Goal: Information Seeking & Learning: Learn about a topic

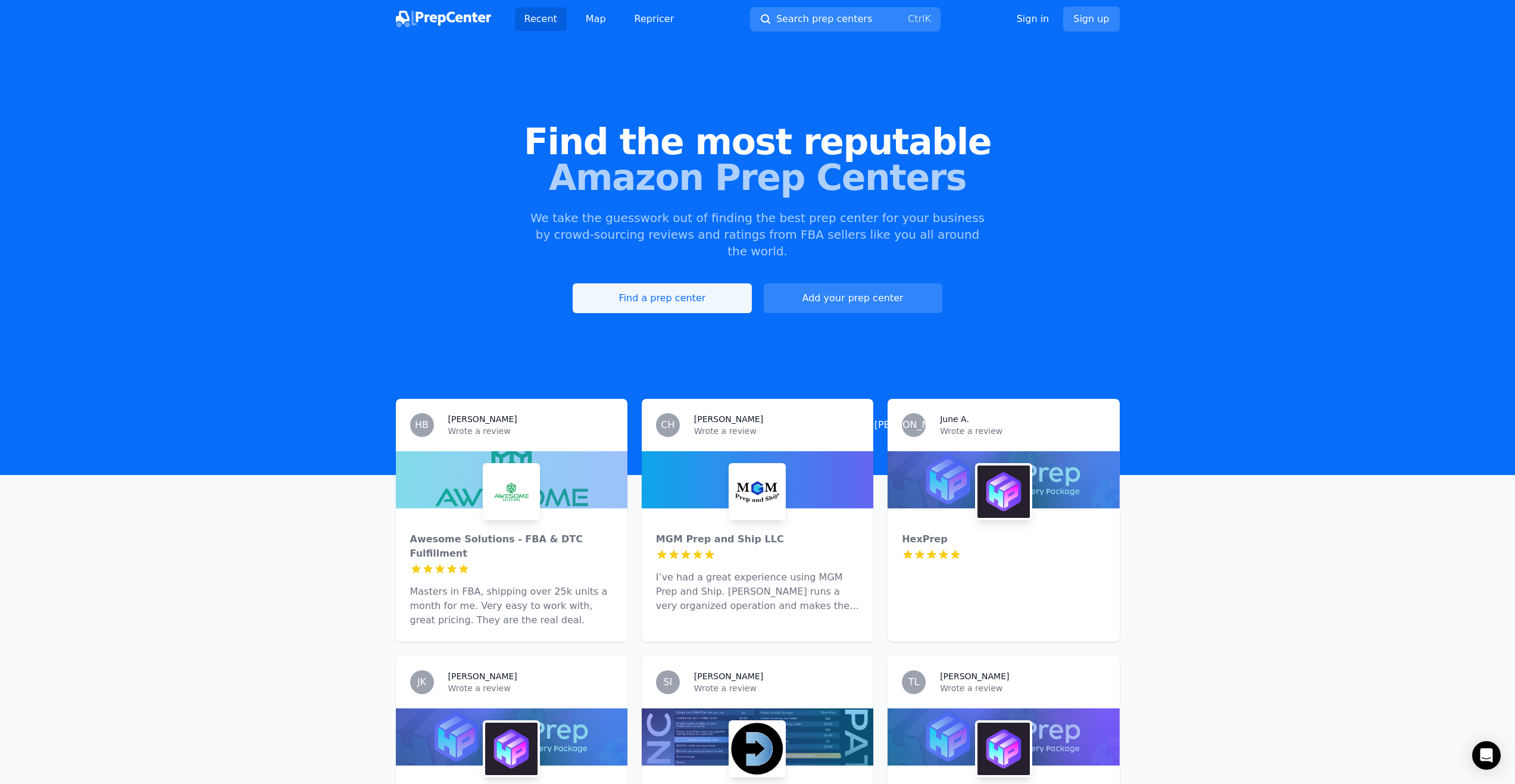
click at [677, 283] on link "Find a prep center" at bounding box center [662, 298] width 179 height 30
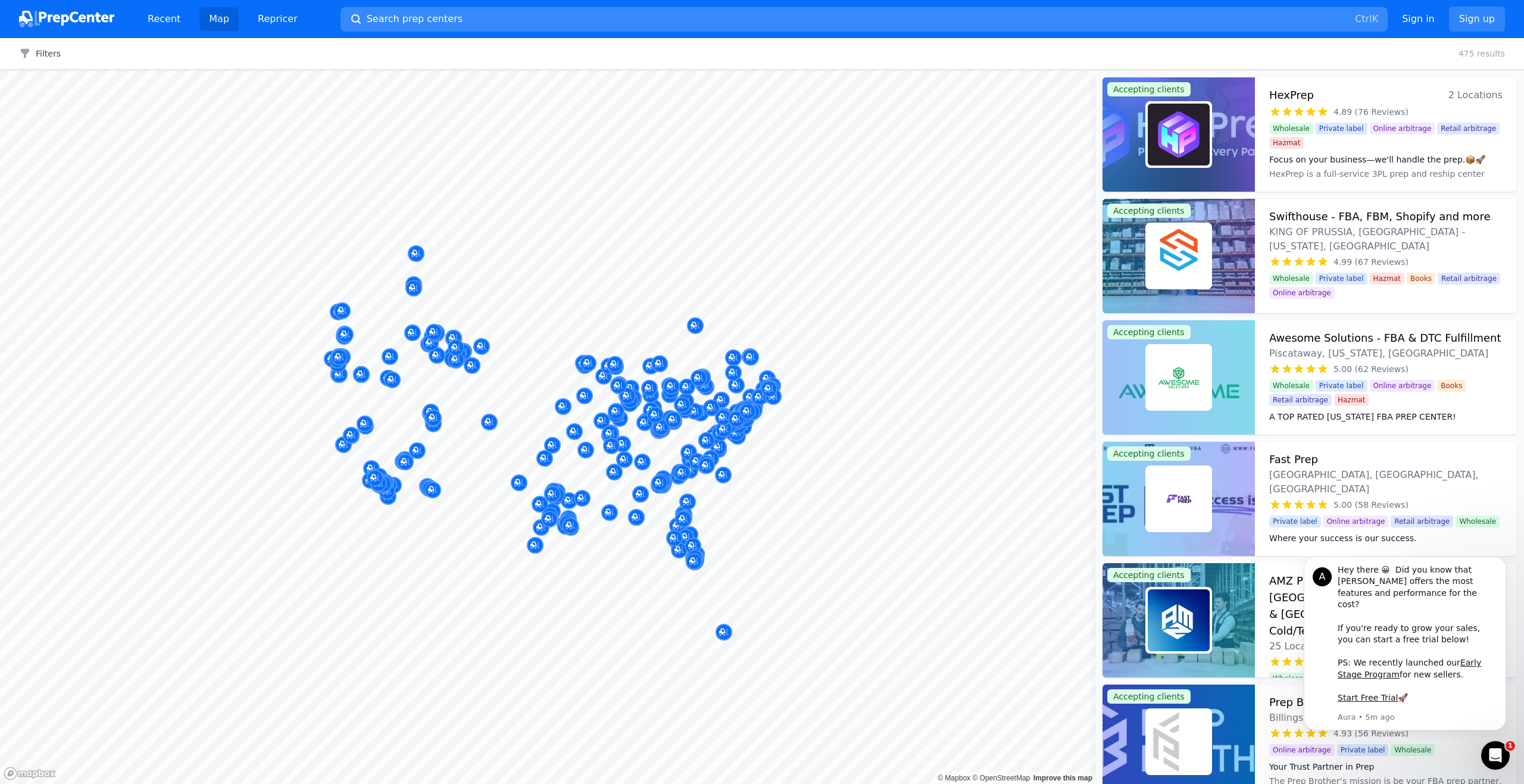
click at [431, 16] on span "Search prep centers" at bounding box center [414, 19] width 96 height 14
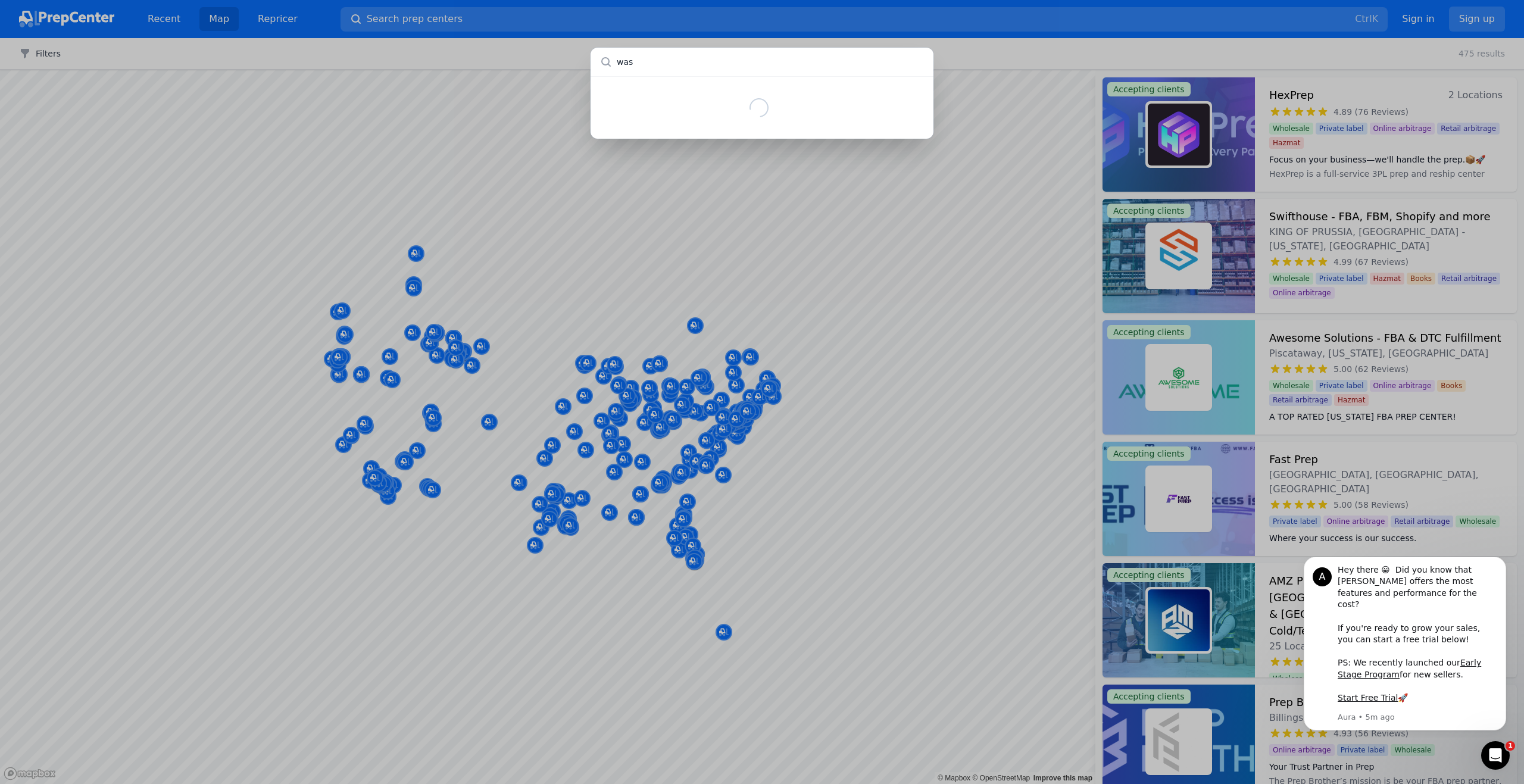
type input "wase"
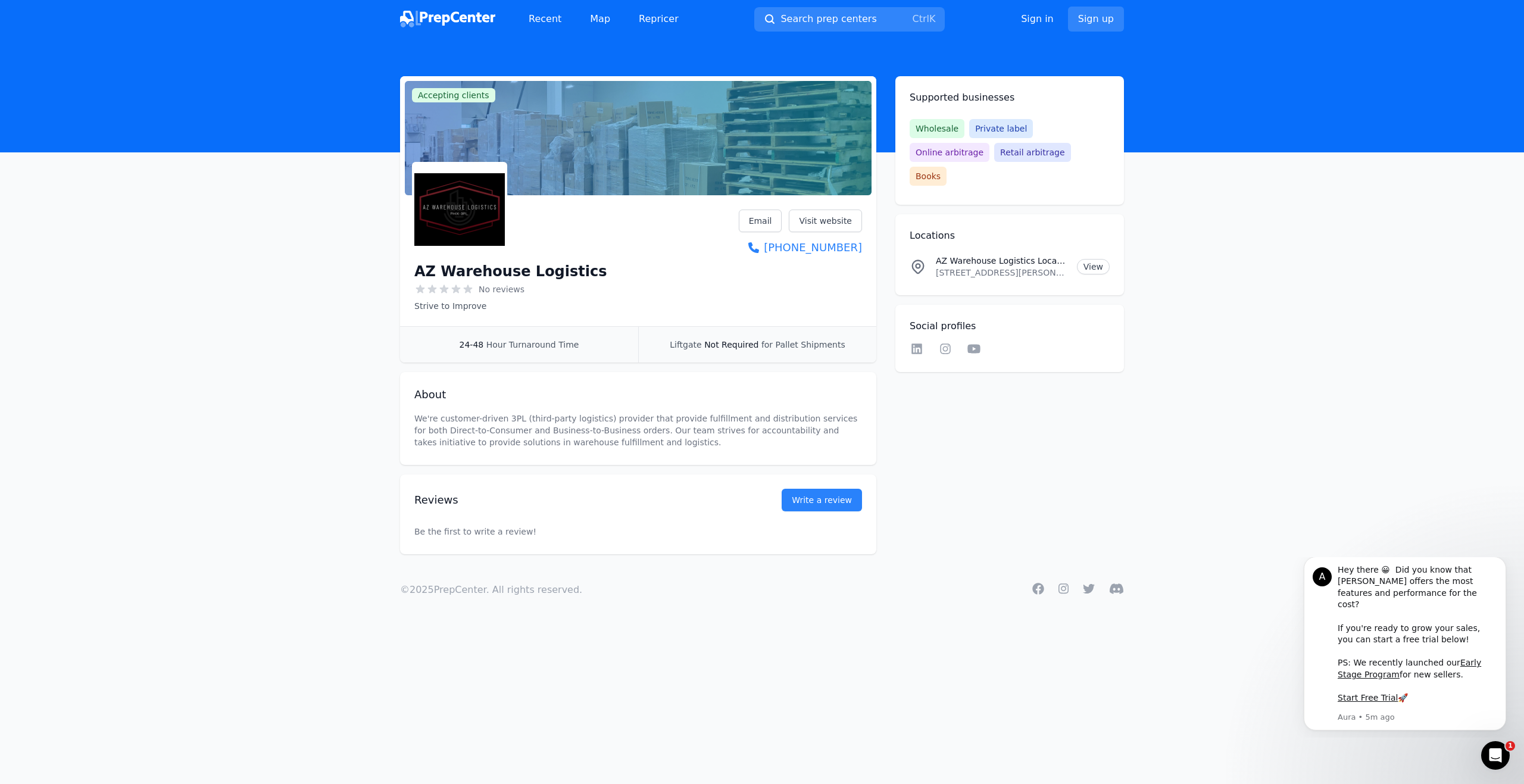
click at [447, 11] on img at bounding box center [447, 20] width 95 height 17
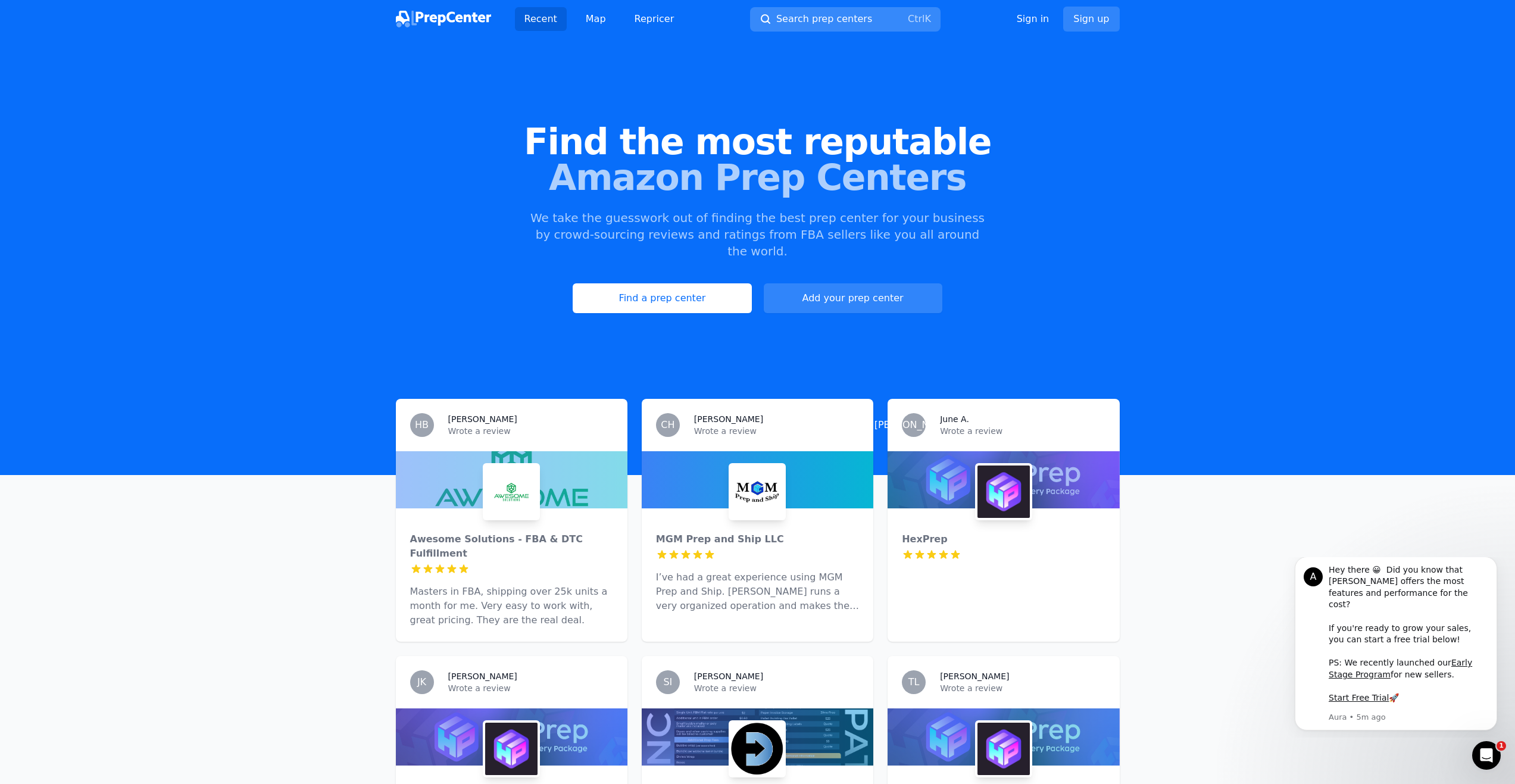
click at [823, 16] on span "Search prep centers" at bounding box center [824, 19] width 96 height 14
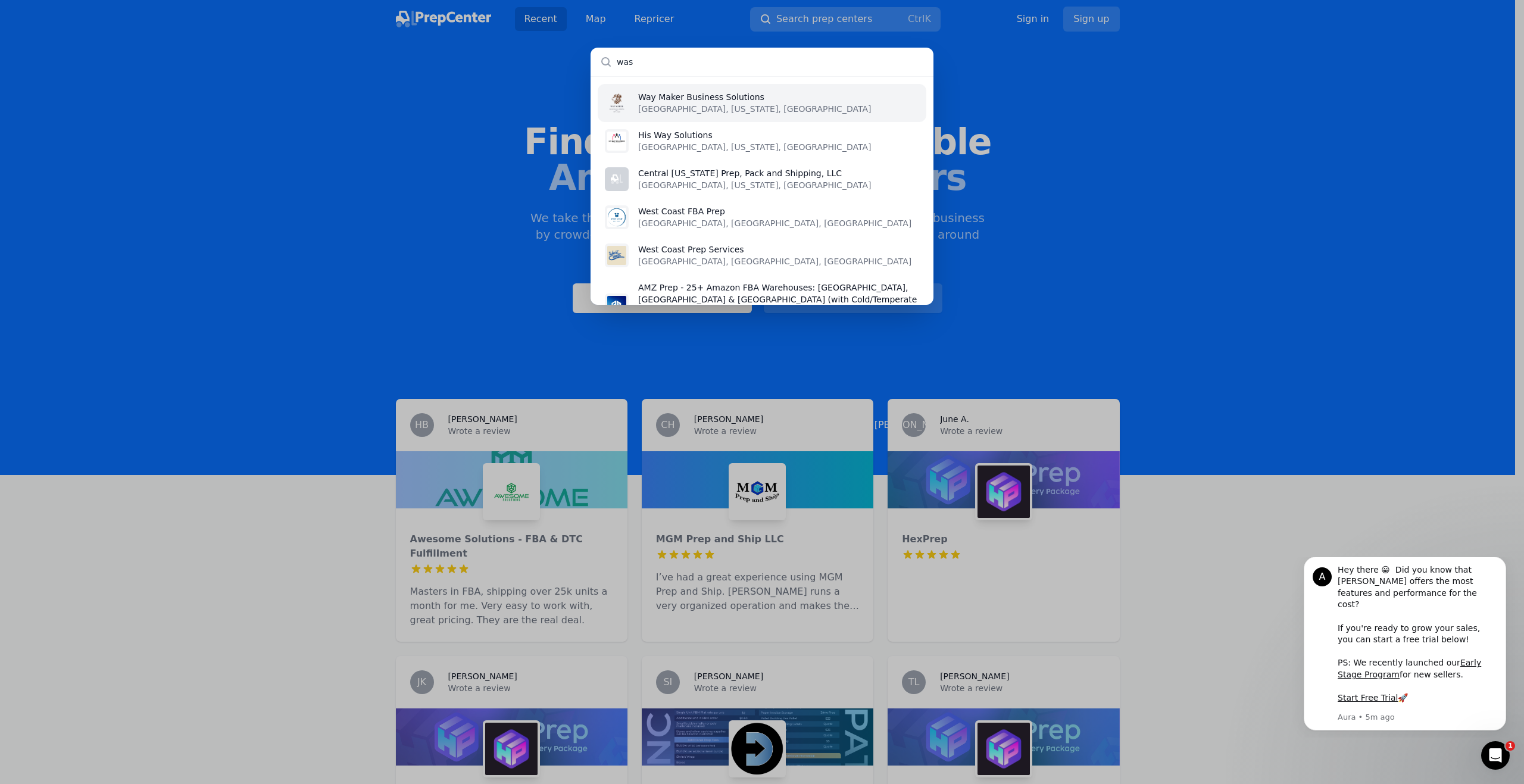
type input "wase"
click at [583, 17] on div "AZ Warehouse Logistics Surprise, AZ, US West Coast Prep Services SOUTH GATE, CA…" at bounding box center [762, 392] width 1524 height 784
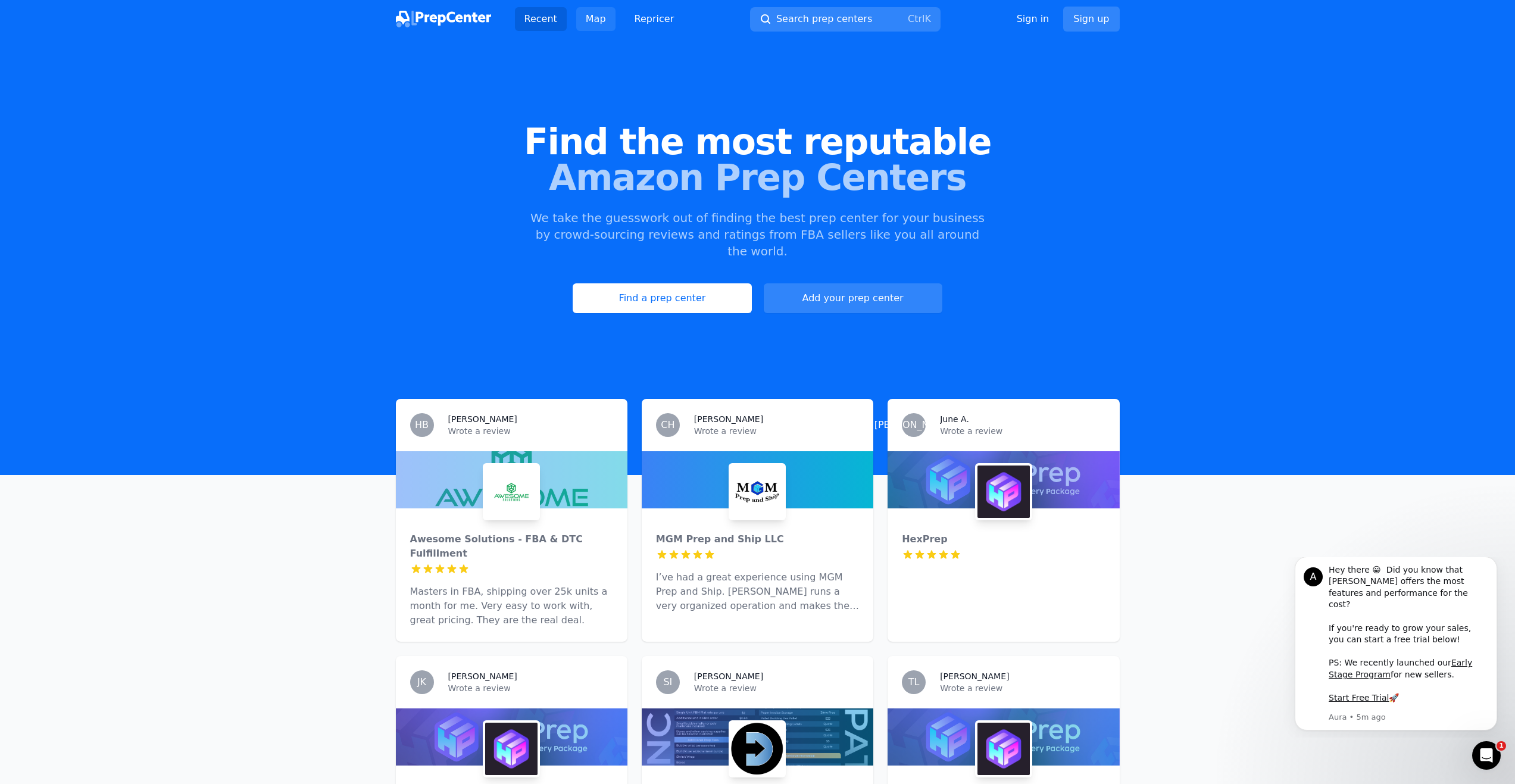
click at [597, 19] on link "Map" at bounding box center [595, 19] width 39 height 24
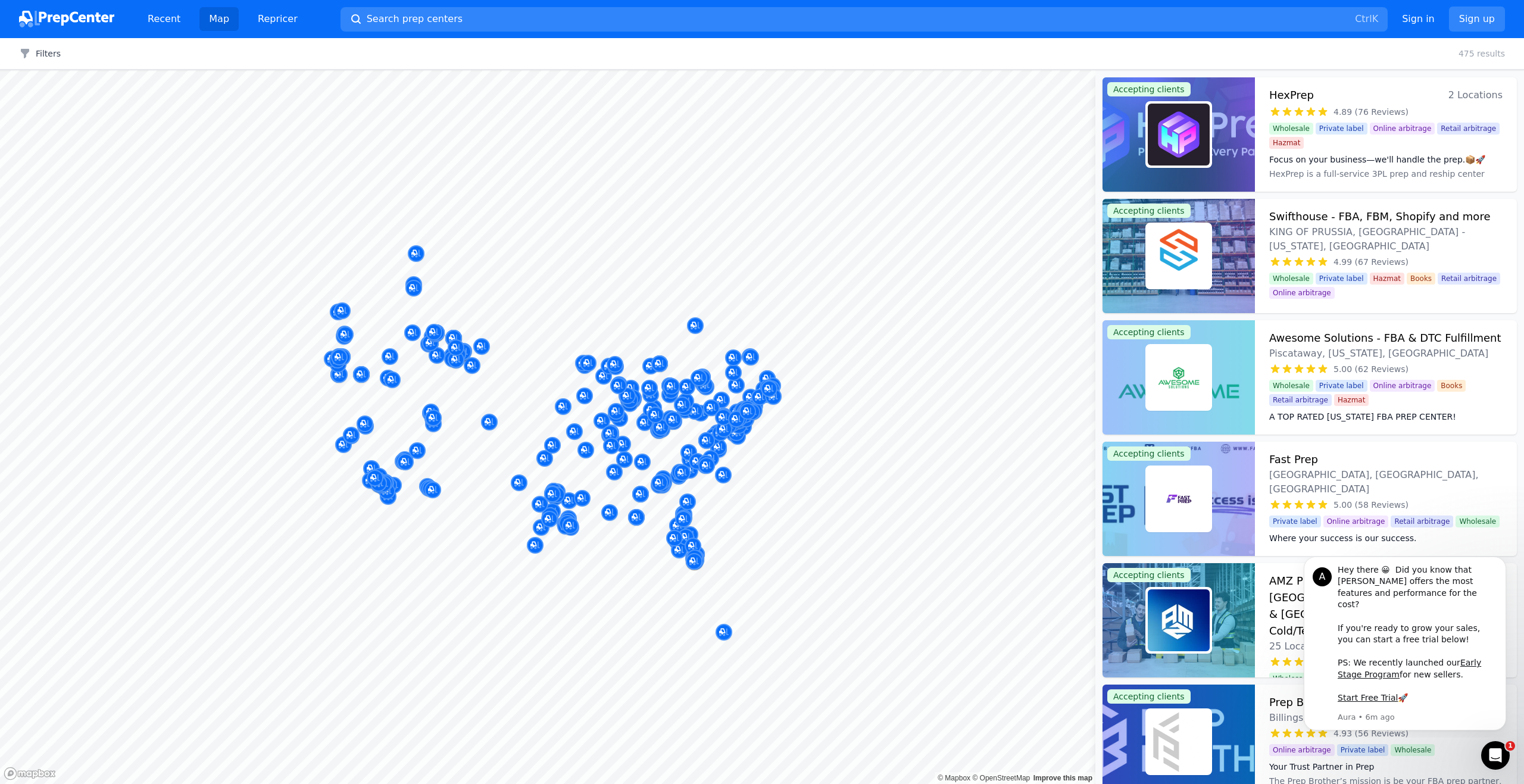
click at [1513, 694] on body "A Hey there 😀 Did you know that Aura offers the most features and performance f…" at bounding box center [1404, 647] width 229 height 171
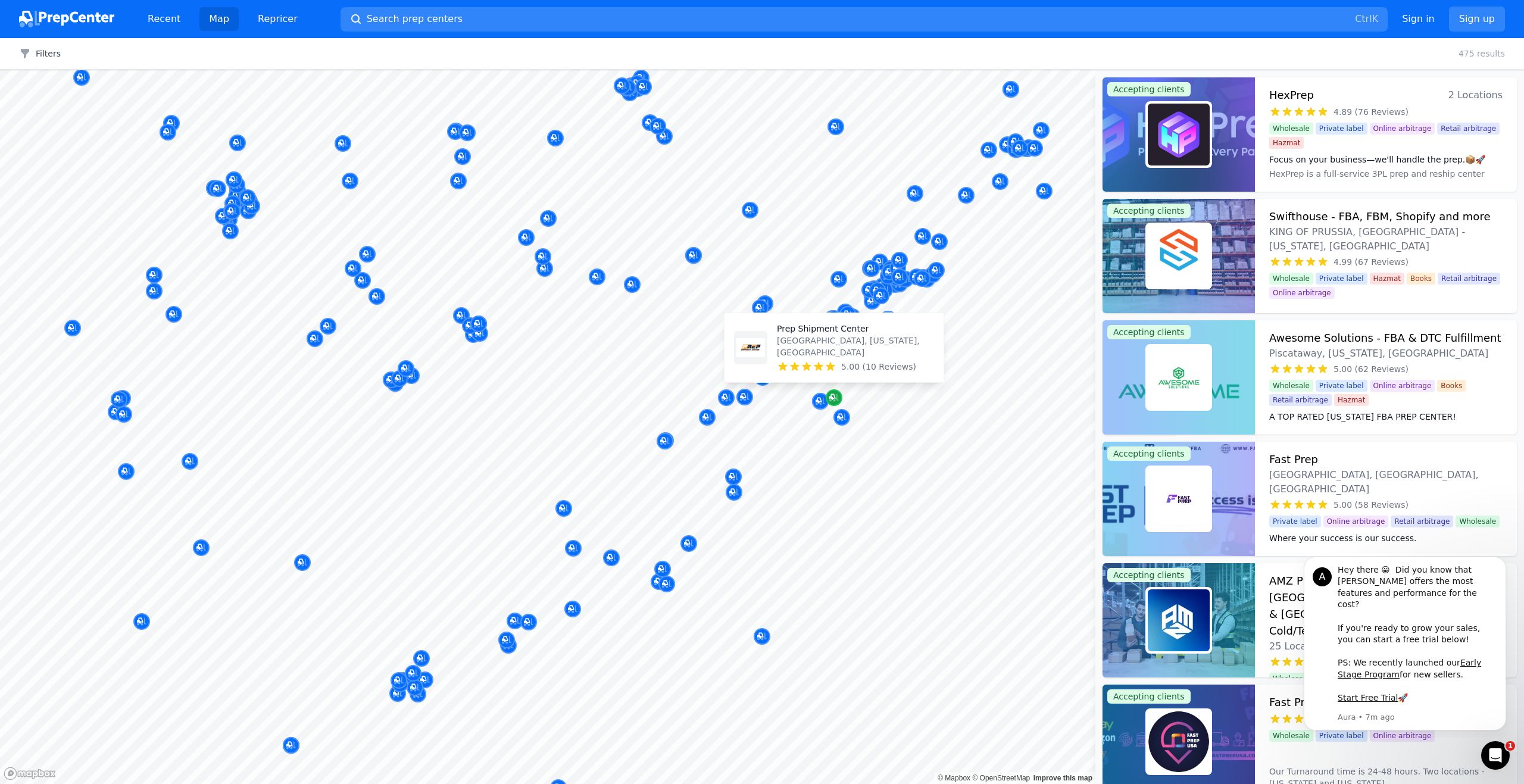
click at [833, 394] on icon "Map marker" at bounding box center [833, 397] width 9 height 12
click at [831, 394] on icon "Map marker" at bounding box center [832, 396] width 6 height 6
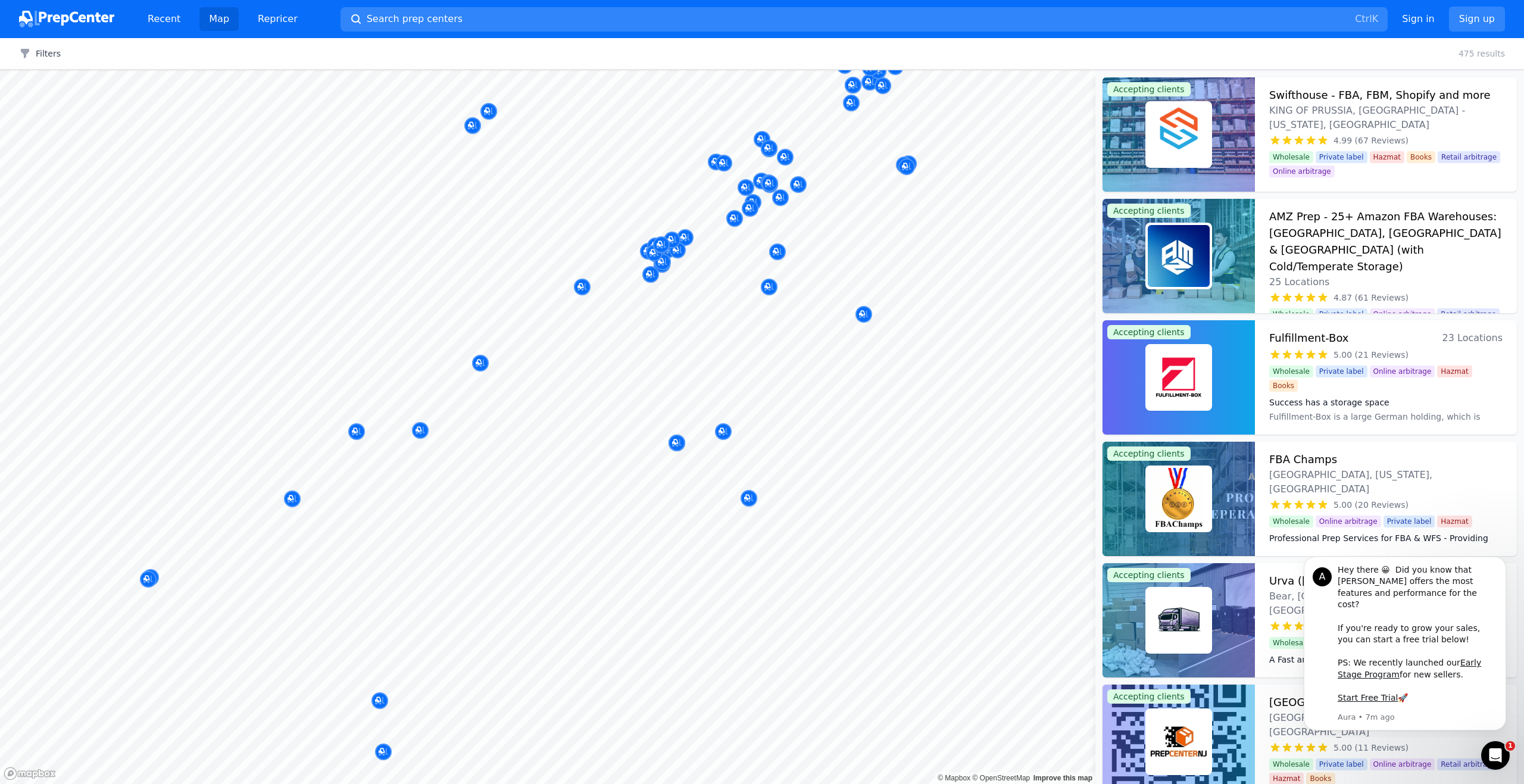
click at [713, 397] on div "Midwest 3PL Solutions, Inc. Quincy, IL, US No reviews" at bounding box center [601, 366] width 229 height 93
click at [719, 406] on div "Prep Shipment Center MILTON, Delaware, US 5.00 (10 Reviews)" at bounding box center [723, 382] width 209 height 60
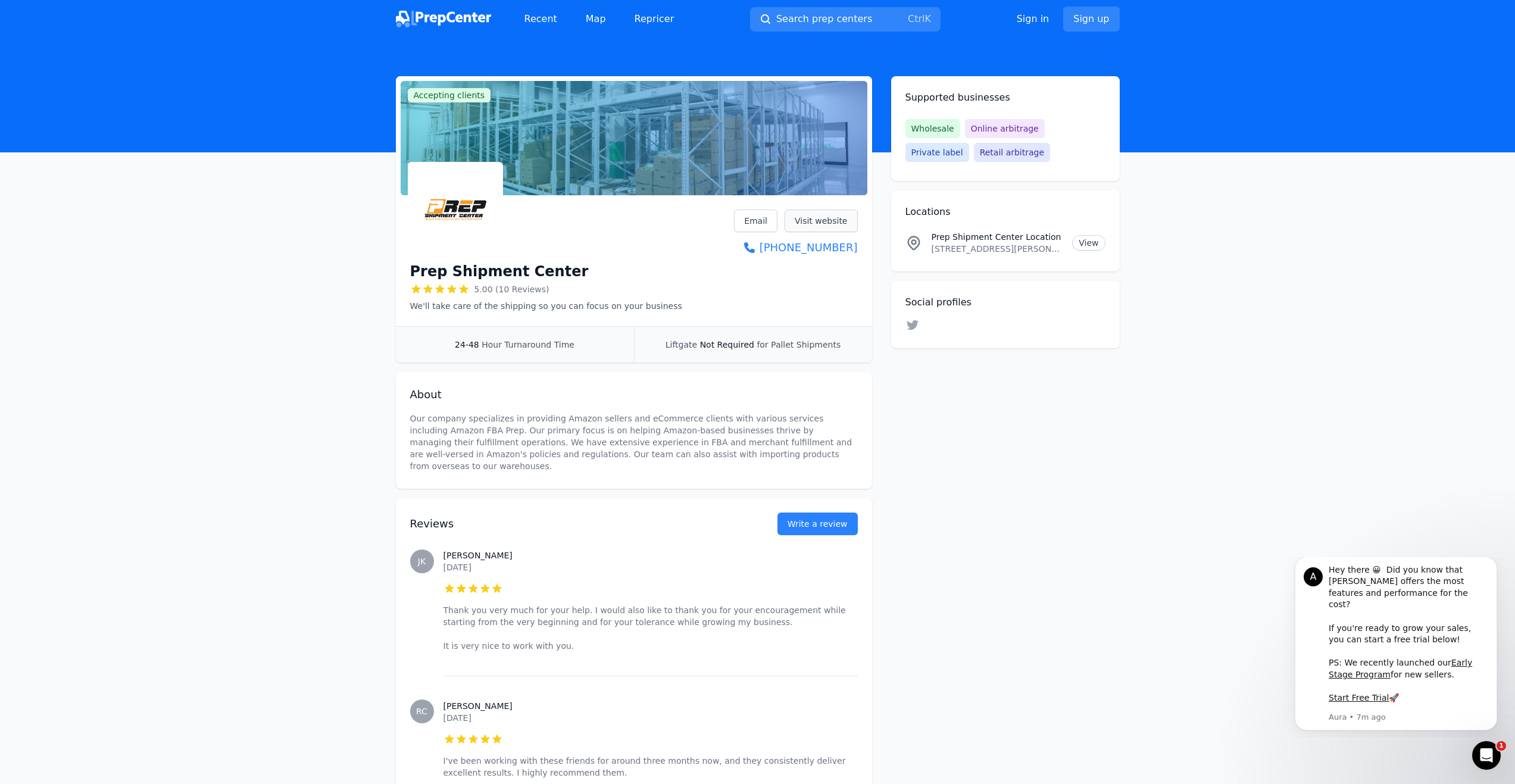
click at [823, 223] on link "Visit website" at bounding box center [821, 220] width 73 height 23
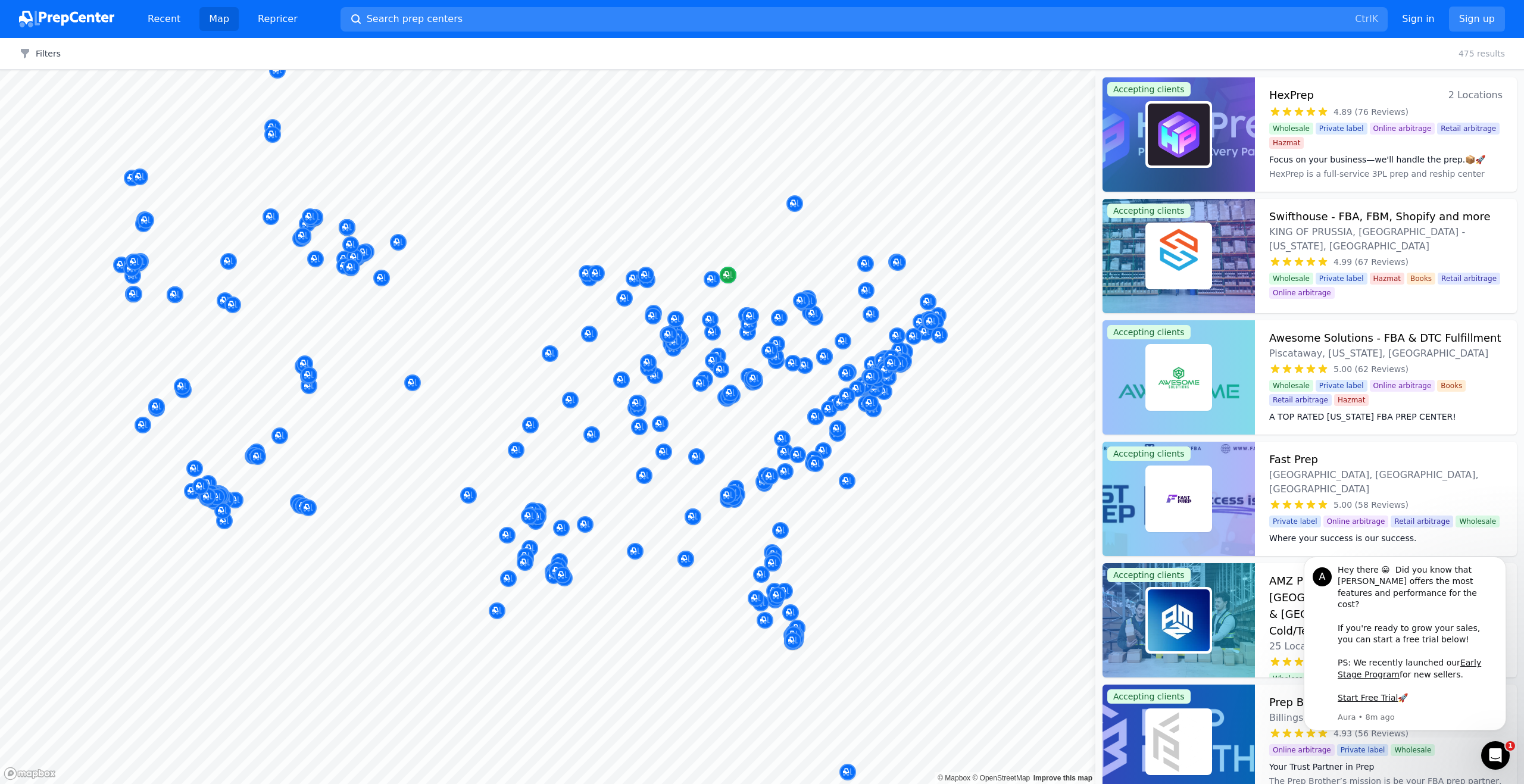
drag, startPoint x: 586, startPoint y: 273, endPoint x: 724, endPoint y: 276, distance: 138.0
click at [727, 278] on g "Map marker" at bounding box center [727, 275] width 9 height 8
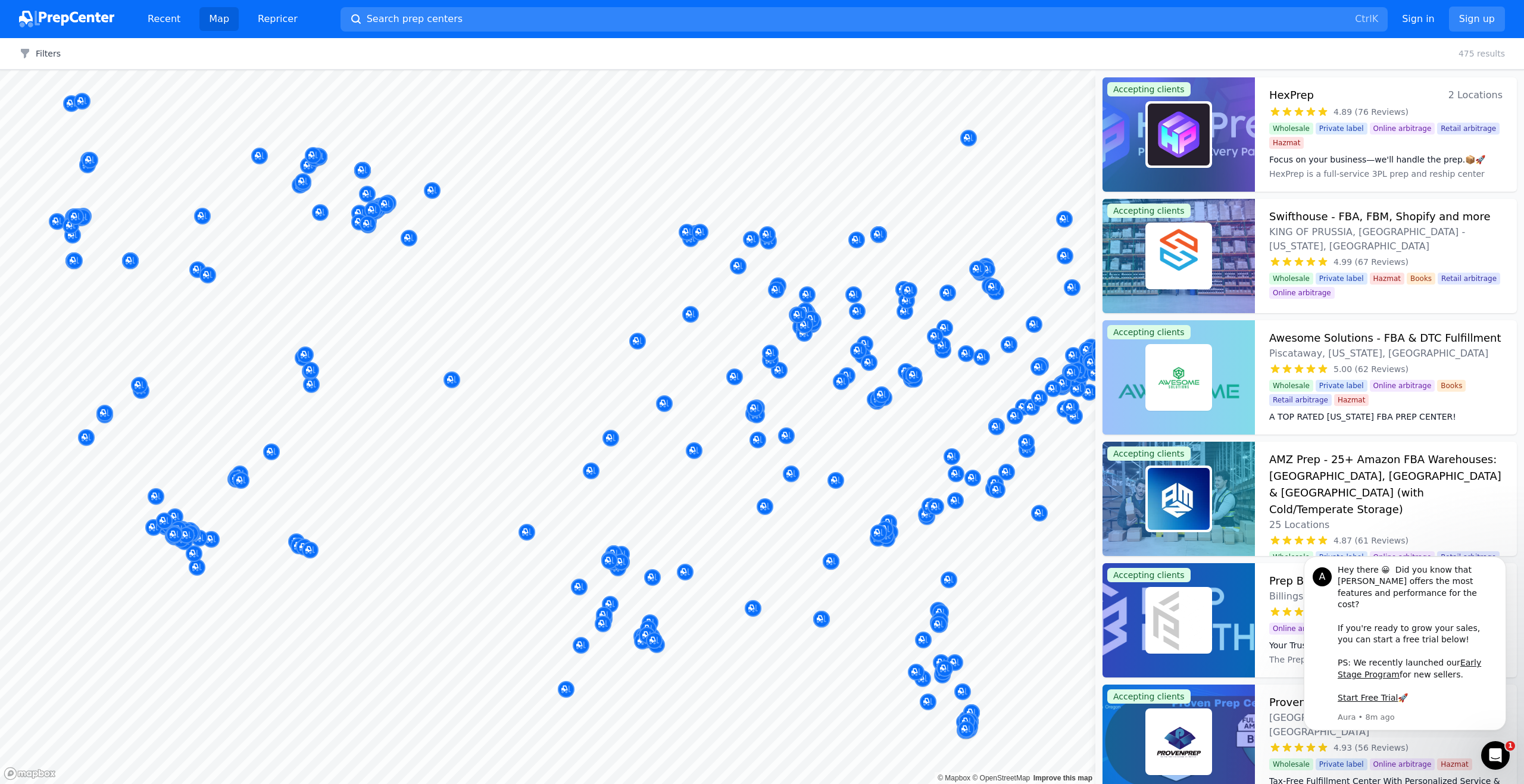
click at [532, 247] on body "Recent Map Repricer Search prep centers Ctrl K Open main menu Sign in Sign up F…" at bounding box center [762, 392] width 1524 height 784
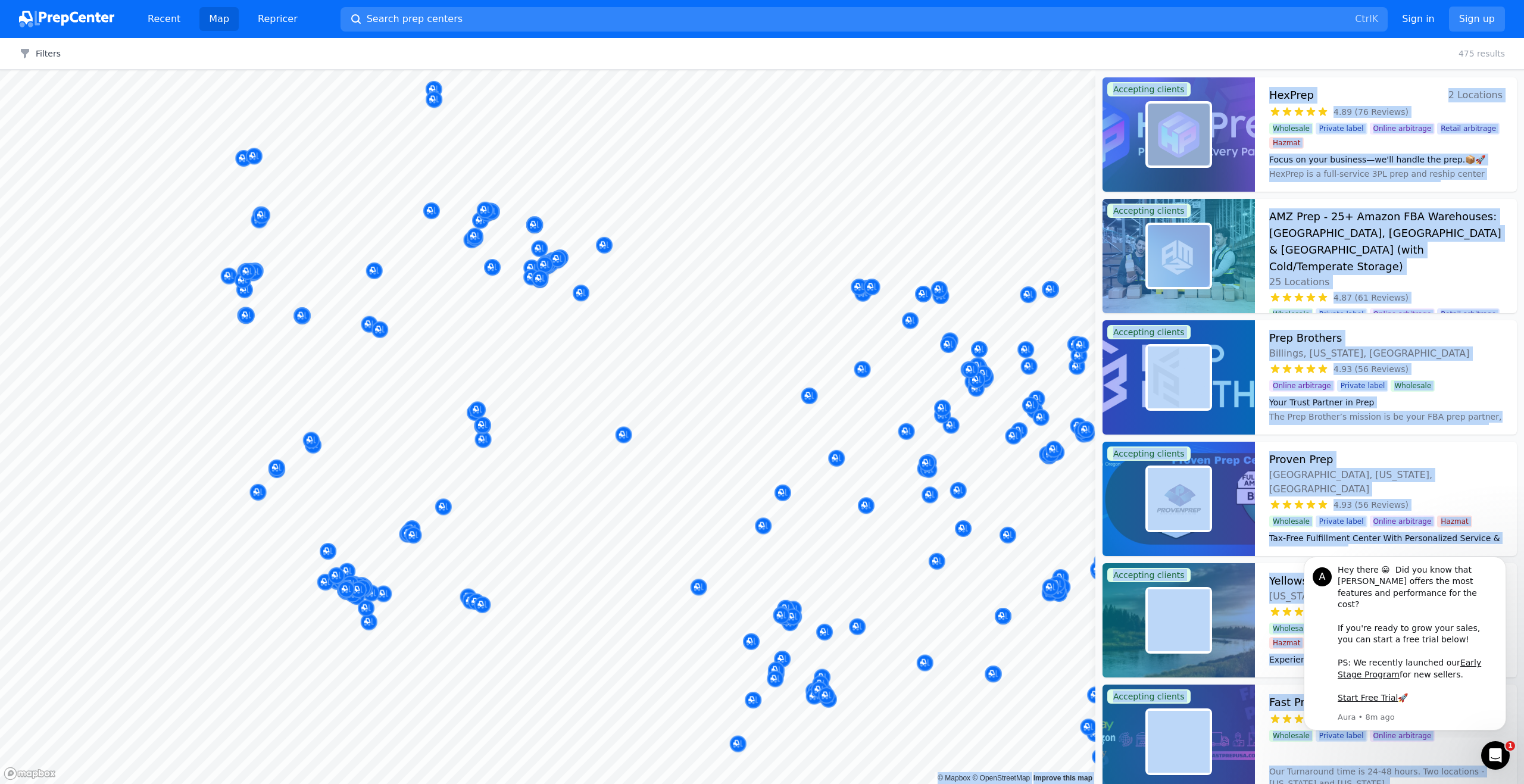
drag, startPoint x: 596, startPoint y: 268, endPoint x: 734, endPoint y: 302, distance: 142.1
click at [734, 302] on body "Recent Map Repricer Search prep centers Ctrl K Open main menu Sign in Sign up F…" at bounding box center [762, 392] width 1524 height 784
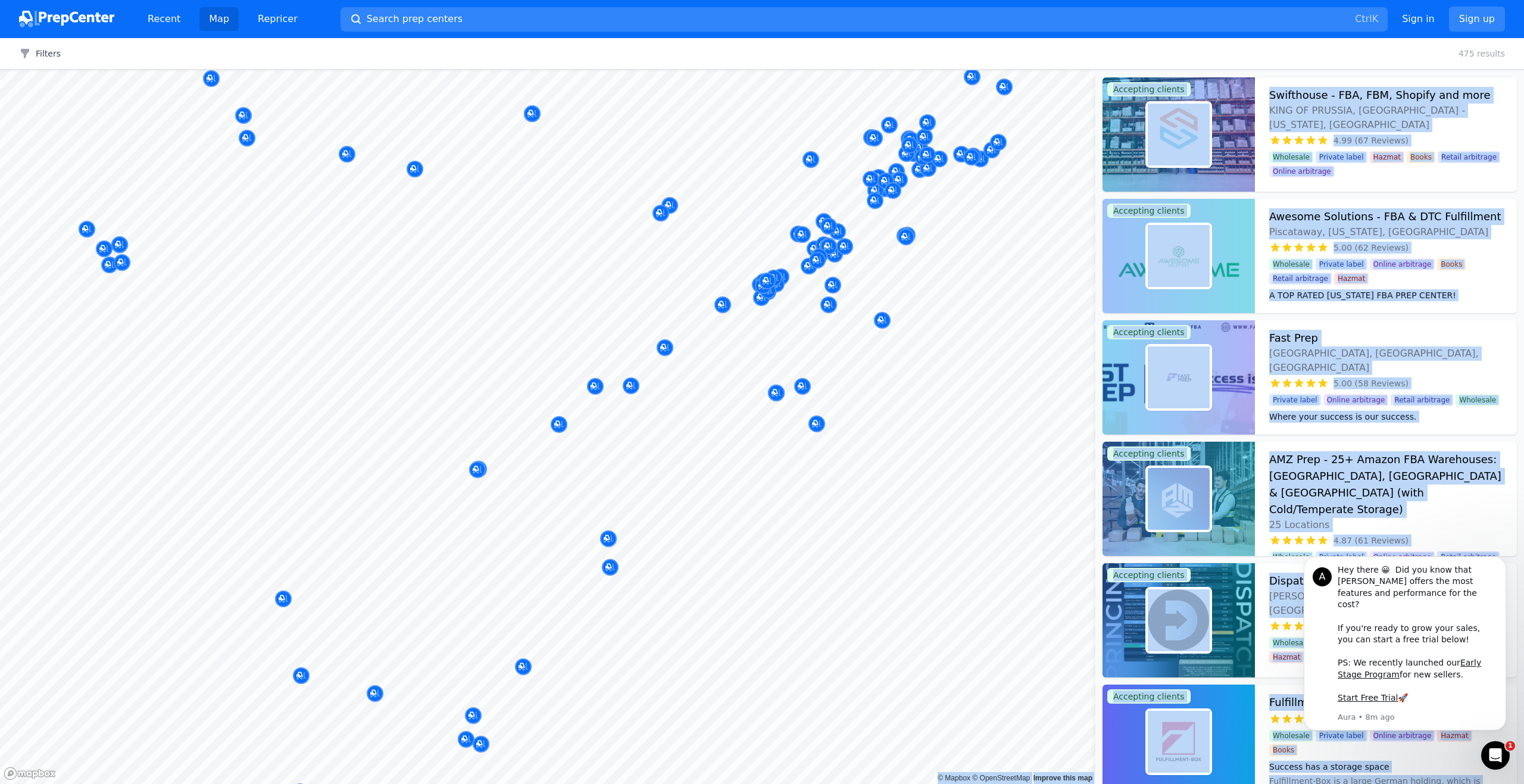
click at [784, 320] on body "Recent Map Repricer Search prep centers Ctrl K Open main menu Sign in Sign up F…" at bounding box center [762, 392] width 1524 height 784
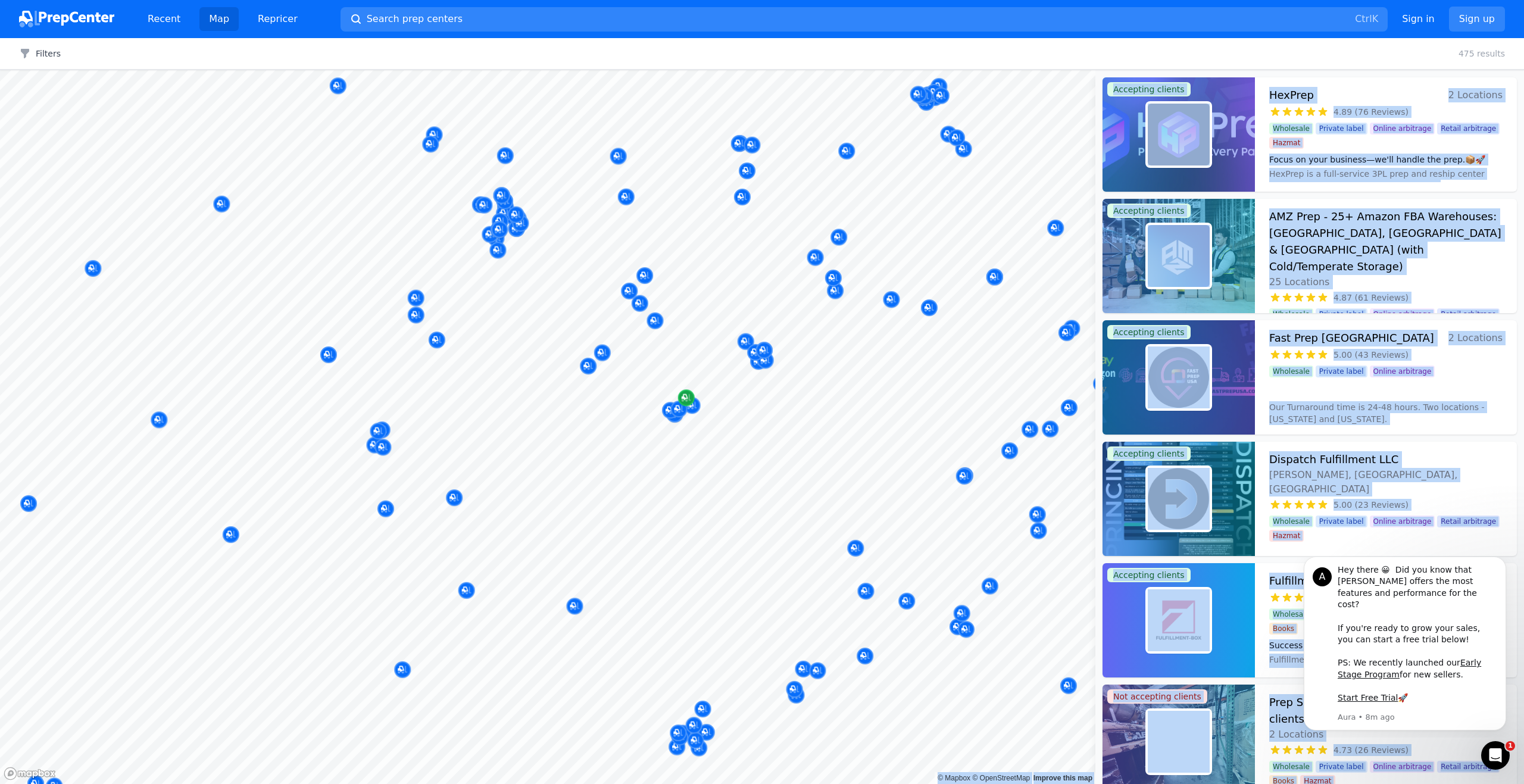
click at [748, 71] on div at bounding box center [548, 71] width 1095 height 0
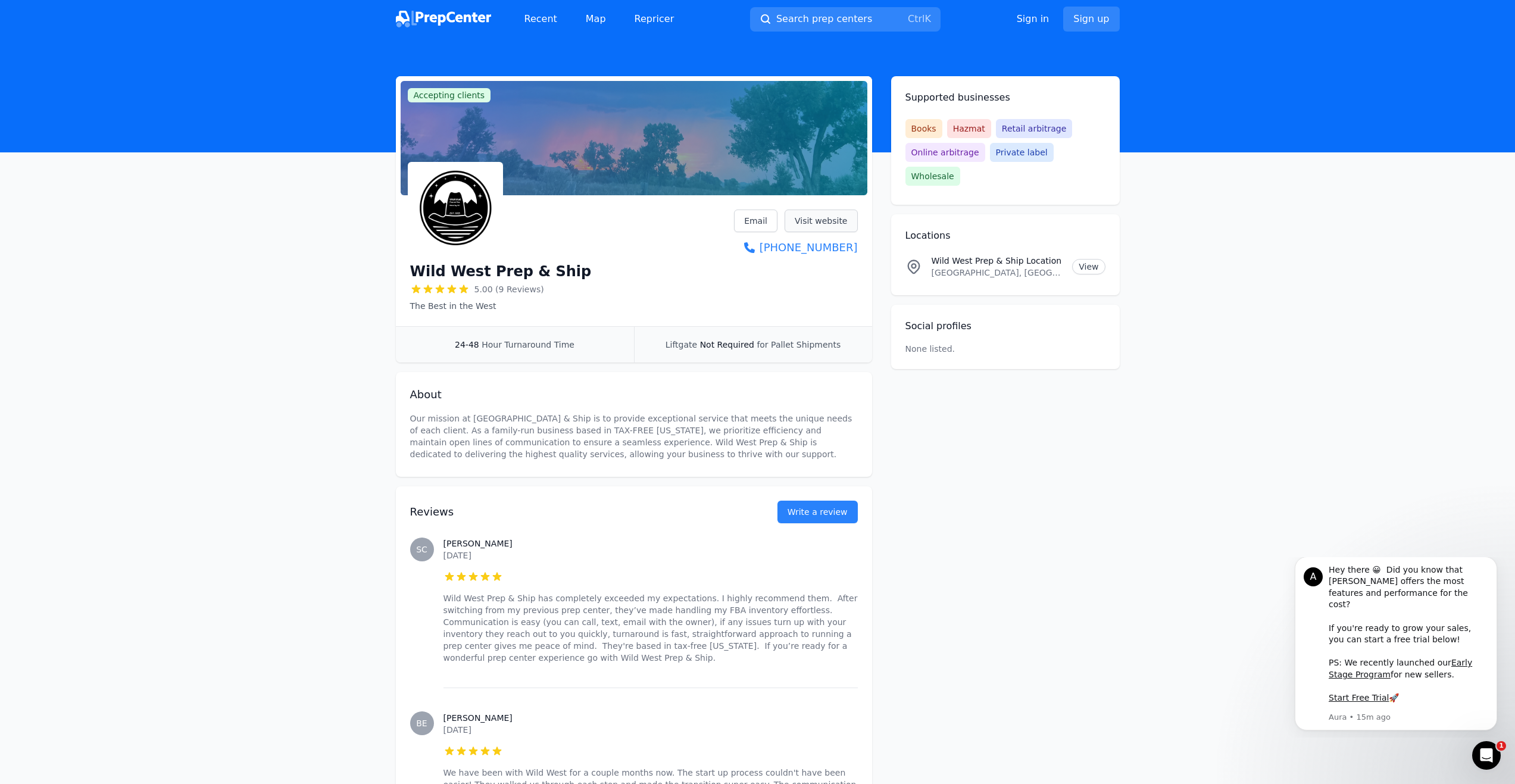
click at [821, 226] on link "Visit website" at bounding box center [821, 220] width 73 height 23
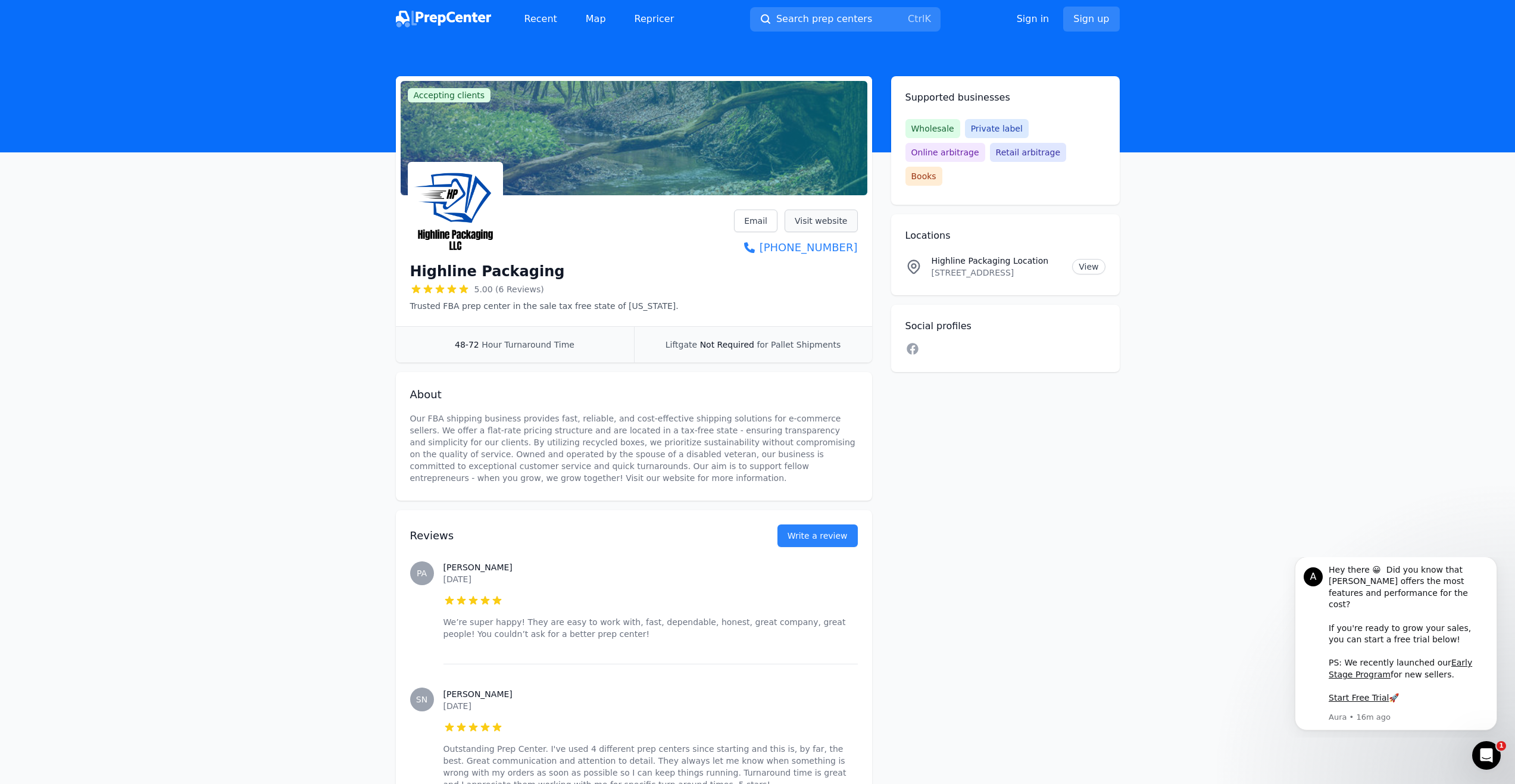
click at [816, 216] on link "Visit website" at bounding box center [821, 220] width 73 height 23
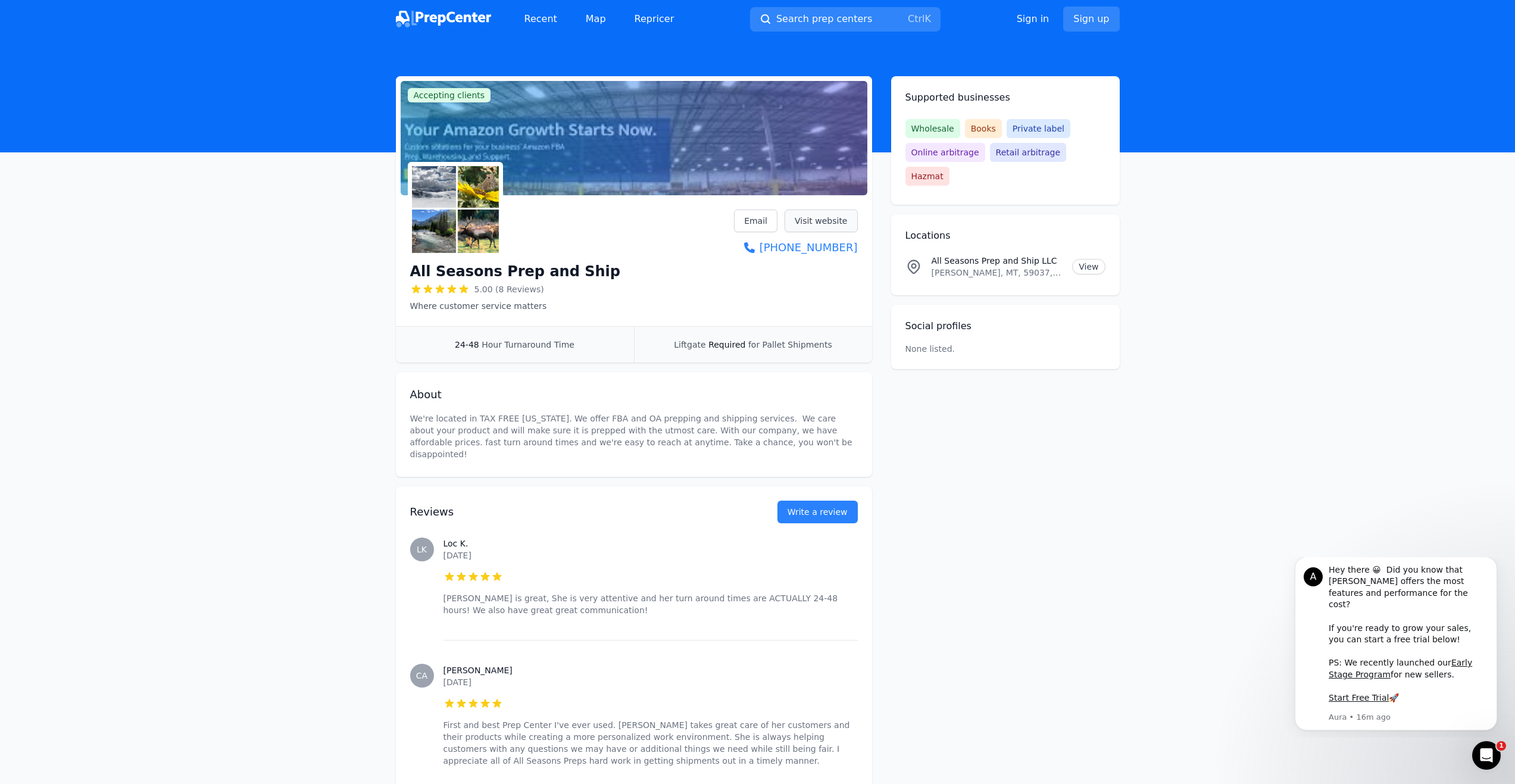
click at [810, 214] on link "Visit website" at bounding box center [821, 220] width 73 height 23
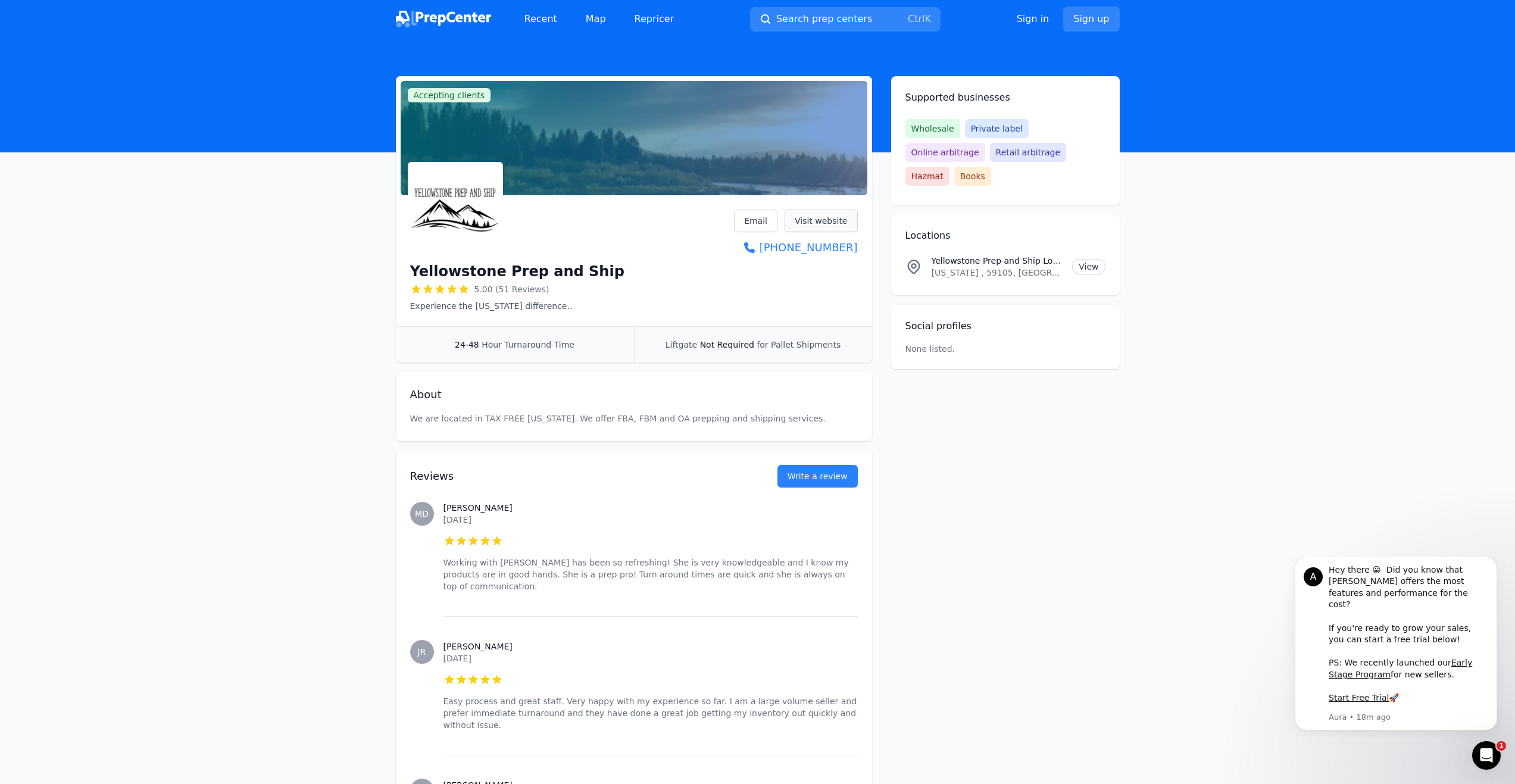
click at [846, 224] on link "Visit website" at bounding box center [821, 220] width 73 height 23
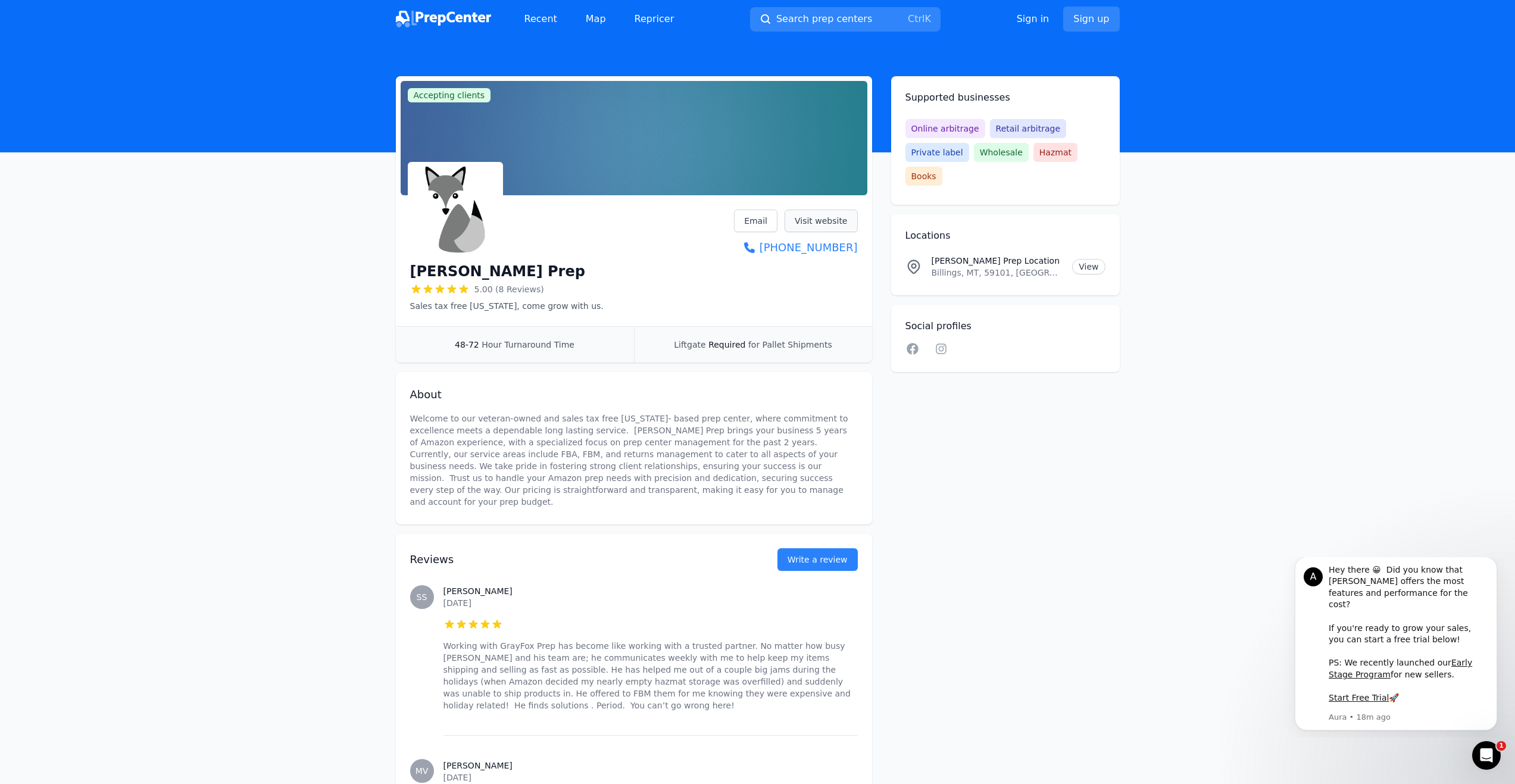
click at [833, 215] on link "Visit website" at bounding box center [821, 220] width 73 height 23
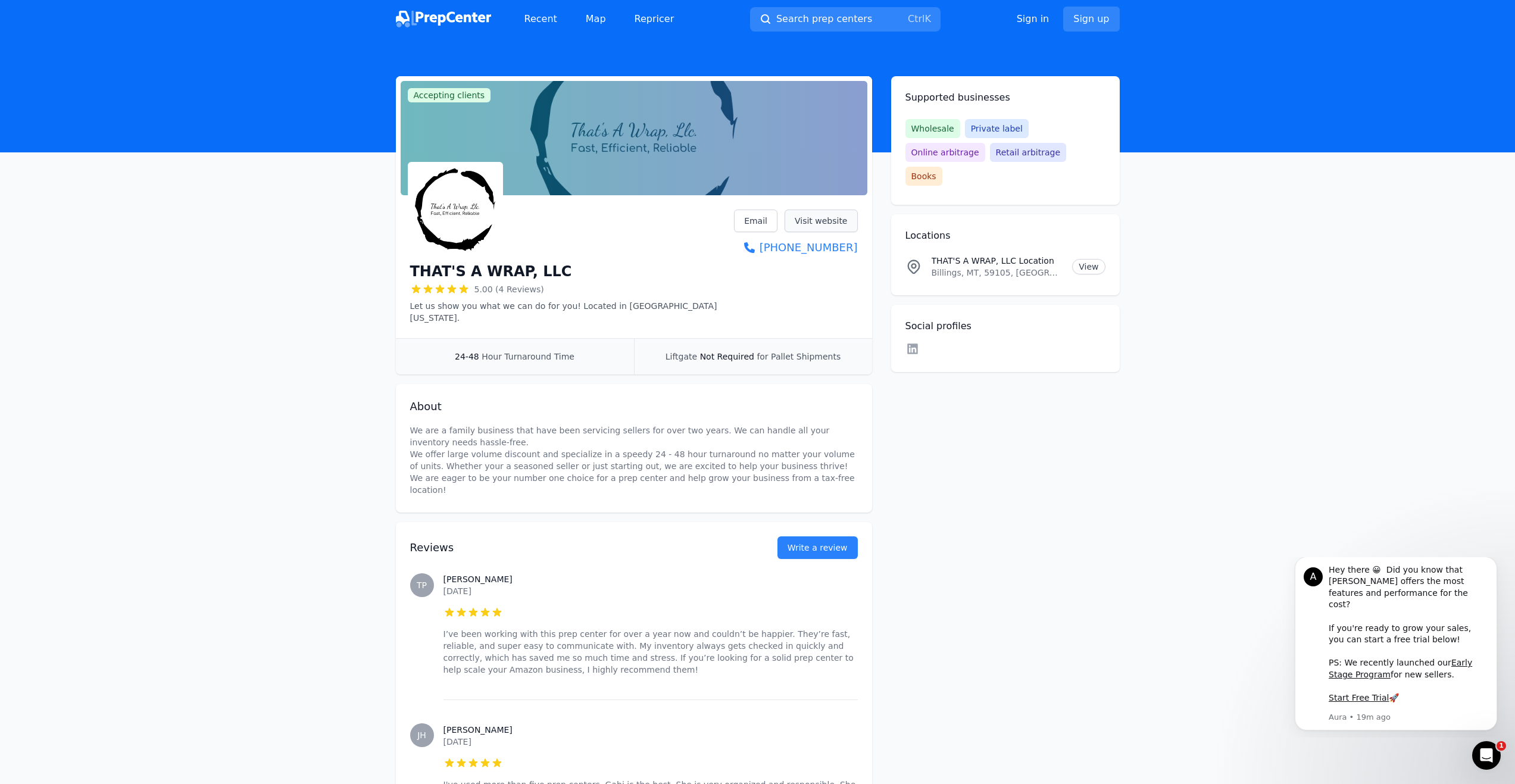
click at [822, 218] on link "Visit website" at bounding box center [821, 220] width 73 height 23
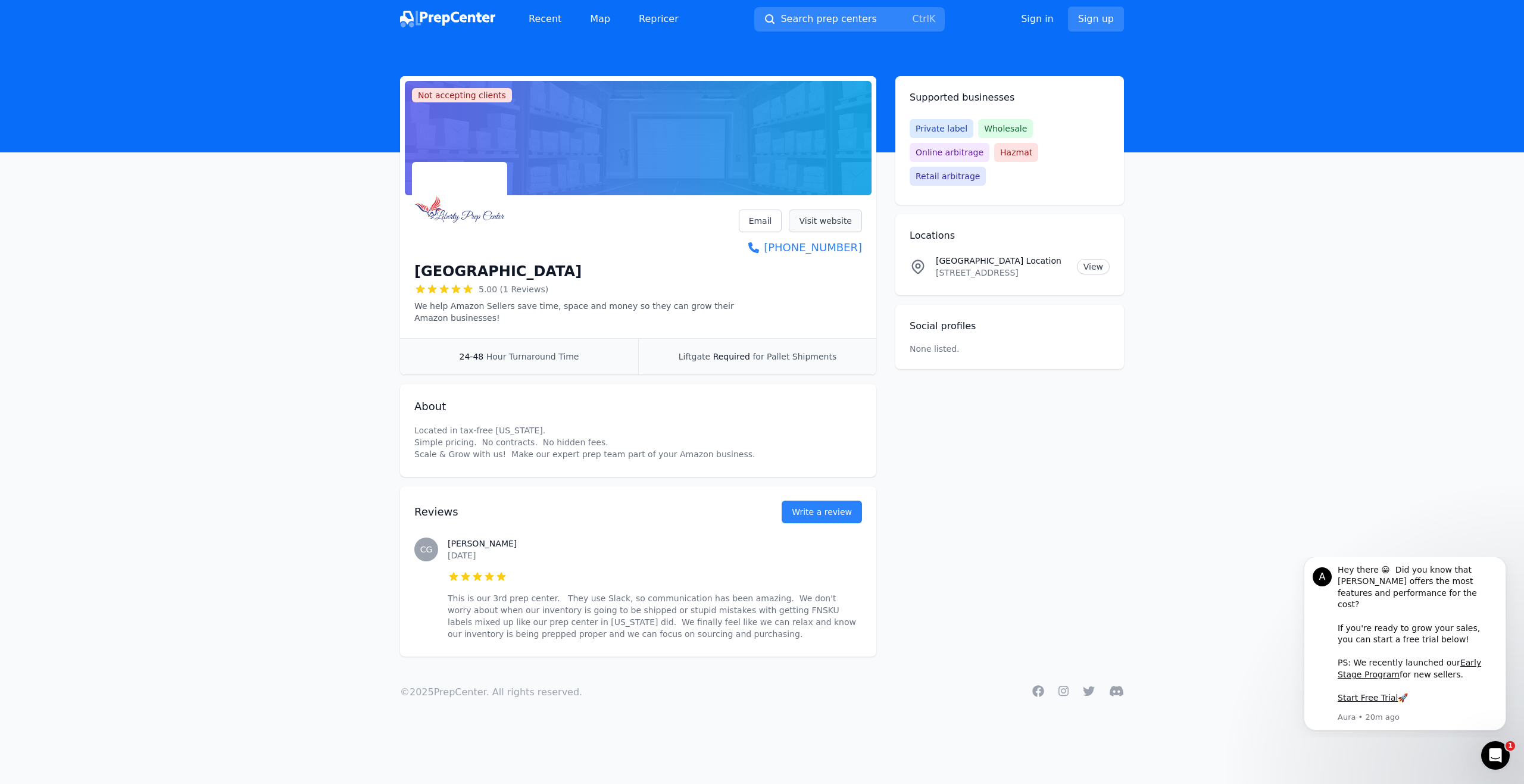
click at [845, 215] on link "Visit website" at bounding box center [825, 220] width 73 height 23
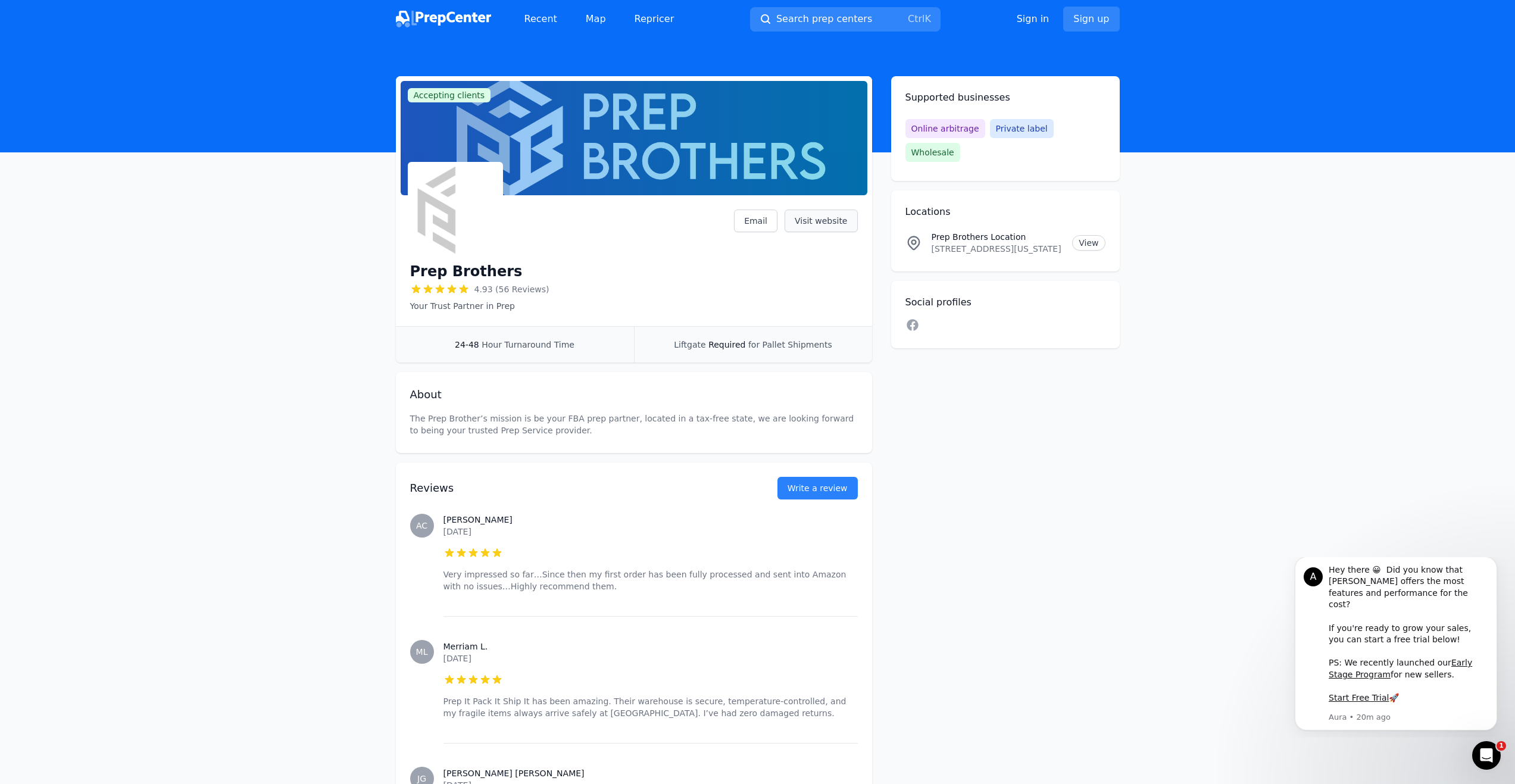
click at [834, 221] on link "Visit website" at bounding box center [821, 220] width 73 height 23
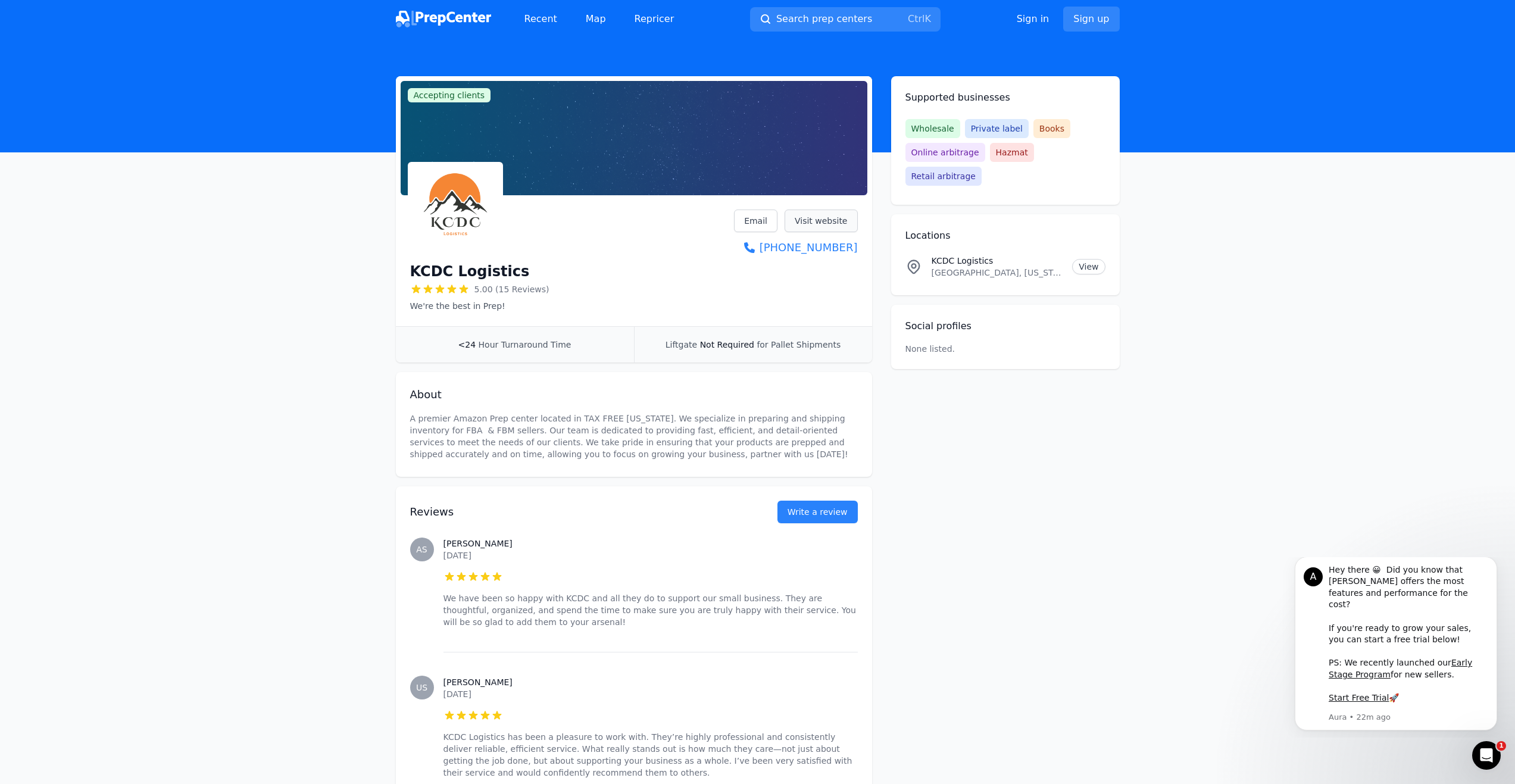
click at [829, 223] on link "Visit website" at bounding box center [821, 220] width 73 height 23
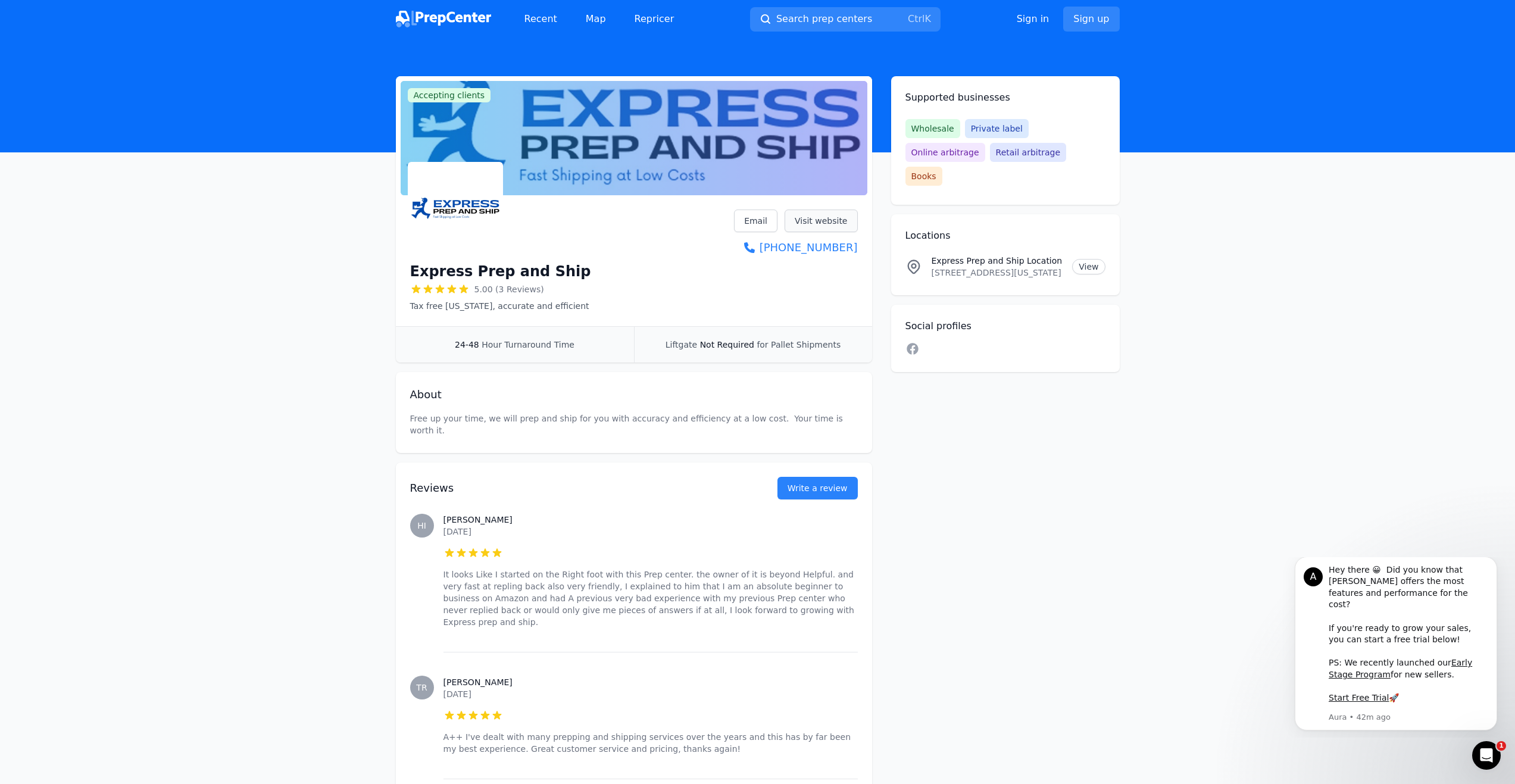
click at [839, 224] on link "Visit website" at bounding box center [821, 220] width 73 height 23
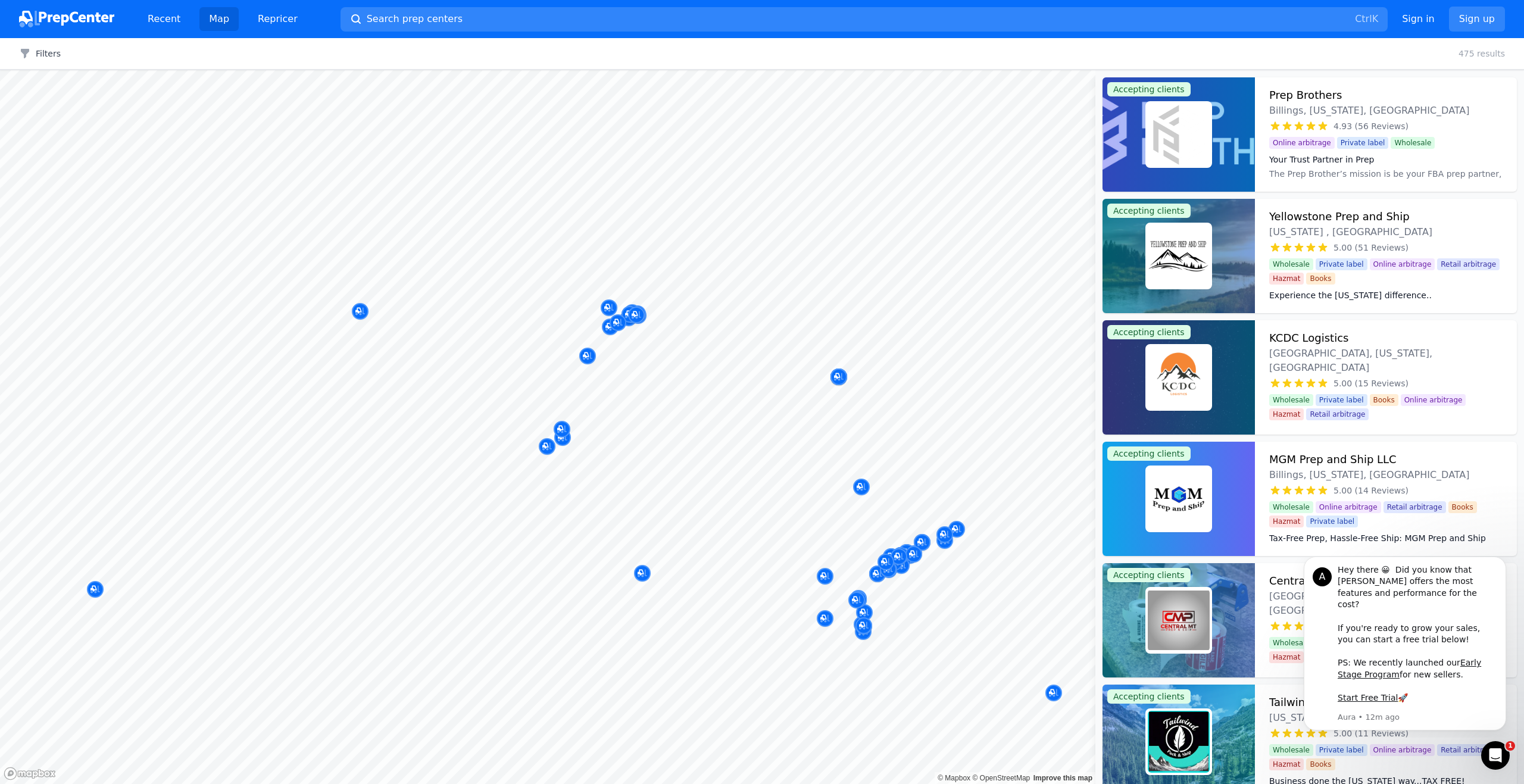
click at [985, 56] on div "Filters Clear all 475 results" at bounding box center [762, 54] width 1524 height 31
drag, startPoint x: 635, startPoint y: 423, endPoint x: 647, endPoint y: 406, distance: 20.8
click at [618, 449] on body "Recent Map Repricer Search prep centers Ctrl K Open main menu Sign in Sign up F…" at bounding box center [762, 392] width 1524 height 784
click at [635, 432] on body "Recent Map Repricer Search prep centers Ctrl K Open main menu Sign in Sign up F…" at bounding box center [762, 392] width 1524 height 784
drag, startPoint x: 647, startPoint y: 406, endPoint x: 645, endPoint y: 425, distance: 19.1
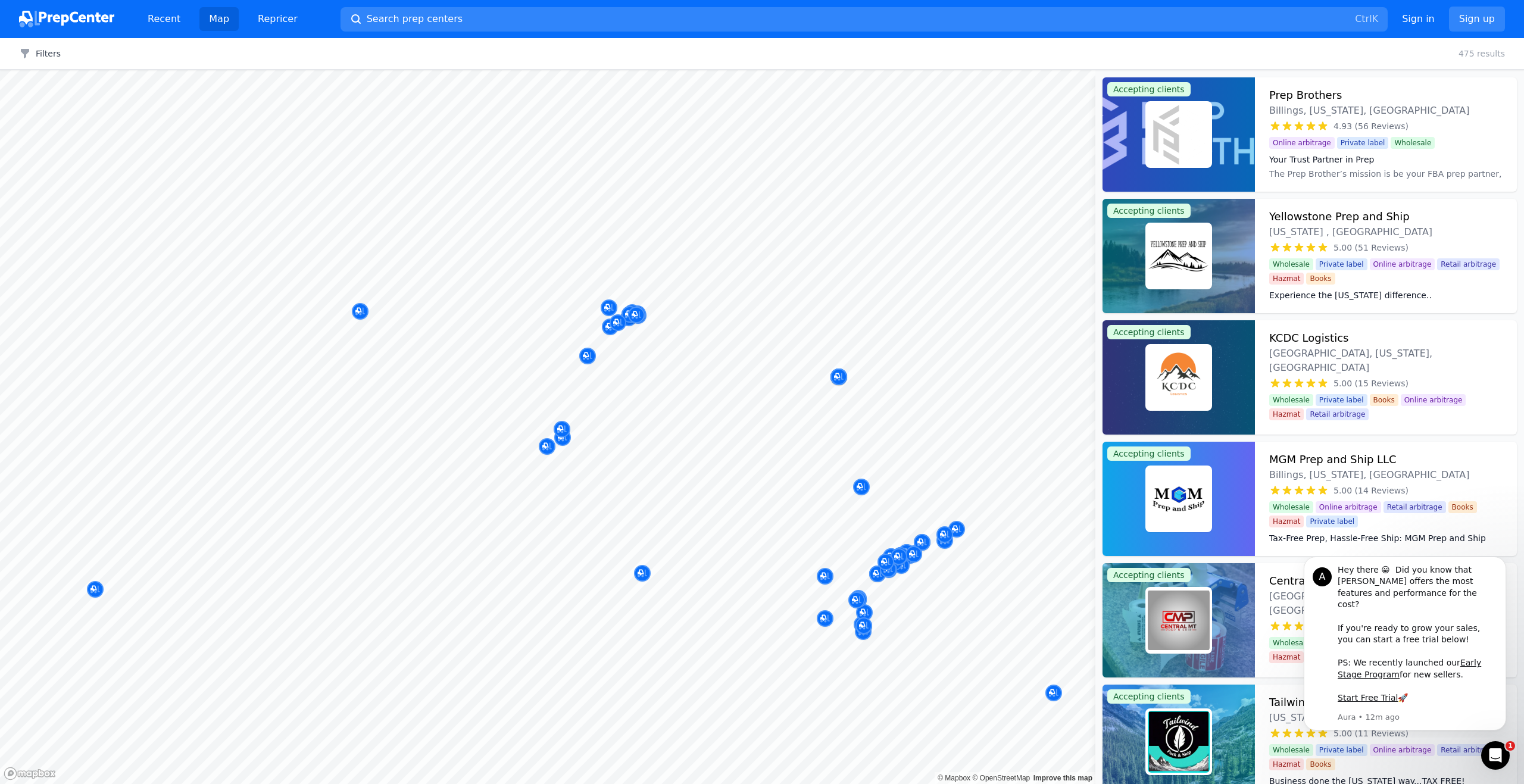
click at [645, 425] on body "Recent Map Repricer Search prep centers Ctrl K Open main menu Sign in Sign up F…" at bounding box center [762, 392] width 1524 height 784
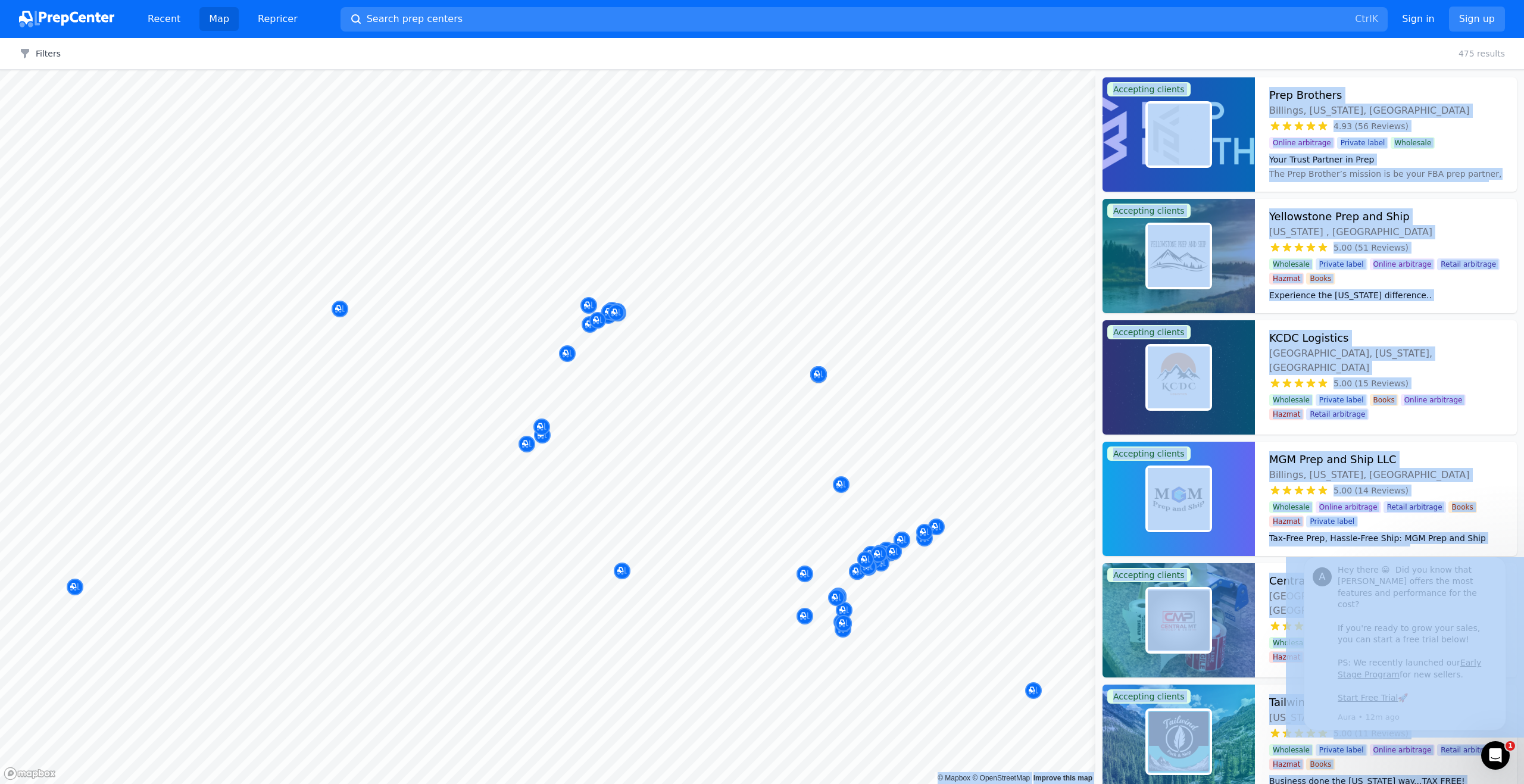
click at [660, 412] on body "Recent Map Repricer Search prep centers Ctrl K Open main menu Sign in Sign up F…" at bounding box center [762, 392] width 1524 height 784
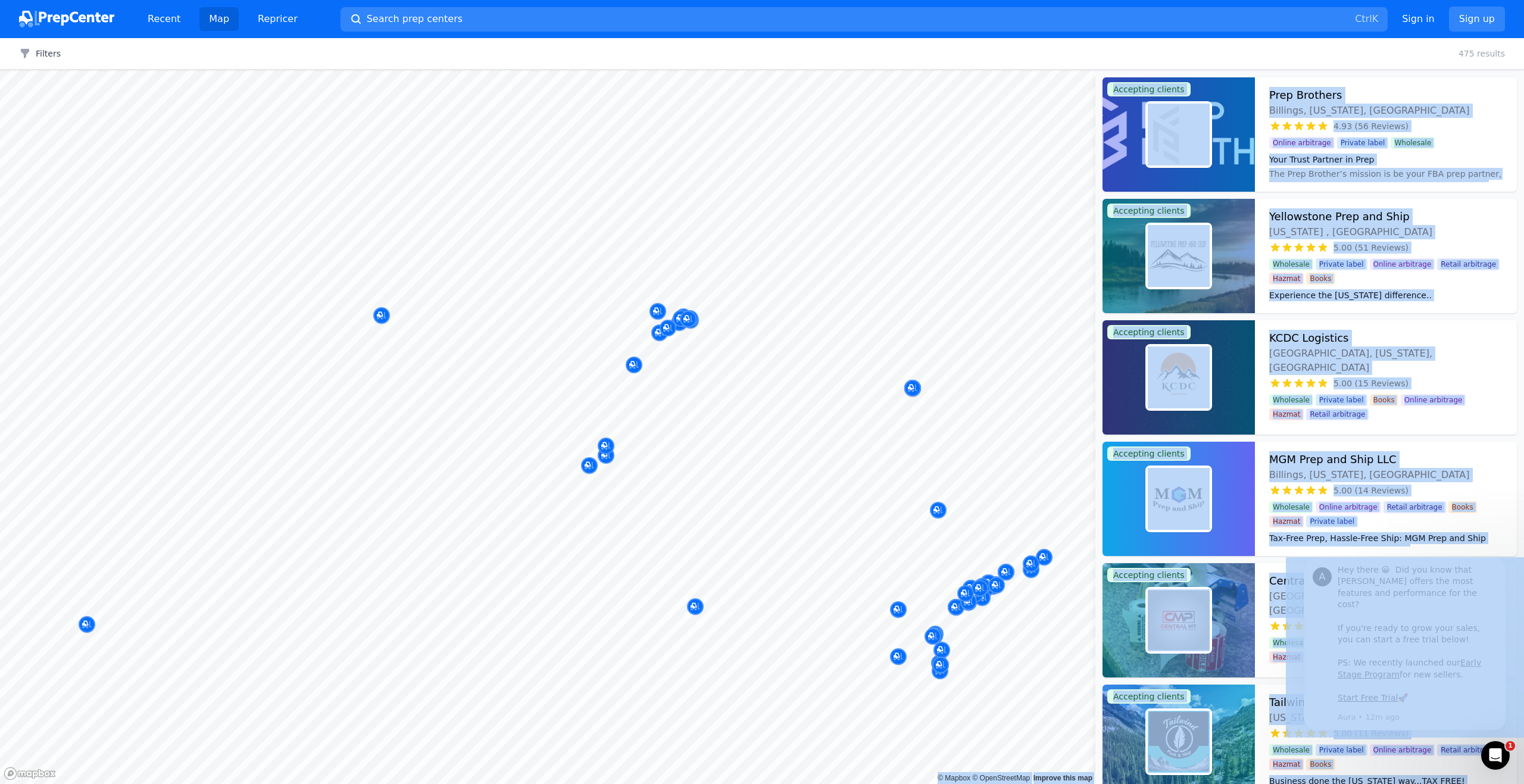
click at [696, 402] on body "Recent Map Repricer Search prep centers Ctrl K Open main menu Sign in Sign up F…" at bounding box center [762, 392] width 1524 height 784
click at [649, 236] on p "Medicine River Prep and Ship,LLC" at bounding box center [679, 230] width 157 height 12
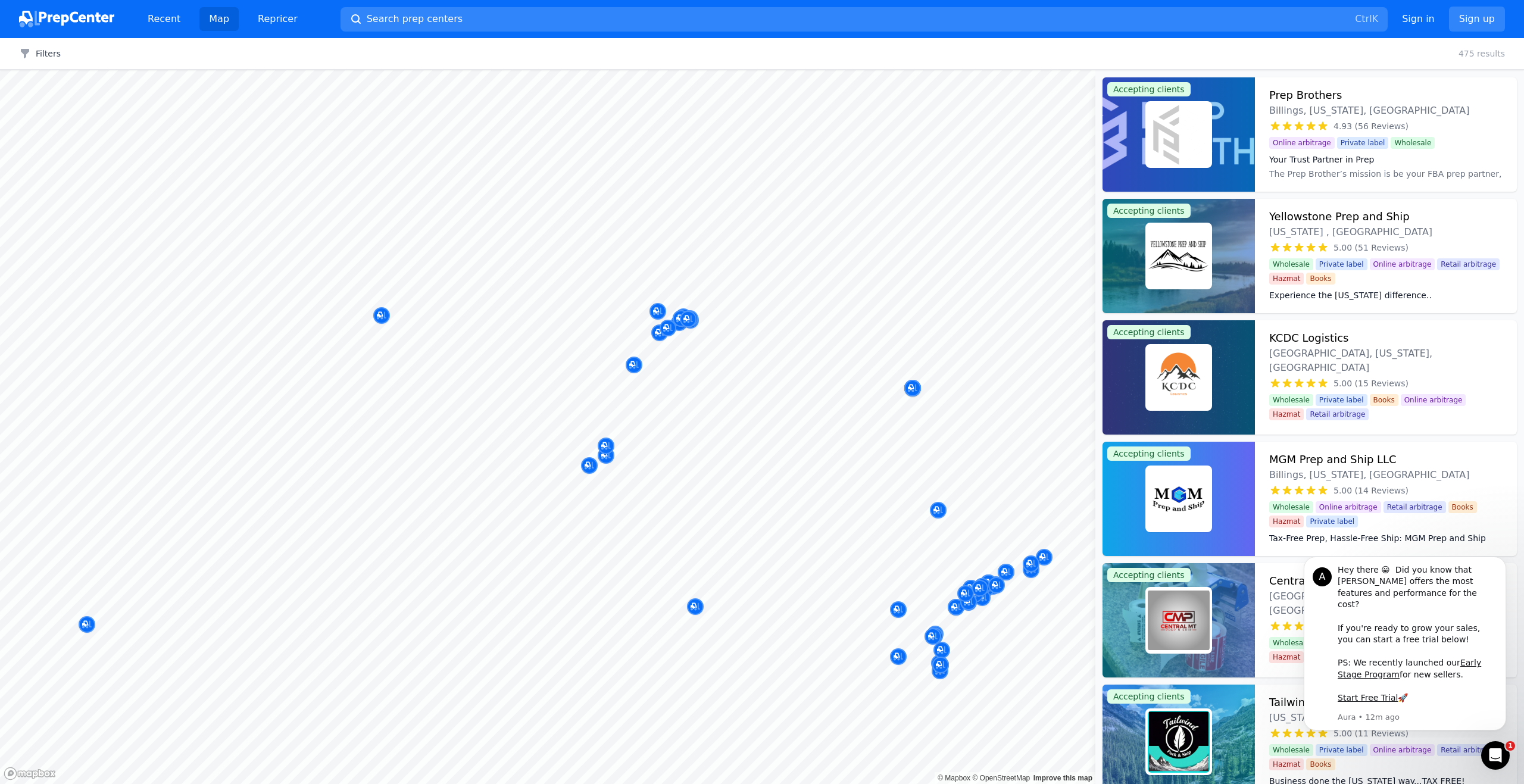
click at [891, 66] on div "Filters Clear all 475 results" at bounding box center [762, 54] width 1524 height 31
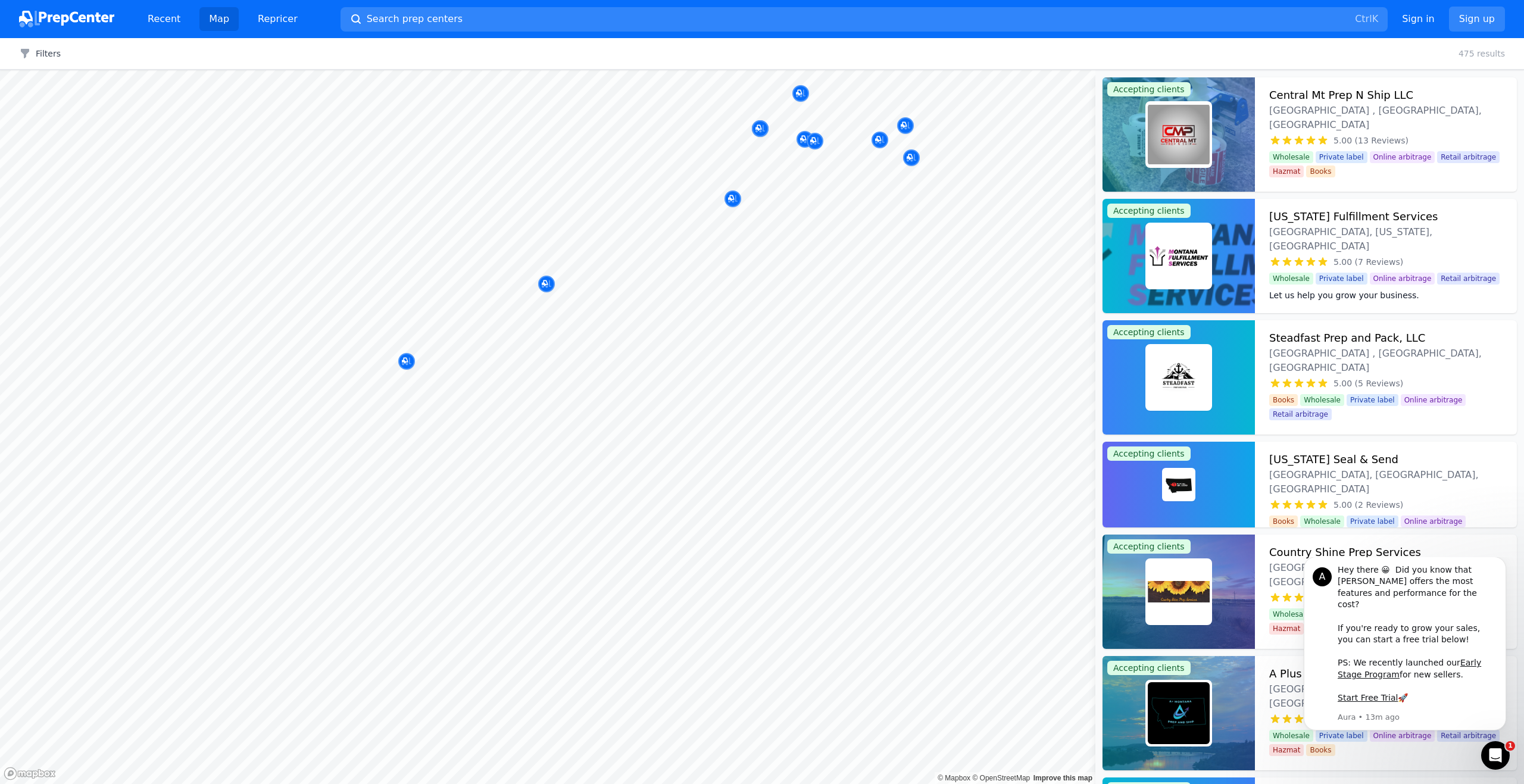
click at [742, 398] on body "Recent Map Repricer Search prep centers Ctrl K Open main menu Sign in Sign up F…" at bounding box center [762, 392] width 1524 height 784
click at [1144, 53] on div "Filters Clear all 475 results" at bounding box center [762, 54] width 1524 height 31
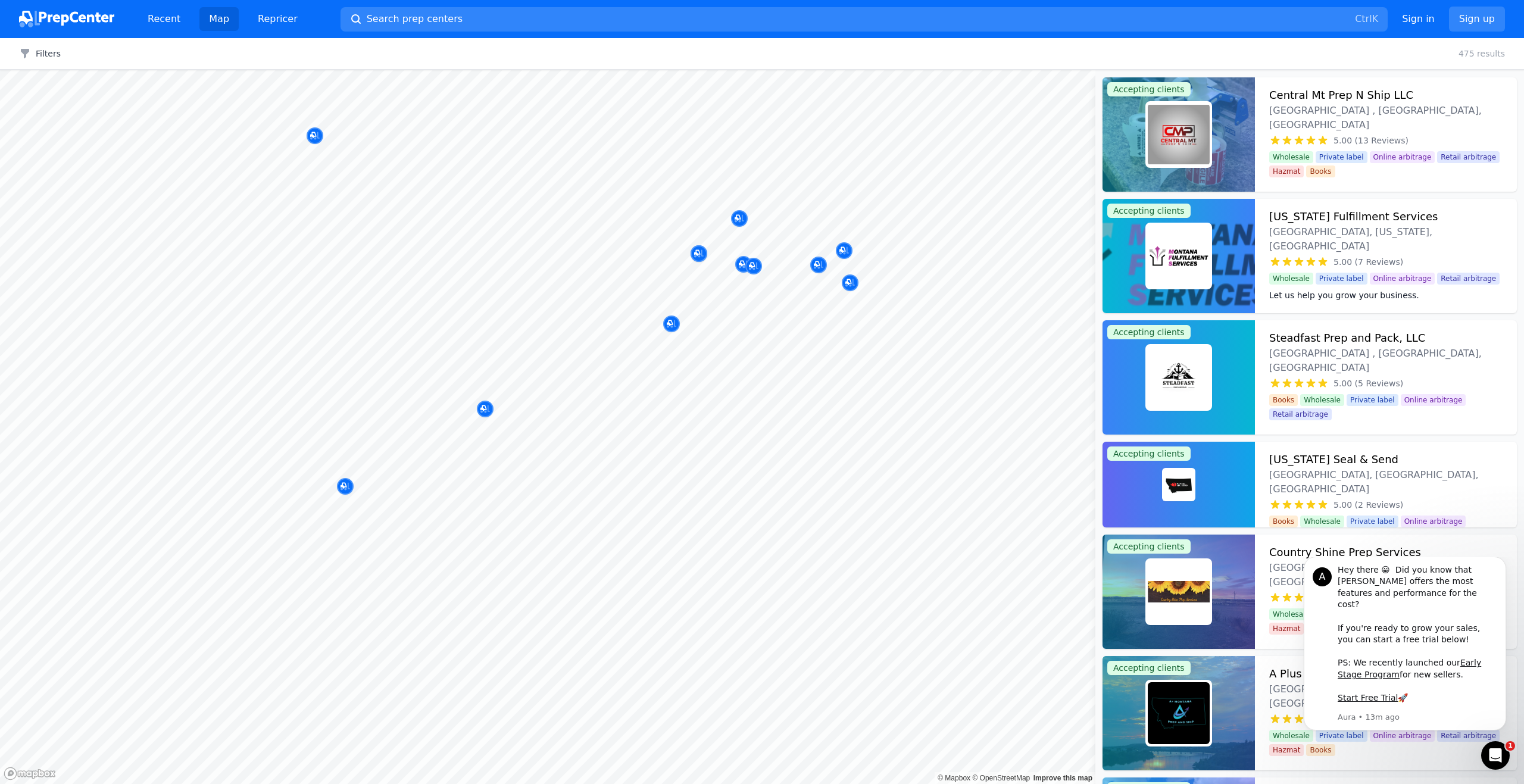
click at [672, 450] on body "Recent Map Repricer Search prep centers Ctrl K Open main menu Sign in Sign up F…" at bounding box center [762, 392] width 1524 height 784
click at [487, 359] on div at bounding box center [428, 354] width 229 height 9
click at [493, 358] on div at bounding box center [428, 354] width 229 height 9
click at [479, 377] on div at bounding box center [569, 375] width 229 height 9
click at [483, 368] on p "[GEOGRAPHIC_DATA] , [GEOGRAPHIC_DATA], [GEOGRAPHIC_DATA]" at bounding box center [506, 352] width 157 height 36
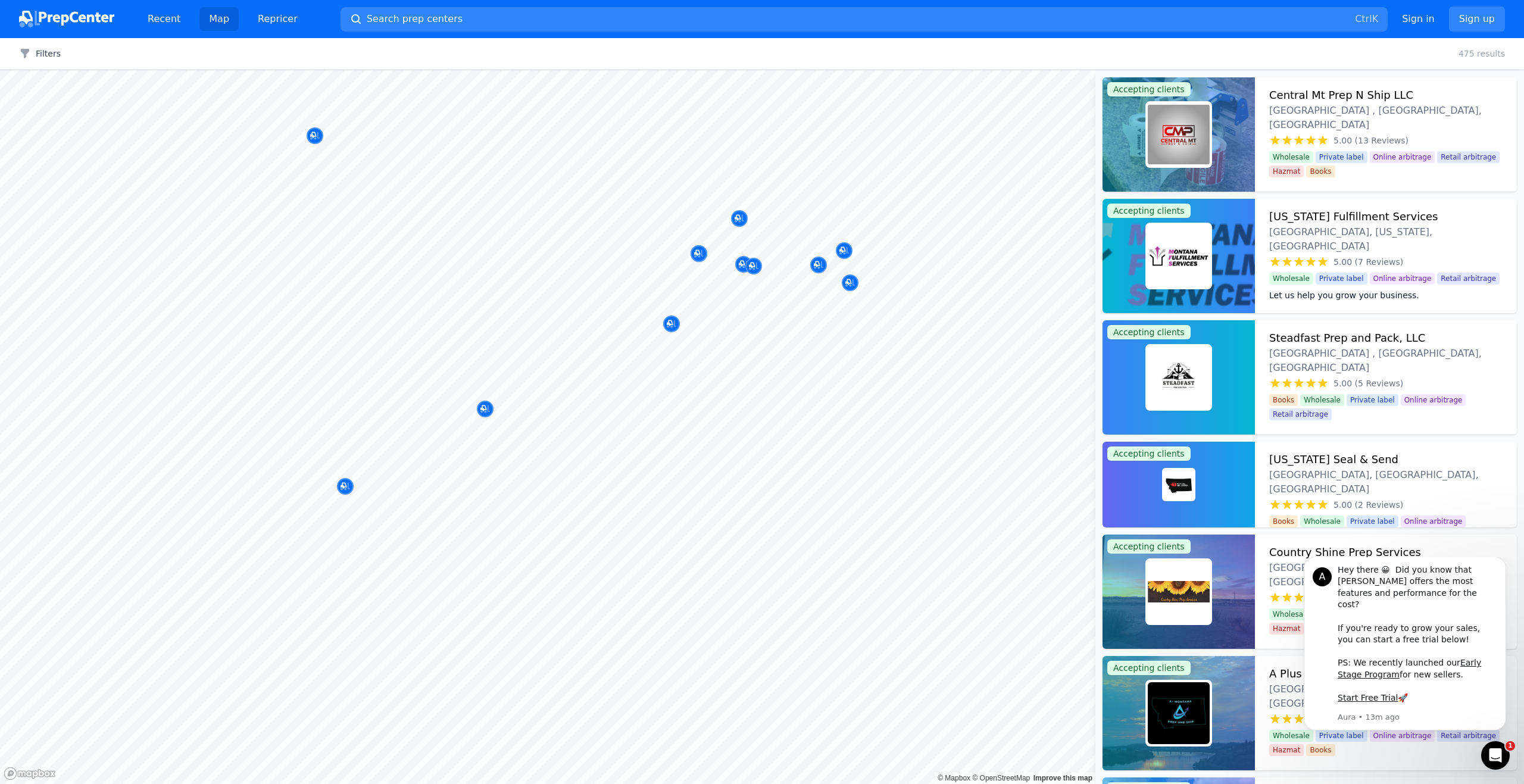
click at [675, 288] on div at bounding box center [577, 287] width 229 height 9
click at [667, 291] on div at bounding box center [577, 287] width 229 height 9
click at [667, 294] on body "Recent Map Repricer Search prep centers Ctrl K Open main menu Sign in Sign up F…" at bounding box center [762, 392] width 1524 height 784
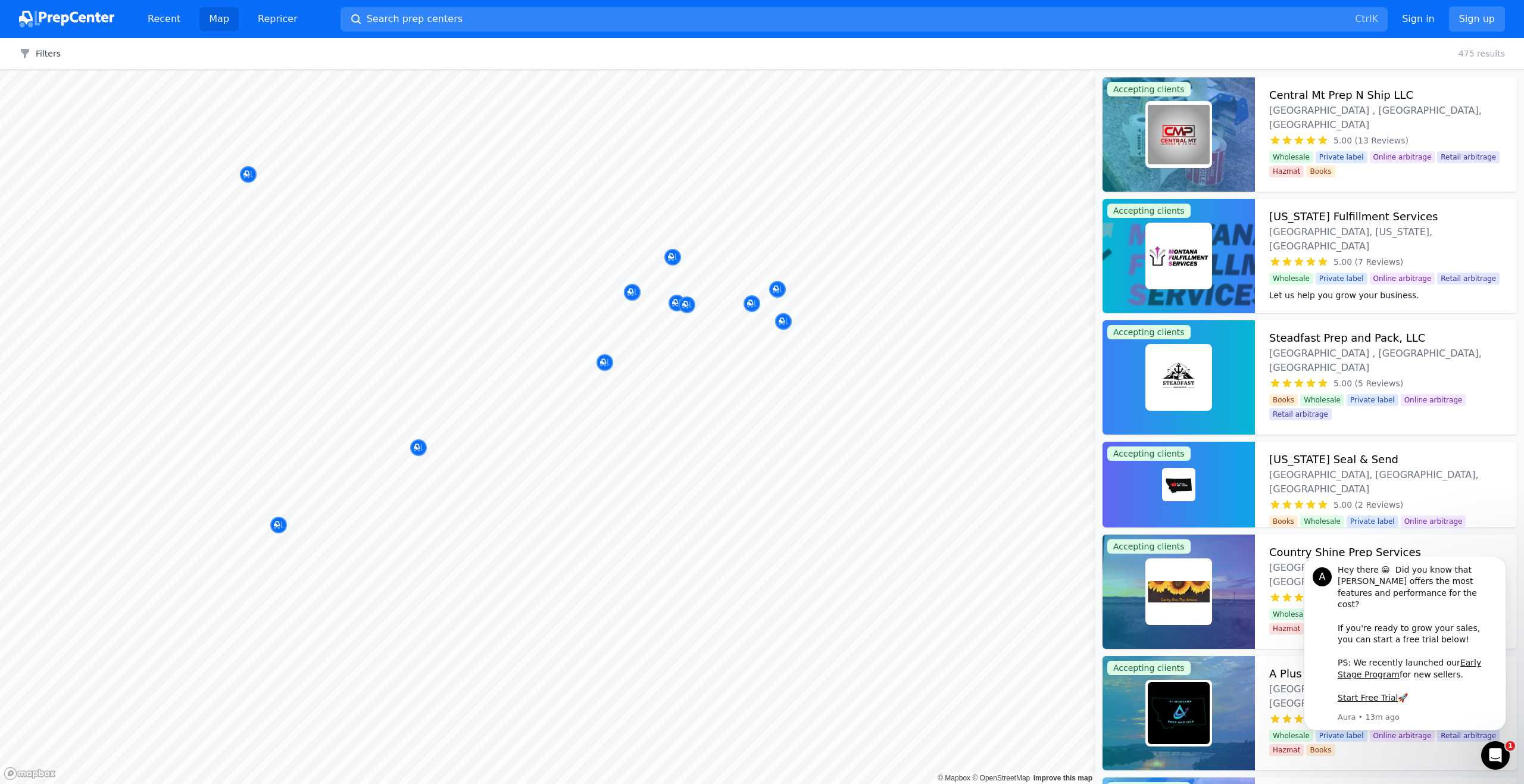
click at [665, 406] on body "Recent Map Repricer Search prep centers Ctrl K Open main menu Sign in Sign up F…" at bounding box center [762, 392] width 1524 height 784
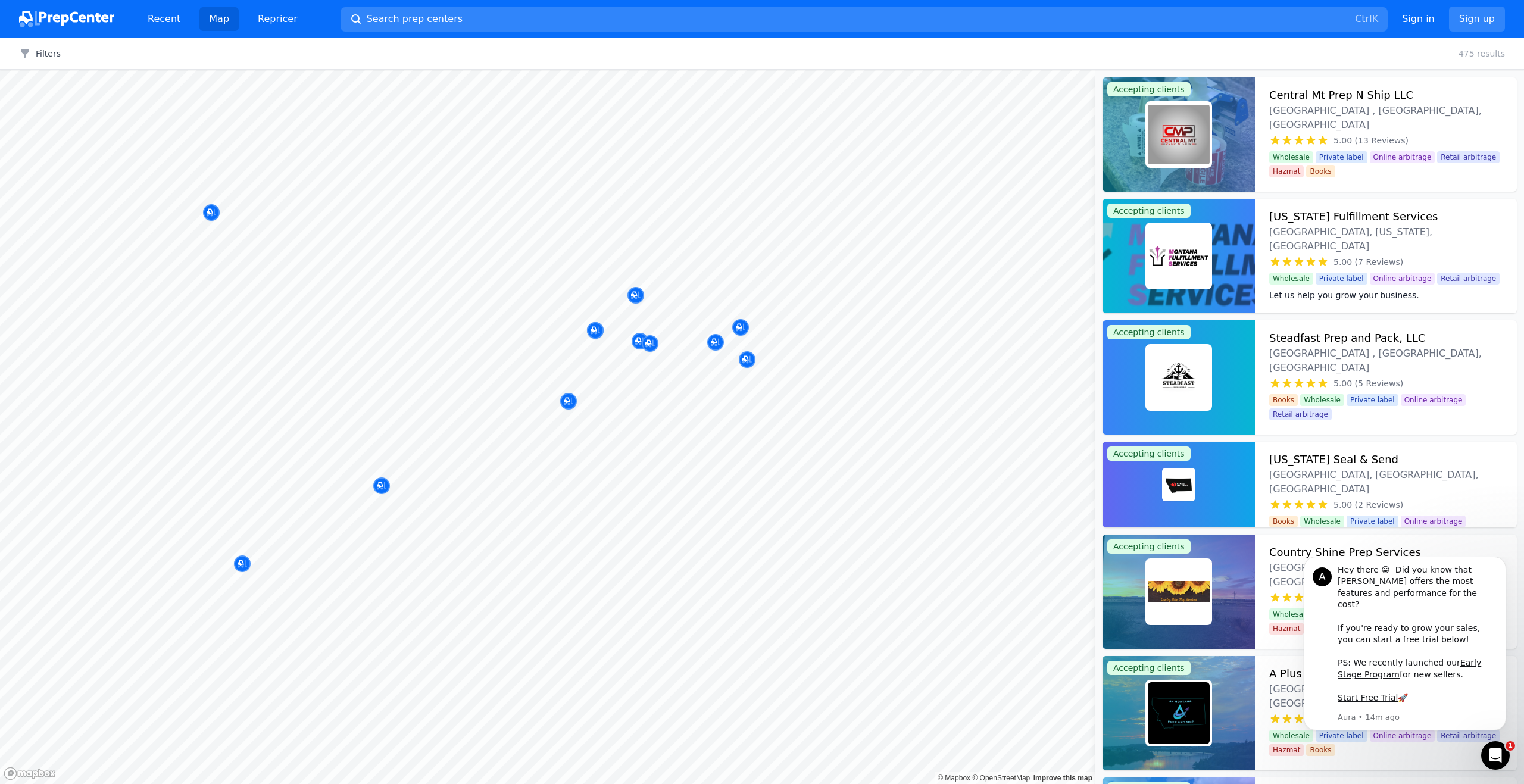
click at [752, 299] on body "Recent Map Repricer Search prep centers Ctrl K Open main menu Sign in Sign up F…" at bounding box center [762, 392] width 1524 height 784
click at [1307, 216] on h3 "Montana Fulfillment Services" at bounding box center [1353, 217] width 169 height 17
click at [1326, 342] on h3 "Steadfast Prep and Pack, LLC" at bounding box center [1346, 338] width 156 height 17
click at [1327, 463] on h3 "Montana Seal & Send" at bounding box center [1334, 459] width 129 height 17
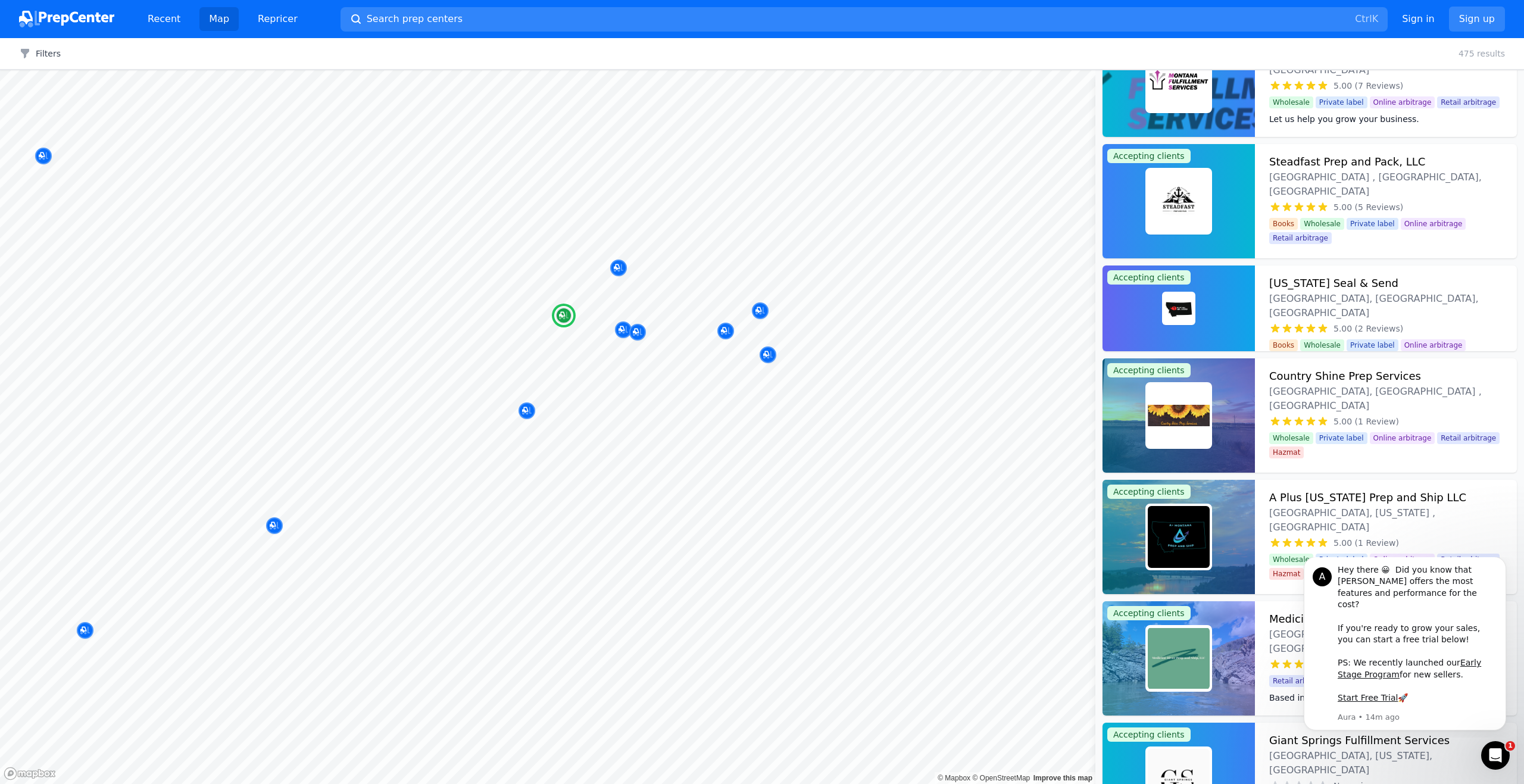
scroll to position [238, 0]
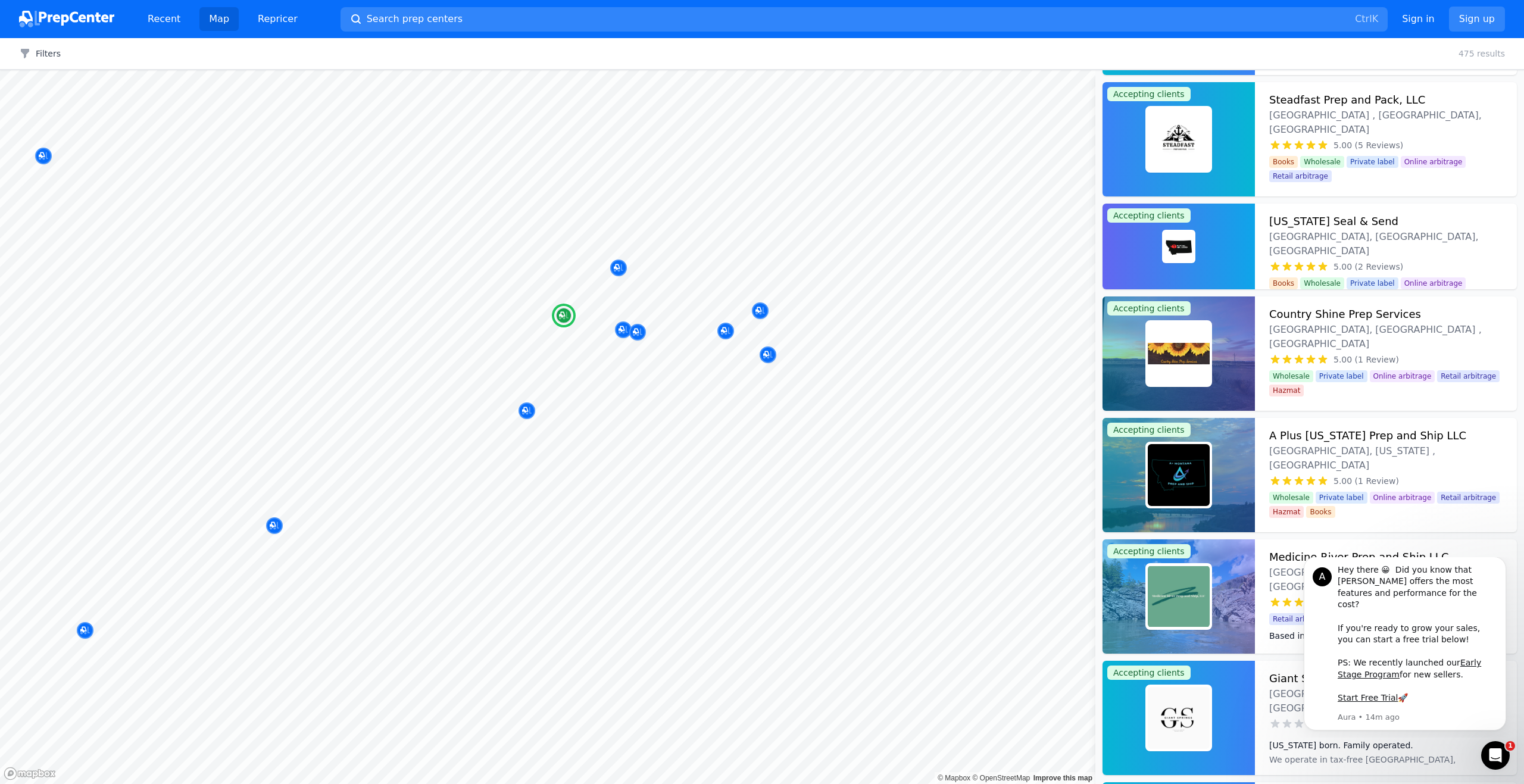
click at [1325, 430] on h3 "A Plus Montana Prep and Ship LLC" at bounding box center [1368, 435] width 197 height 17
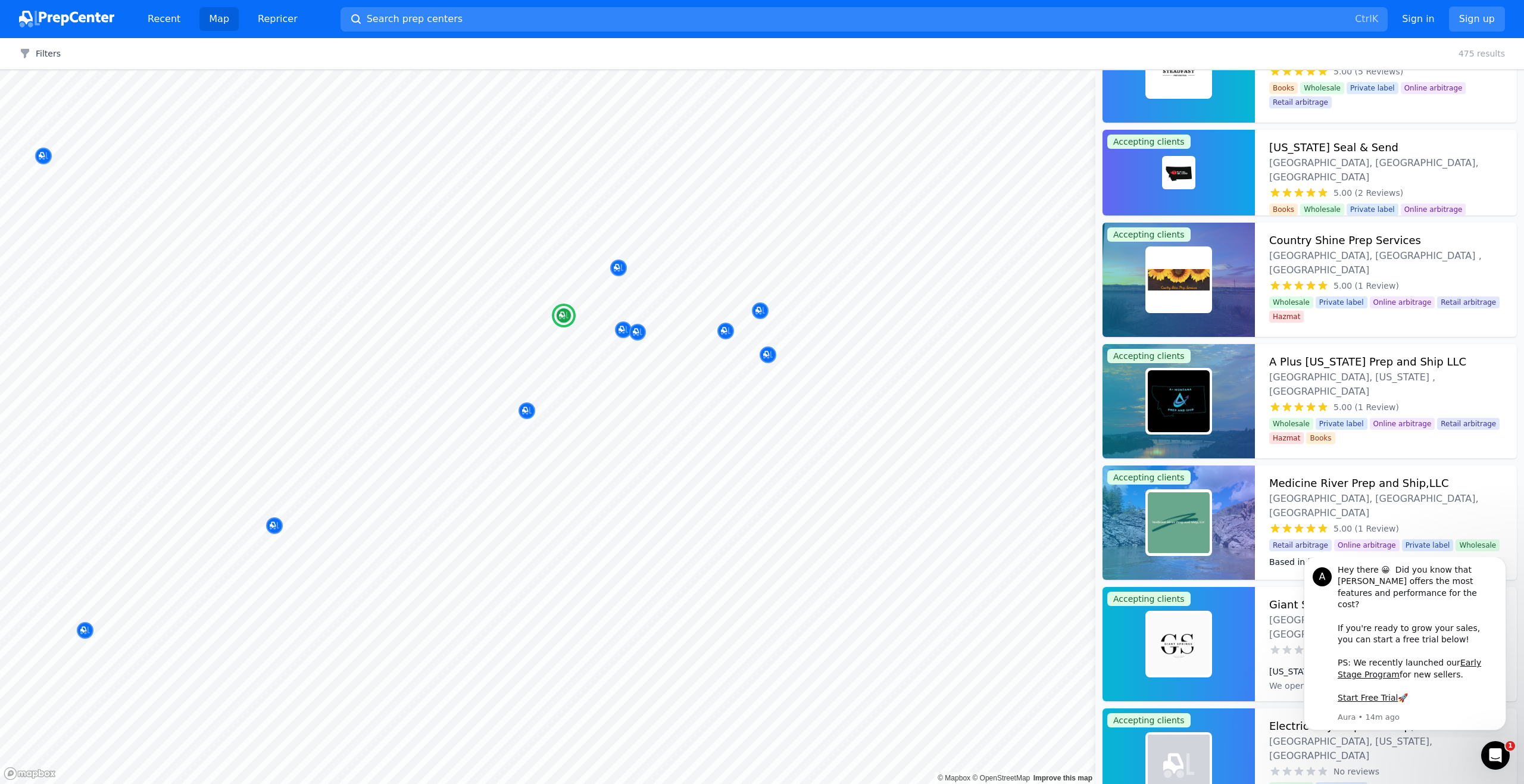
scroll to position [417, 0]
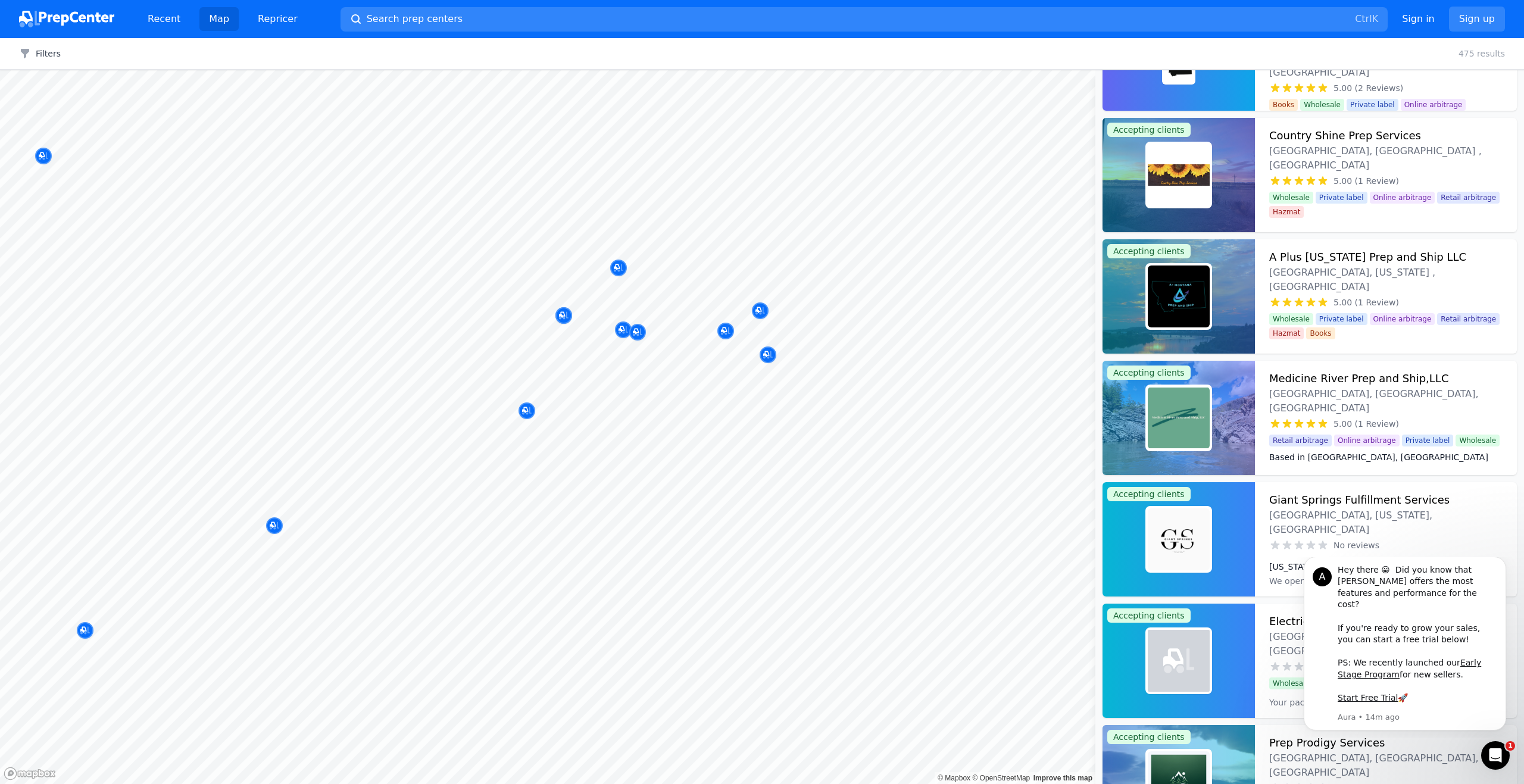
click at [762, 313] on div at bounding box center [668, 309] width 229 height 9
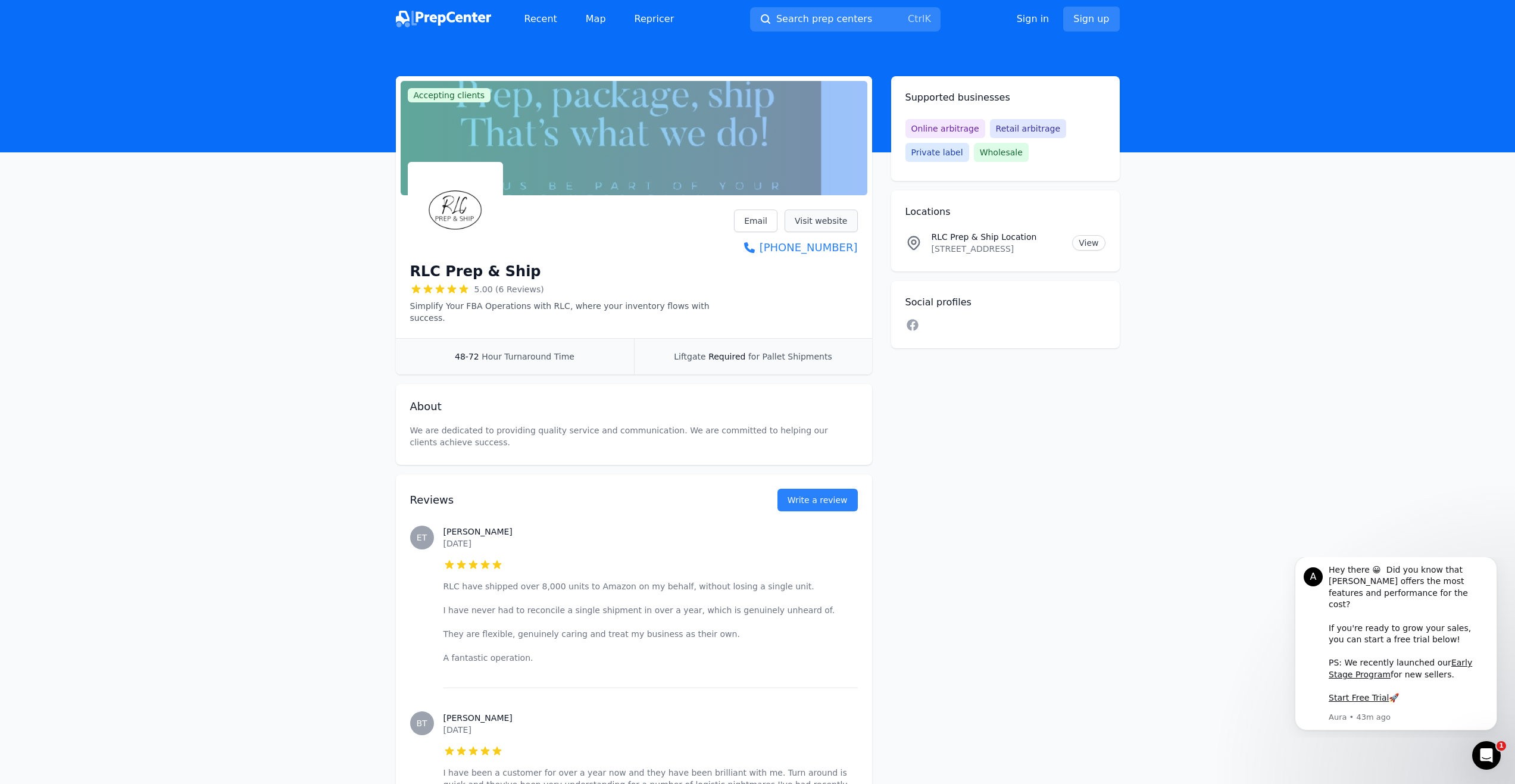
click at [822, 219] on link "Visit website" at bounding box center [821, 220] width 73 height 23
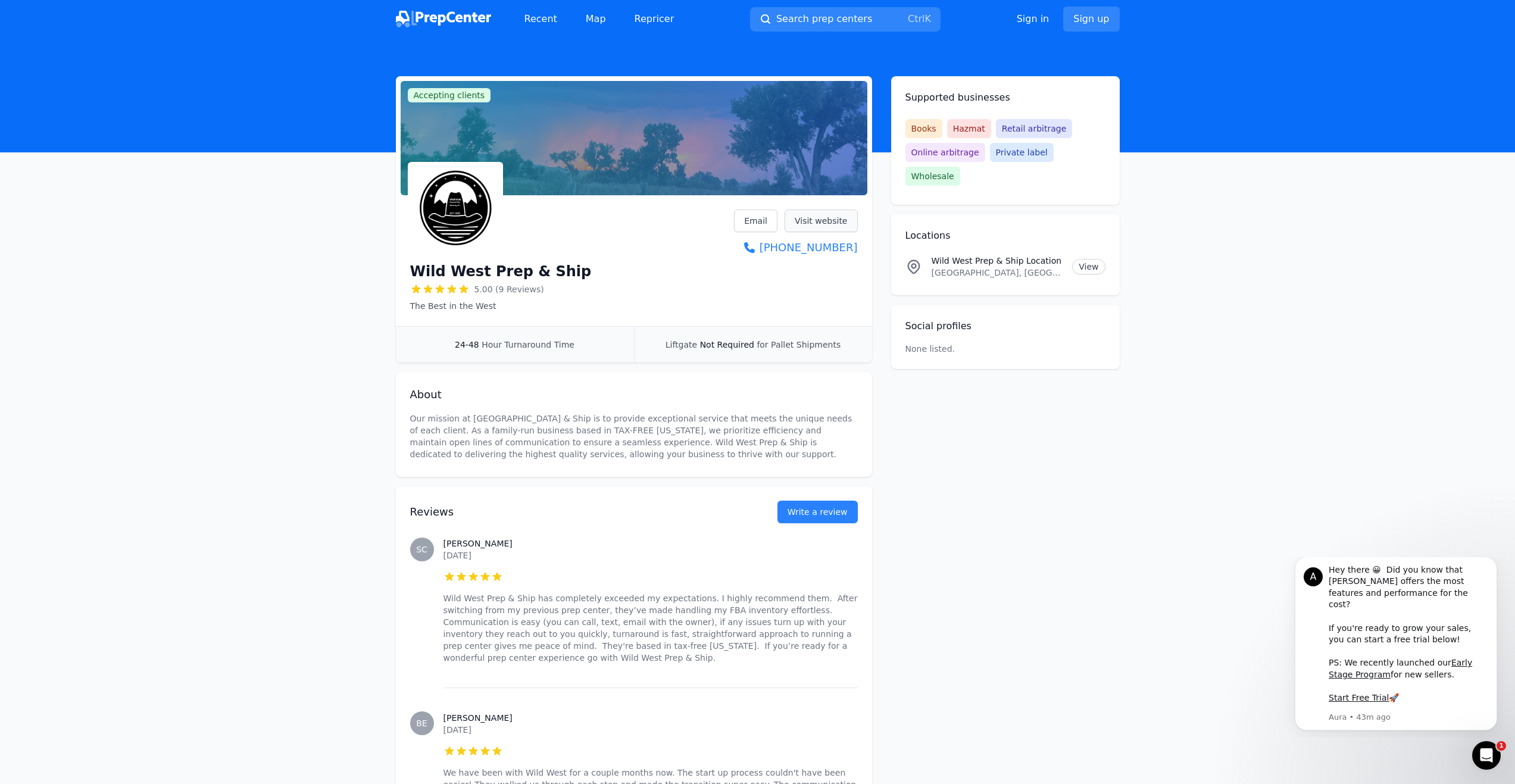
click at [810, 215] on link "Visit website" at bounding box center [821, 220] width 73 height 23
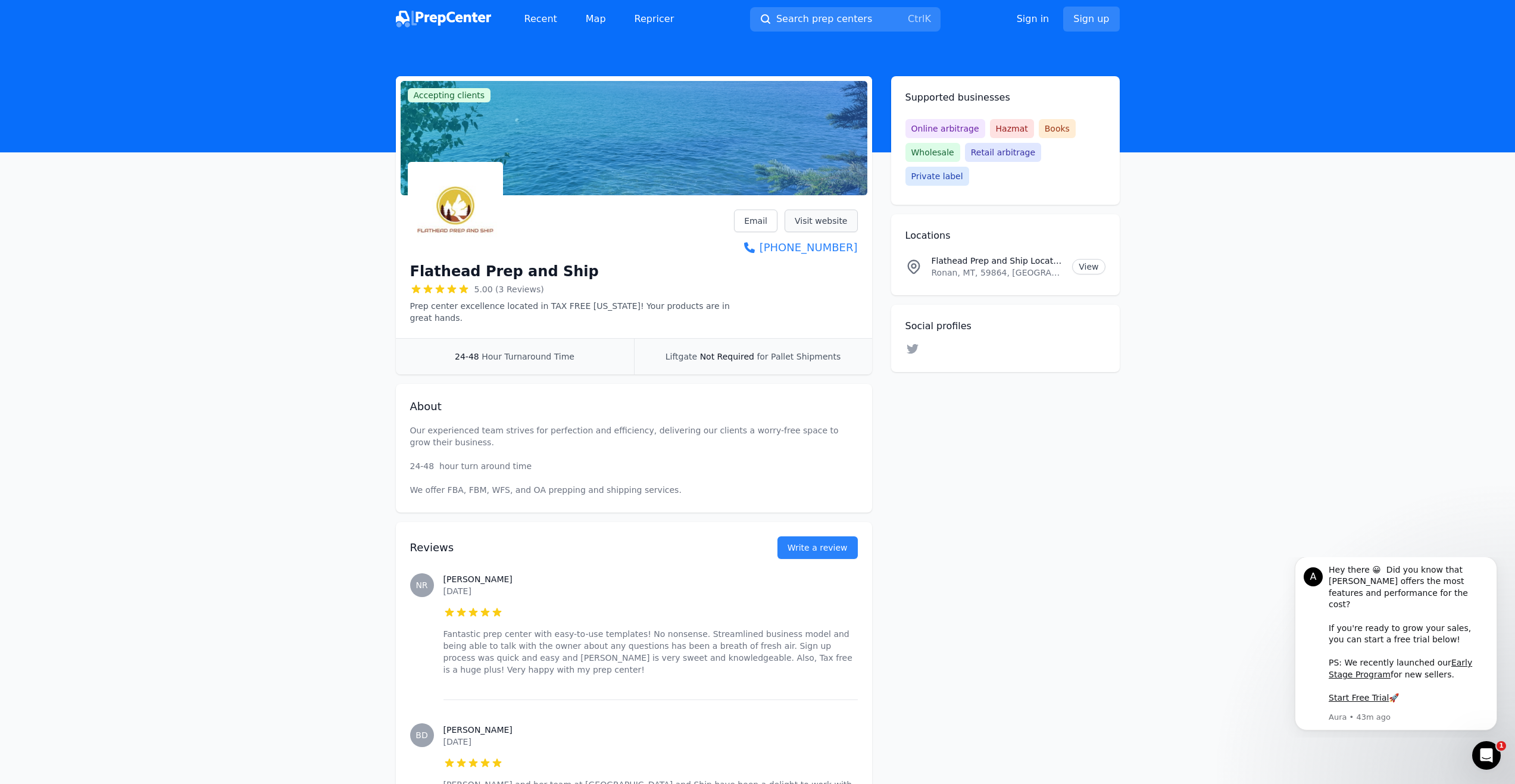
click at [828, 217] on link "Visit website" at bounding box center [821, 220] width 73 height 23
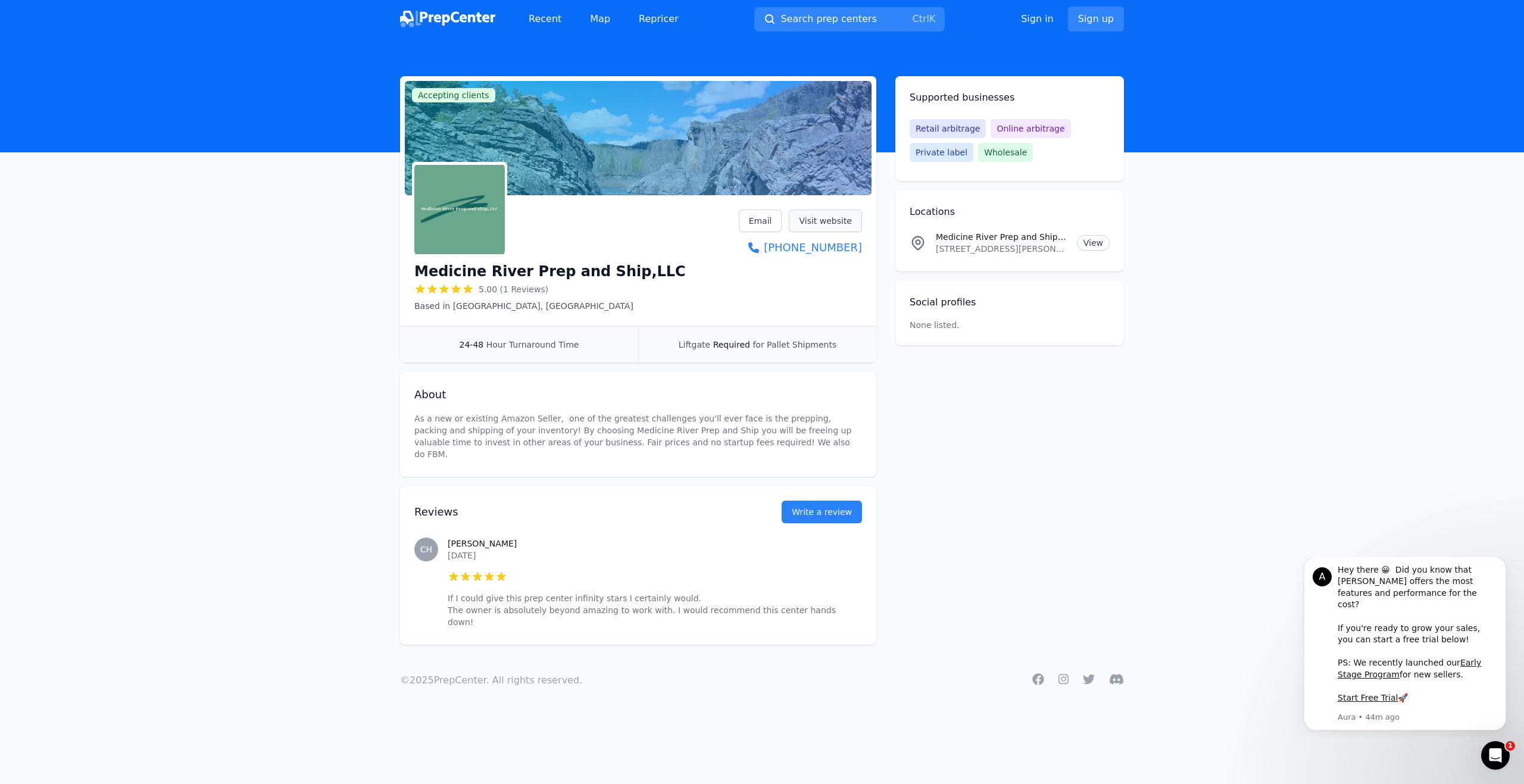
click at [829, 219] on link "Visit website" at bounding box center [825, 220] width 73 height 23
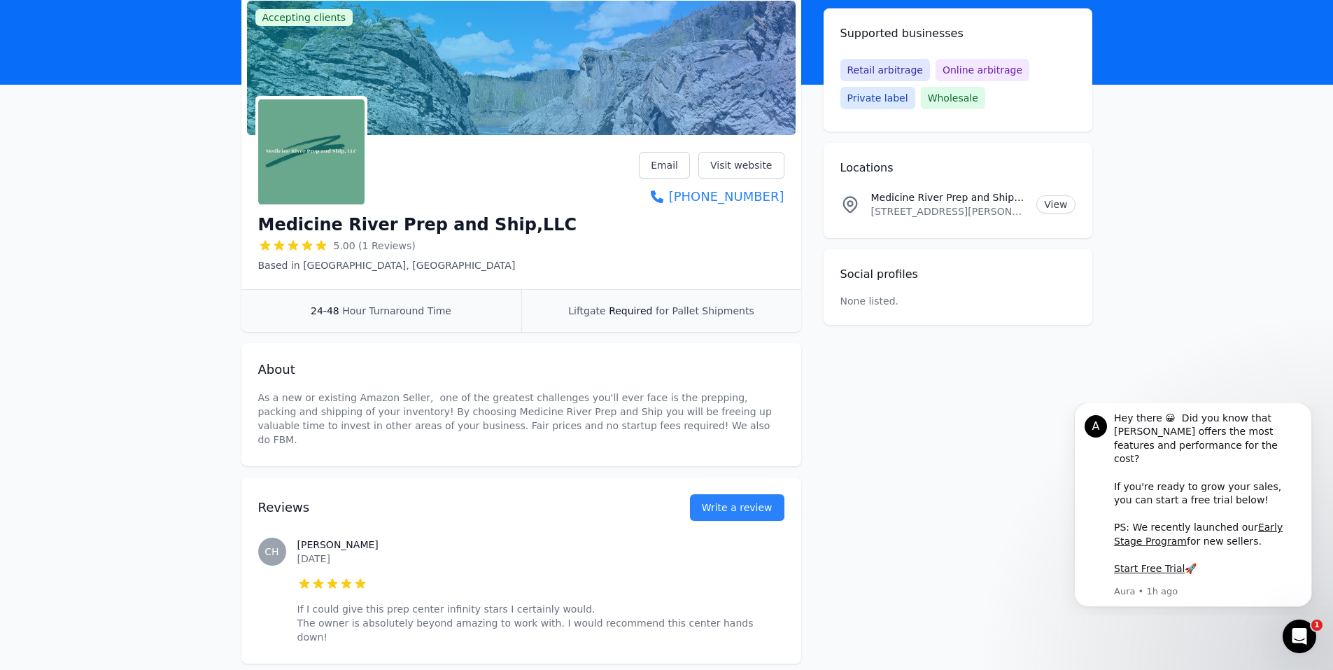
scroll to position [140, 0]
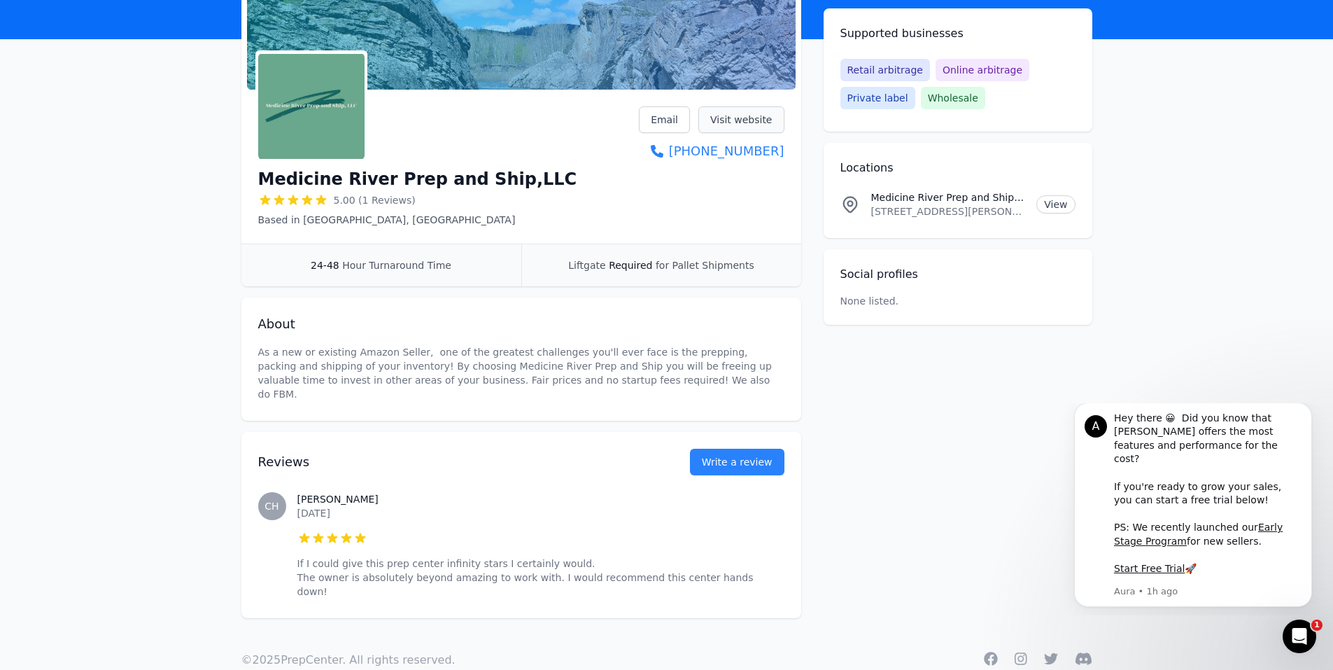
click at [753, 112] on link "Visit website" at bounding box center [741, 119] width 86 height 27
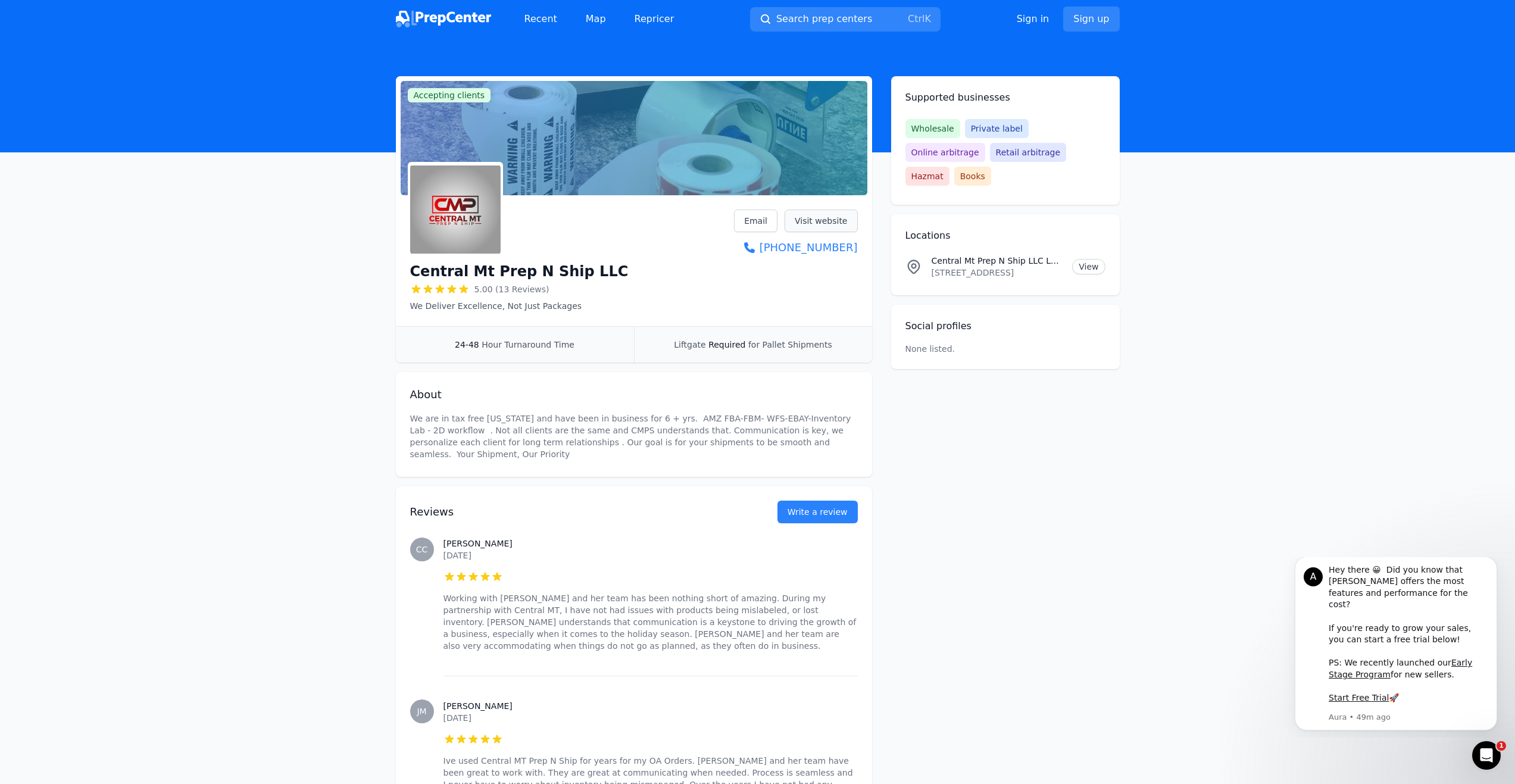
click at [818, 219] on link "Visit website" at bounding box center [821, 220] width 73 height 23
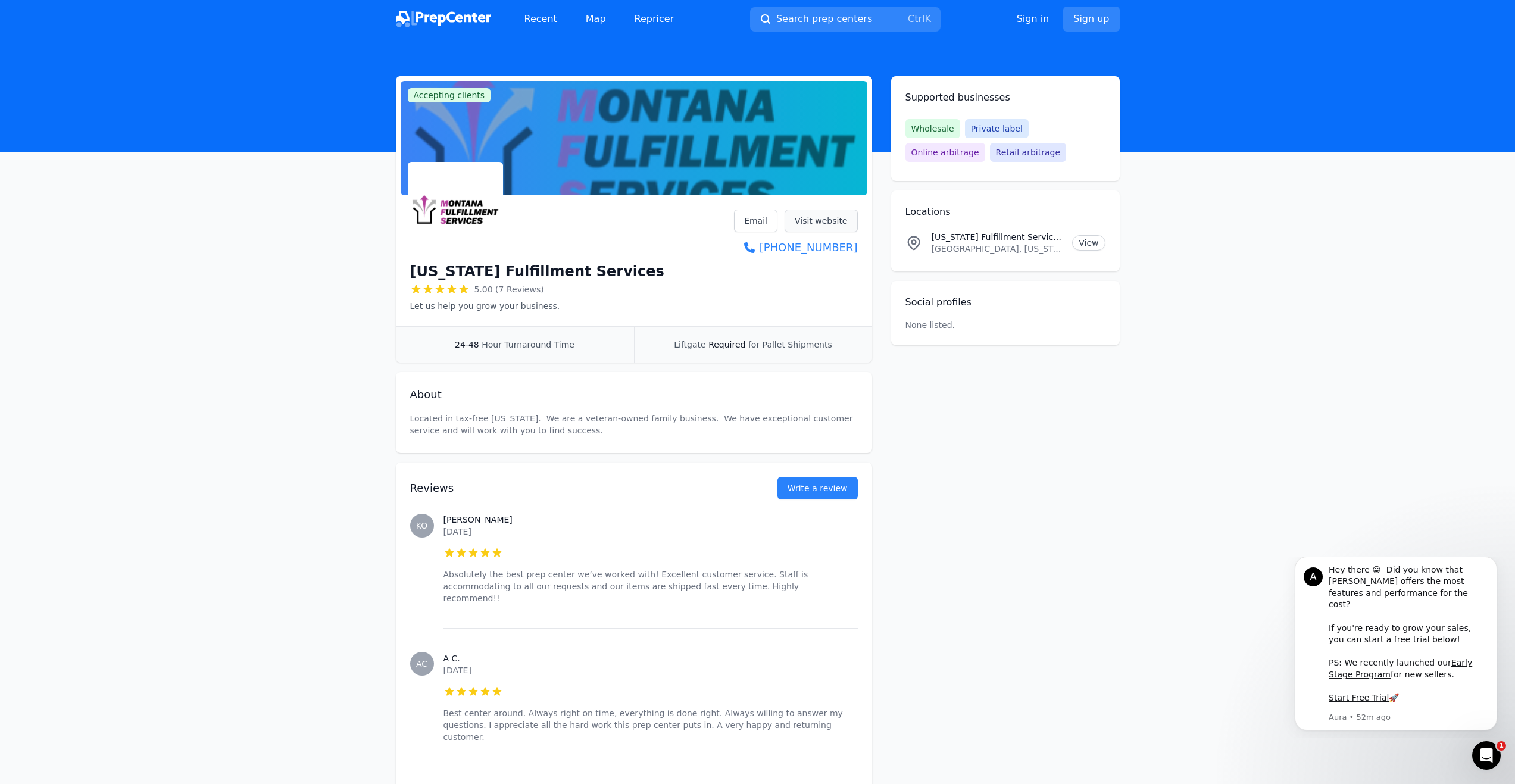
click at [838, 218] on link "Visit website" at bounding box center [821, 220] width 73 height 23
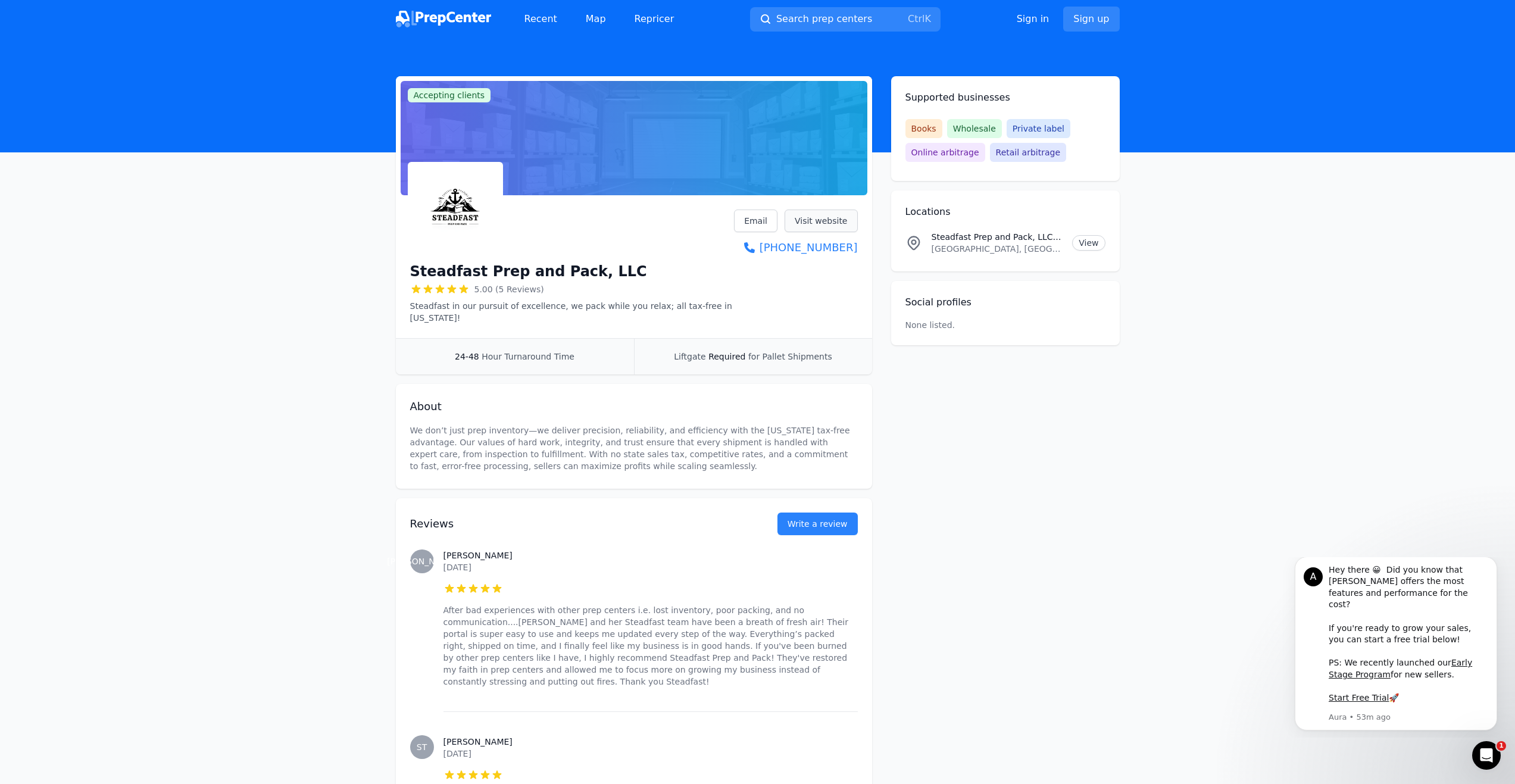
click at [820, 224] on link "Visit website" at bounding box center [821, 220] width 73 height 23
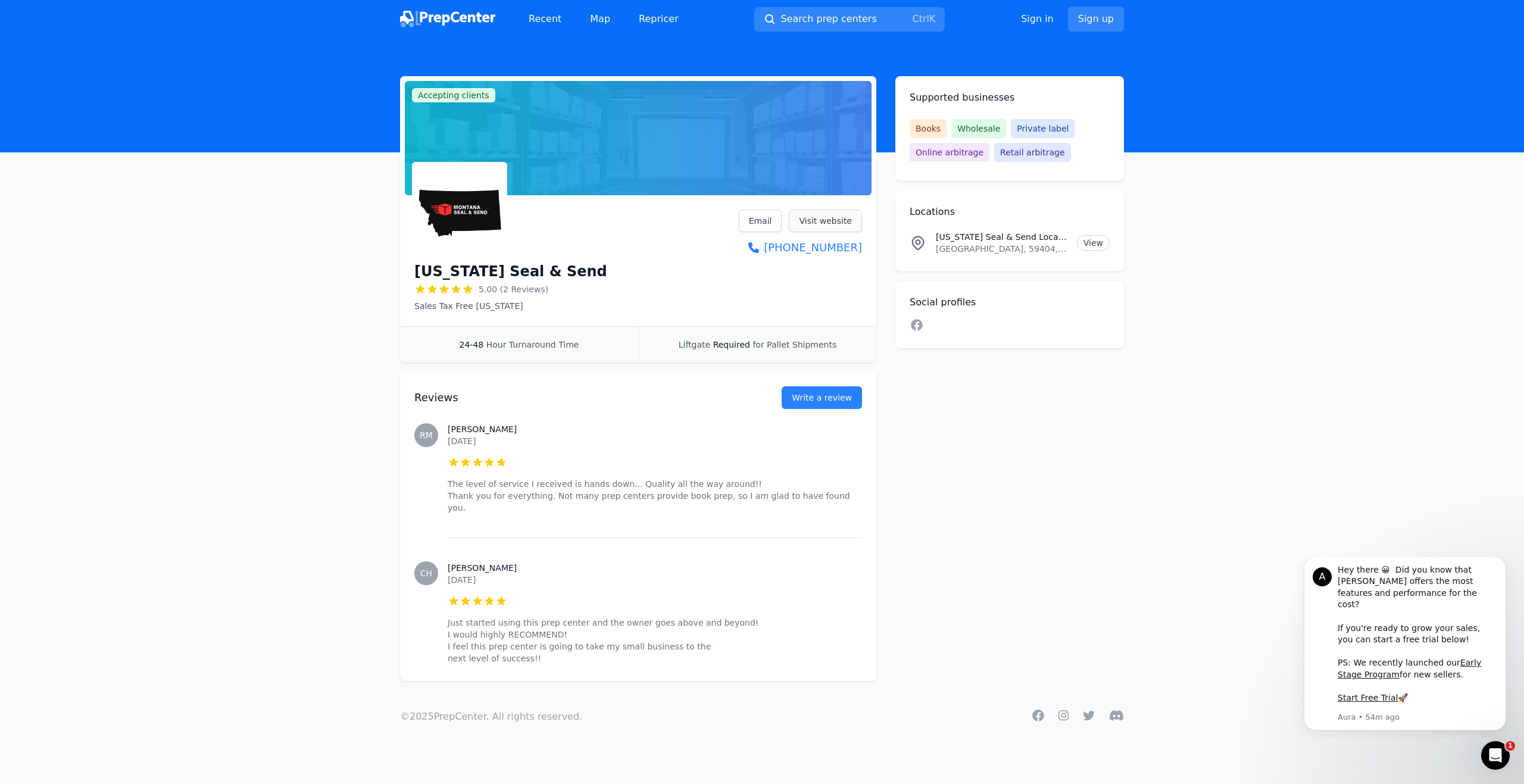
click at [833, 219] on link "Visit website" at bounding box center [825, 220] width 73 height 23
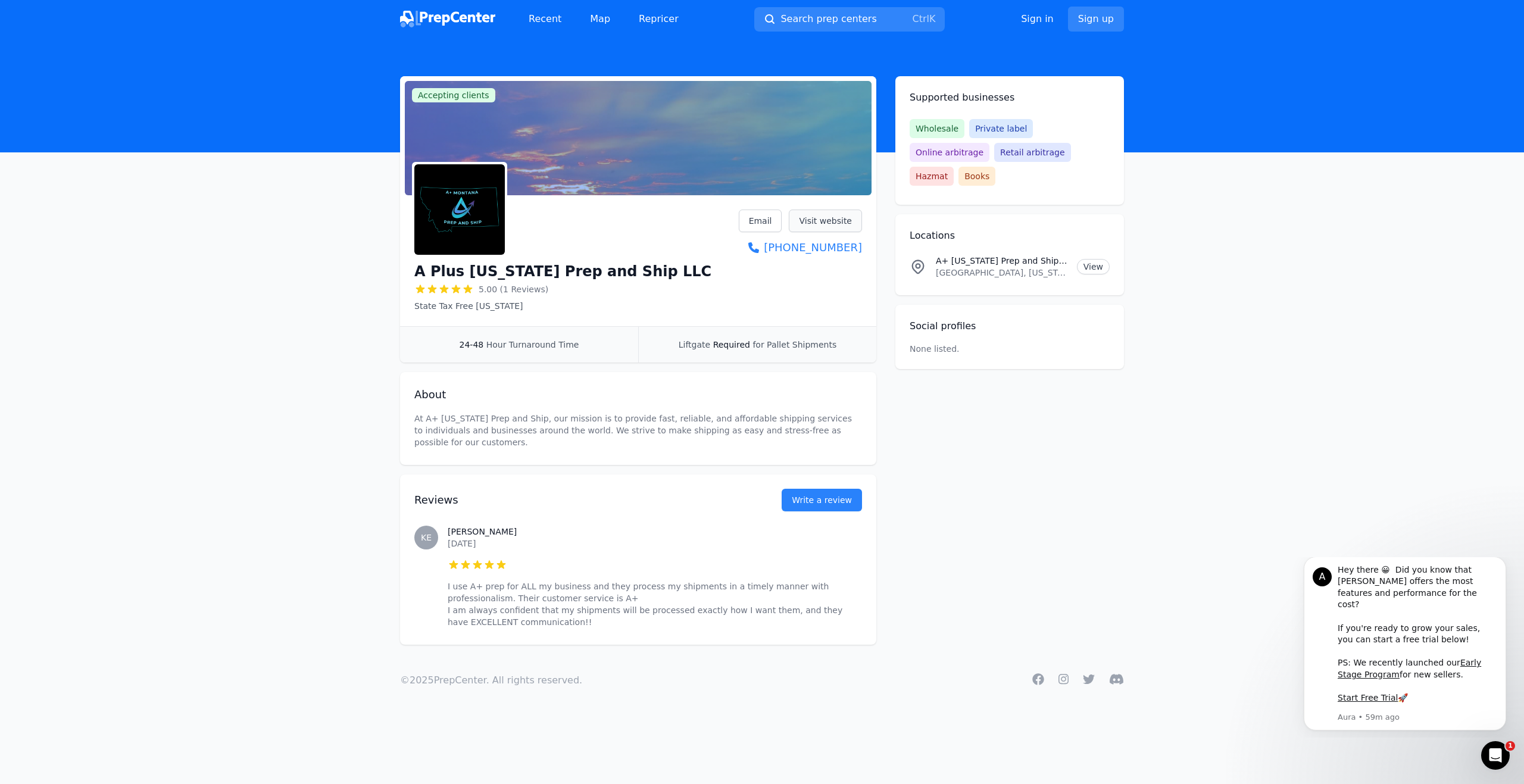
click at [840, 220] on link "Visit website" at bounding box center [825, 220] width 73 height 23
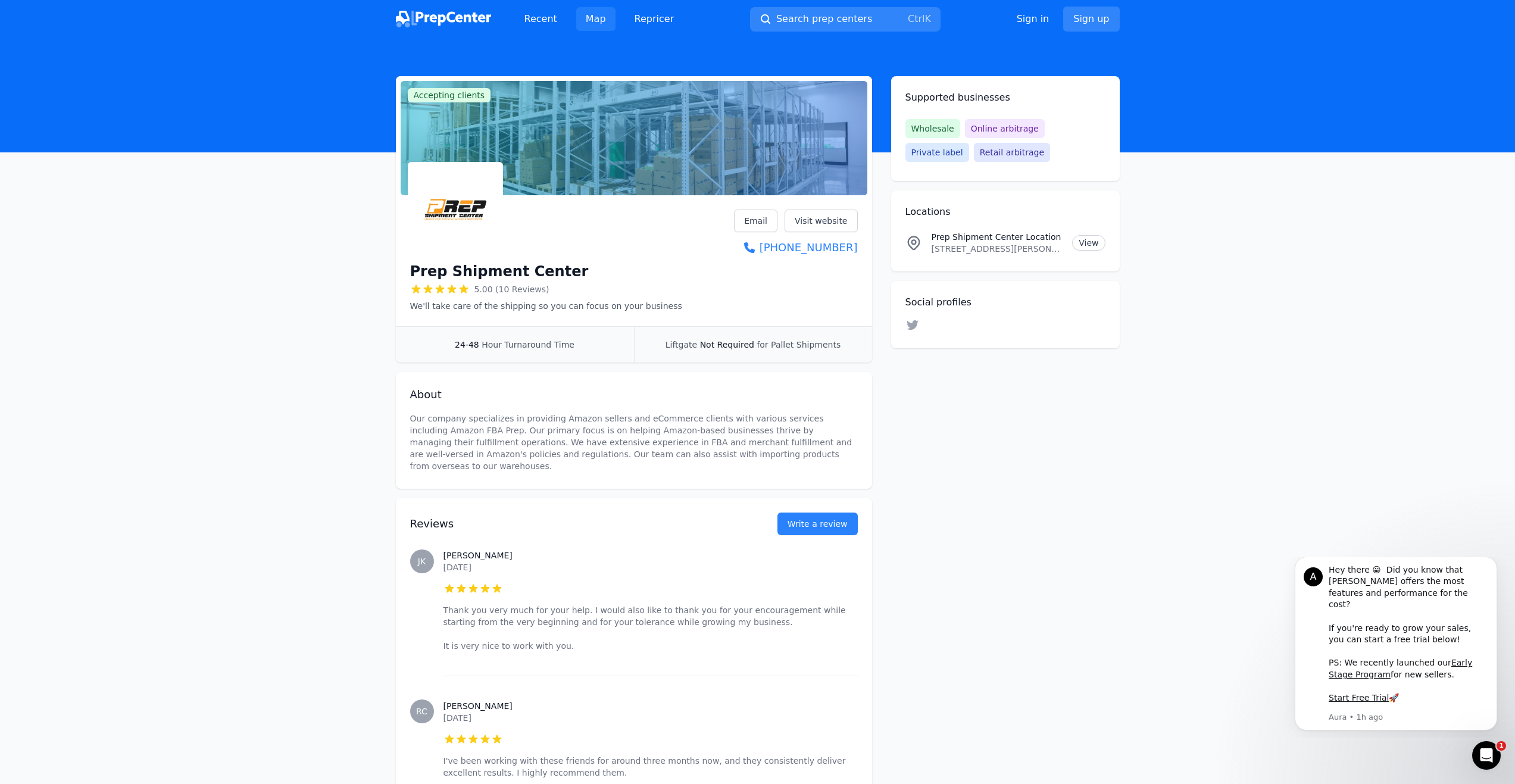
click at [600, 25] on link "Map" at bounding box center [595, 19] width 39 height 24
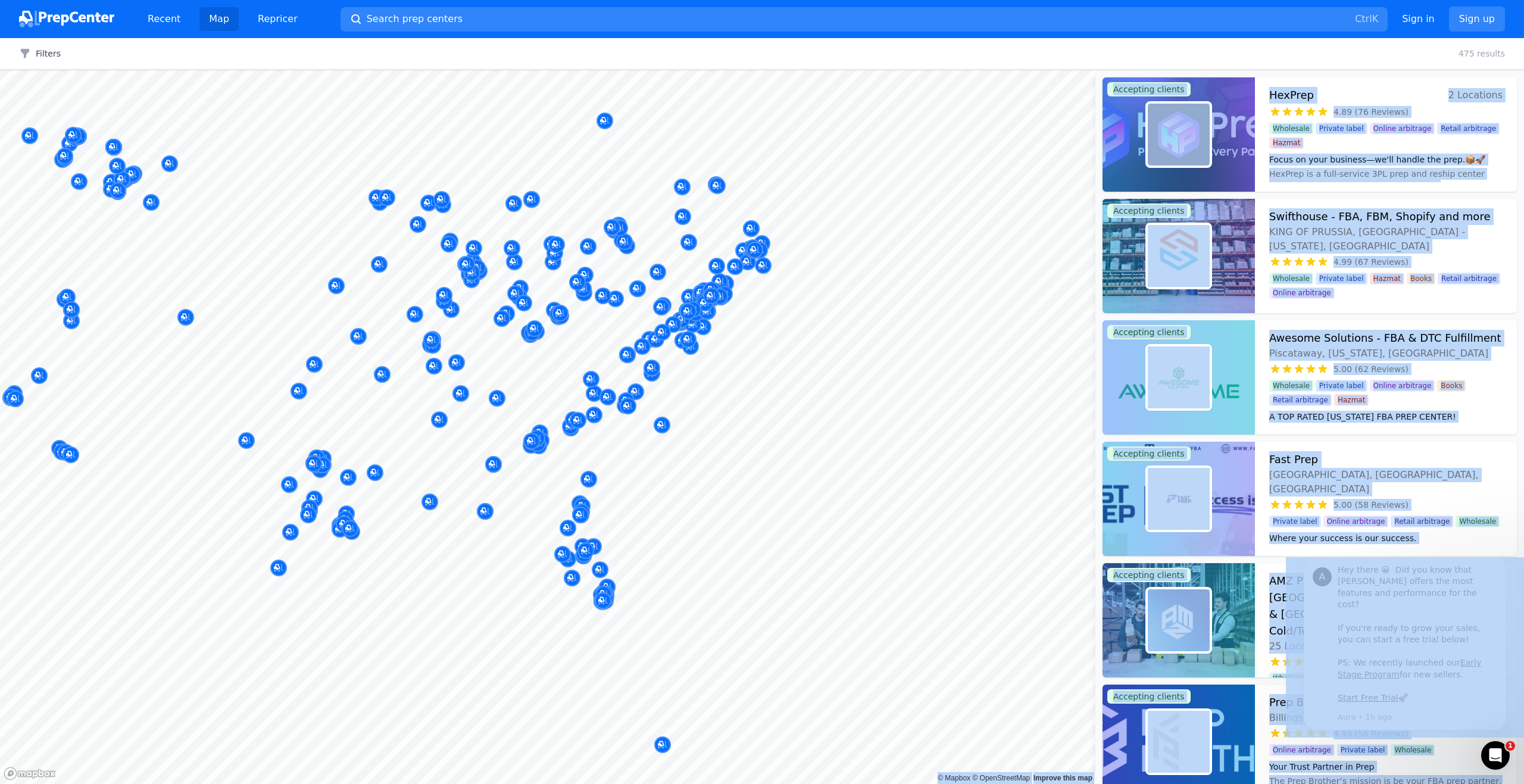
click at [769, 345] on body "Recent Map Repricer Search prep centers Ctrl K Open main menu Sign in Sign up F…" at bounding box center [762, 392] width 1524 height 784
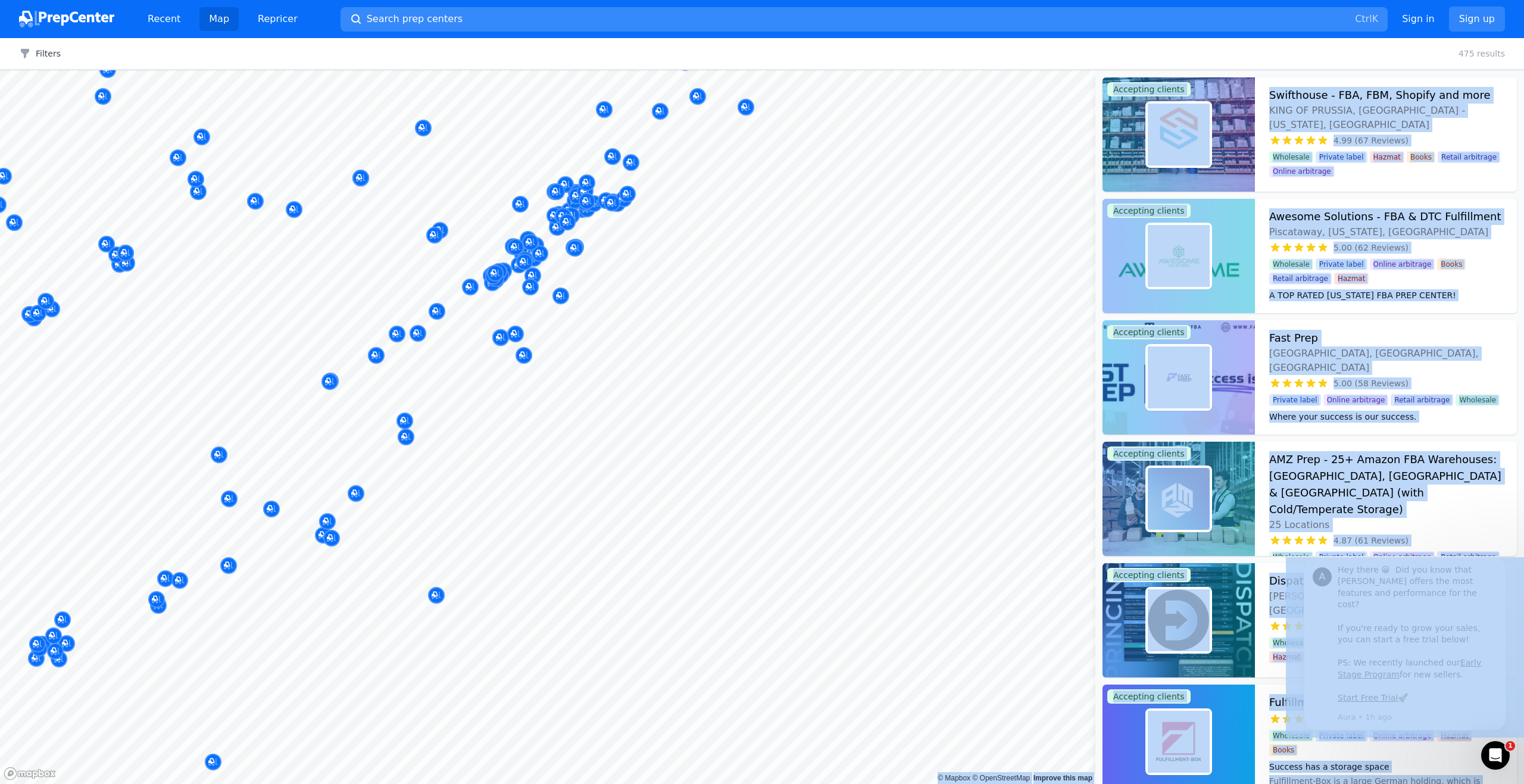
click at [404, 20] on span "Search prep centers" at bounding box center [414, 19] width 96 height 14
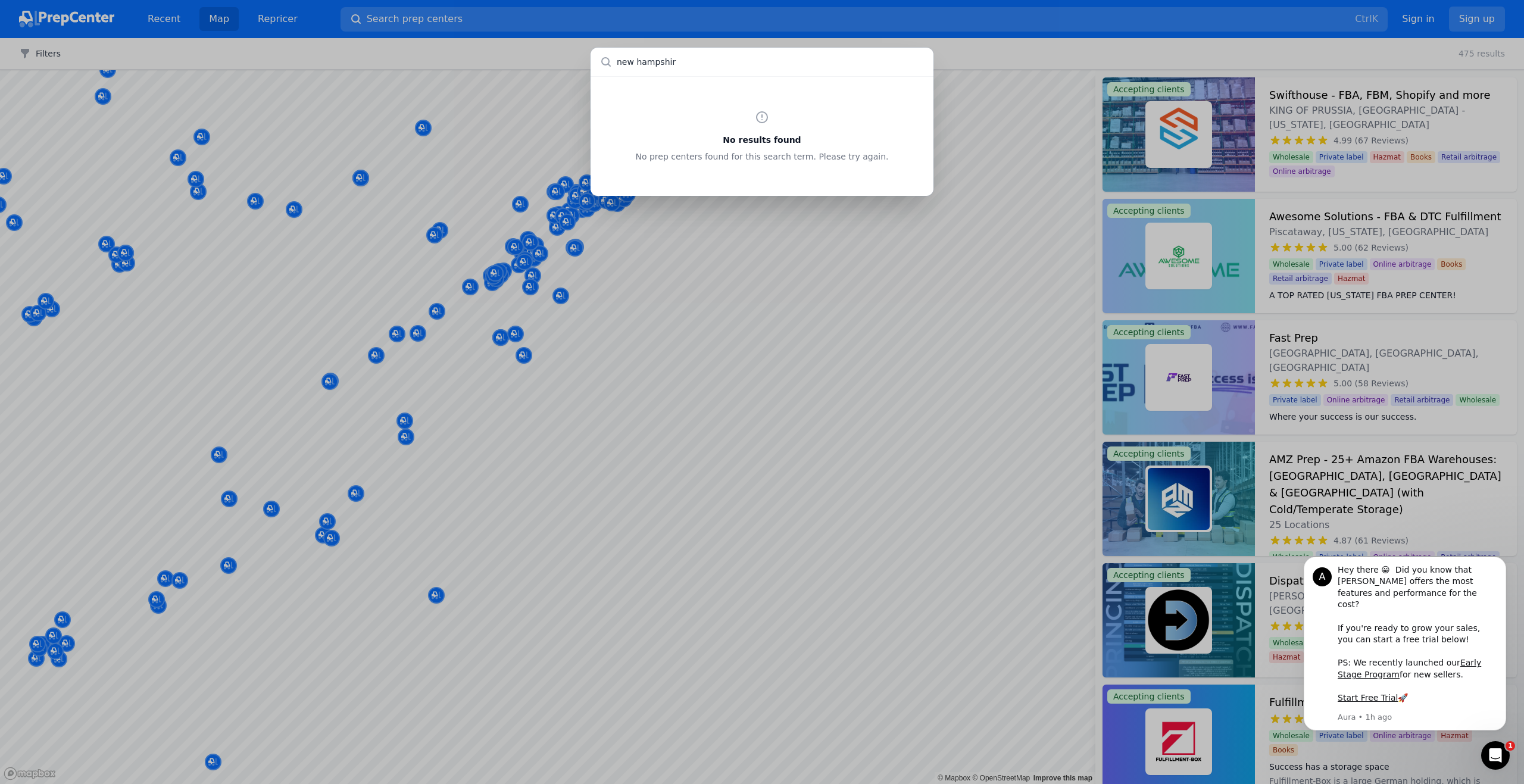
type input "[US_STATE]"
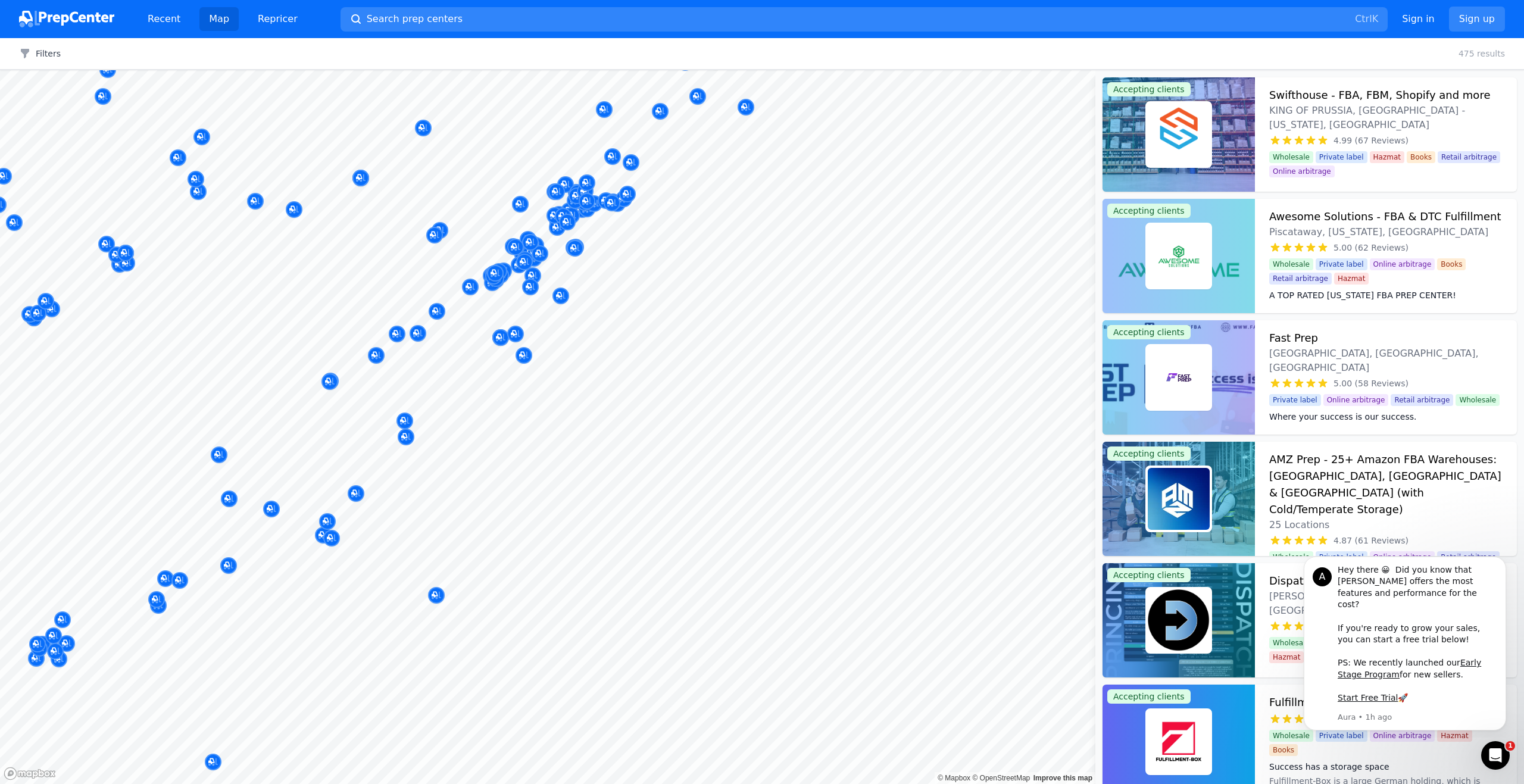
drag, startPoint x: 855, startPoint y: 366, endPoint x: 848, endPoint y: 364, distance: 7.3
click at [856, 366] on div at bounding box center [762, 392] width 1524 height 784
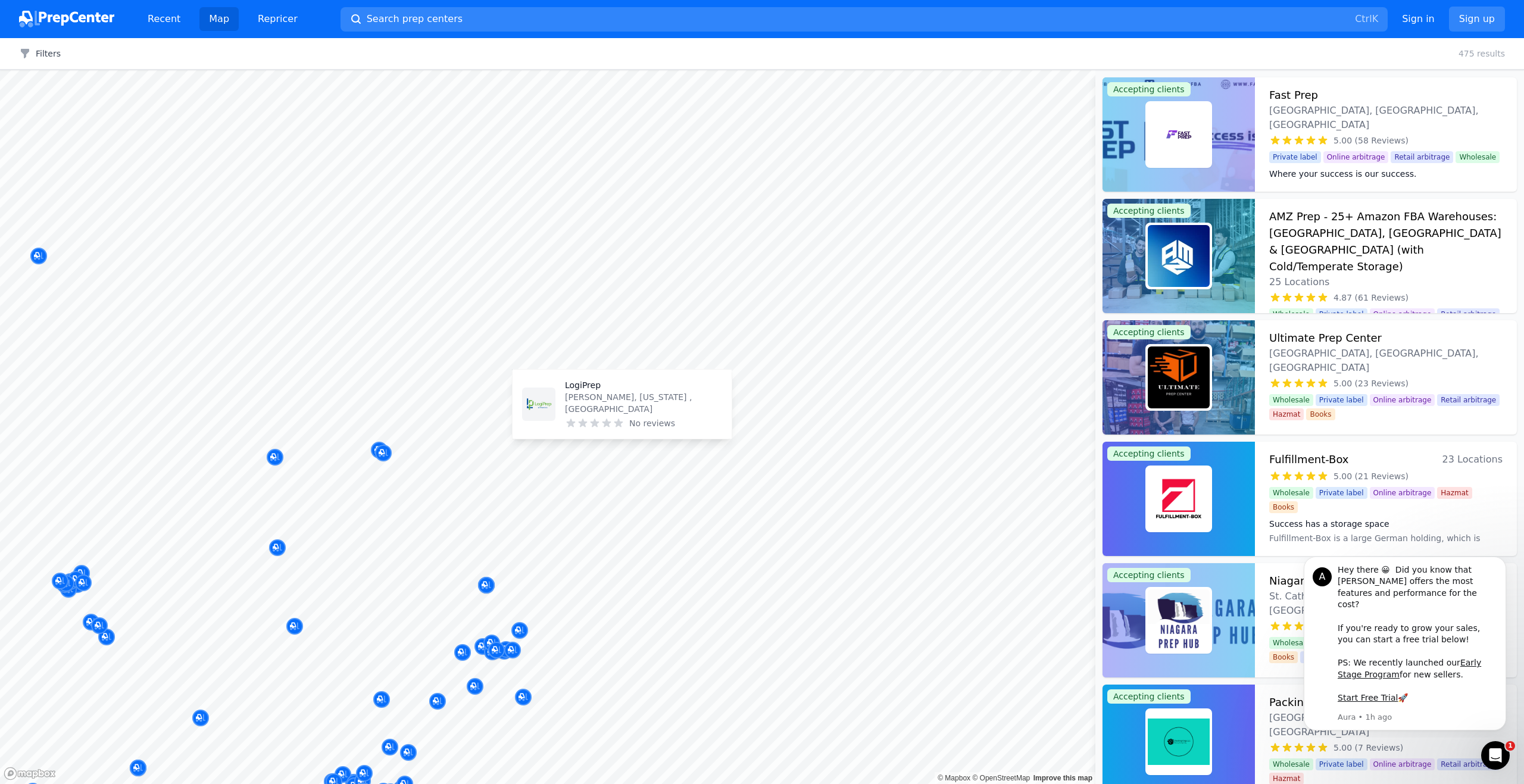
click at [711, 421] on body "Recent Map Repricer Search prep centers Ctrl K Open main menu Sign in Sign up F…" at bounding box center [762, 392] width 1524 height 784
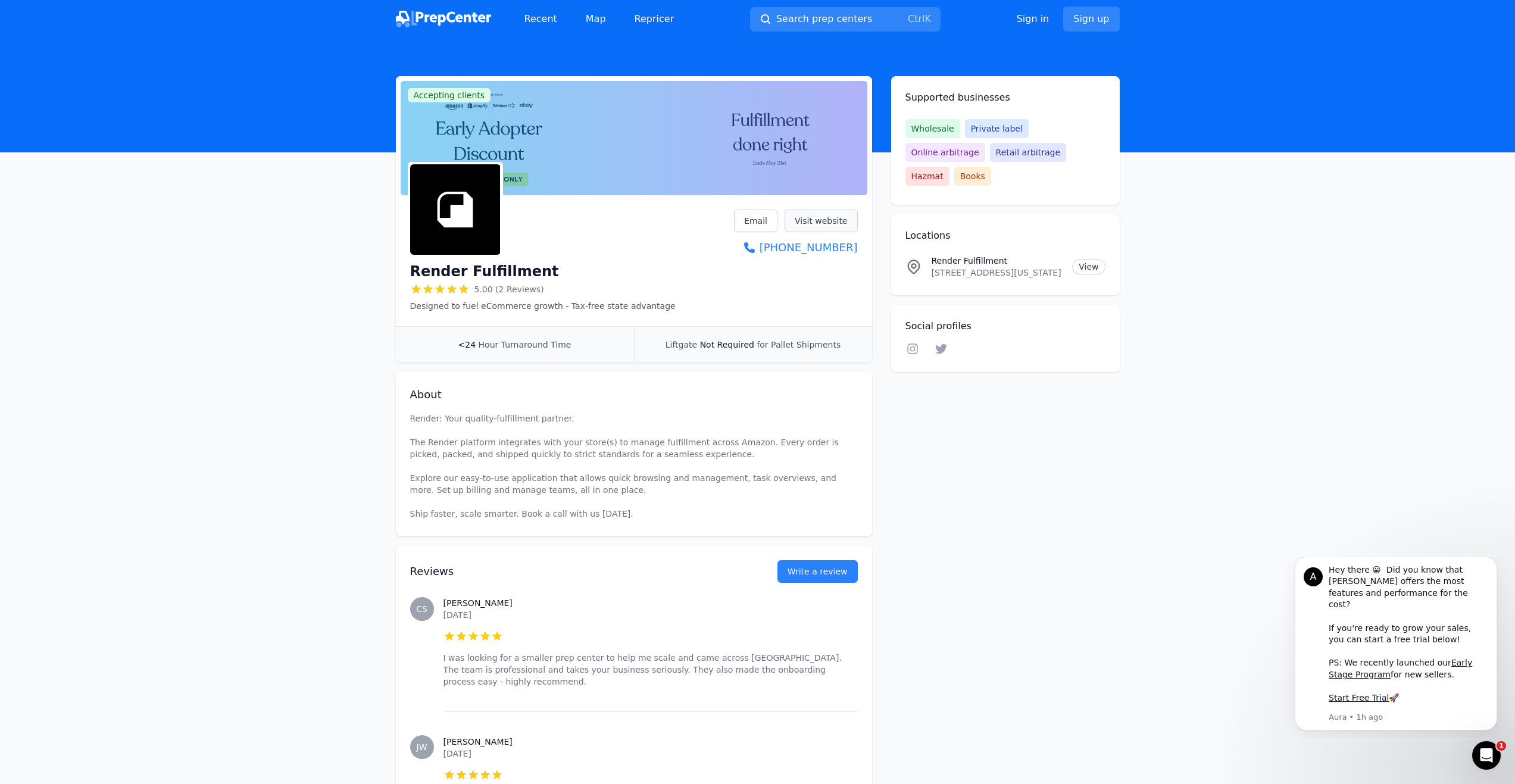
click at [826, 216] on link "Visit website" at bounding box center [821, 220] width 73 height 23
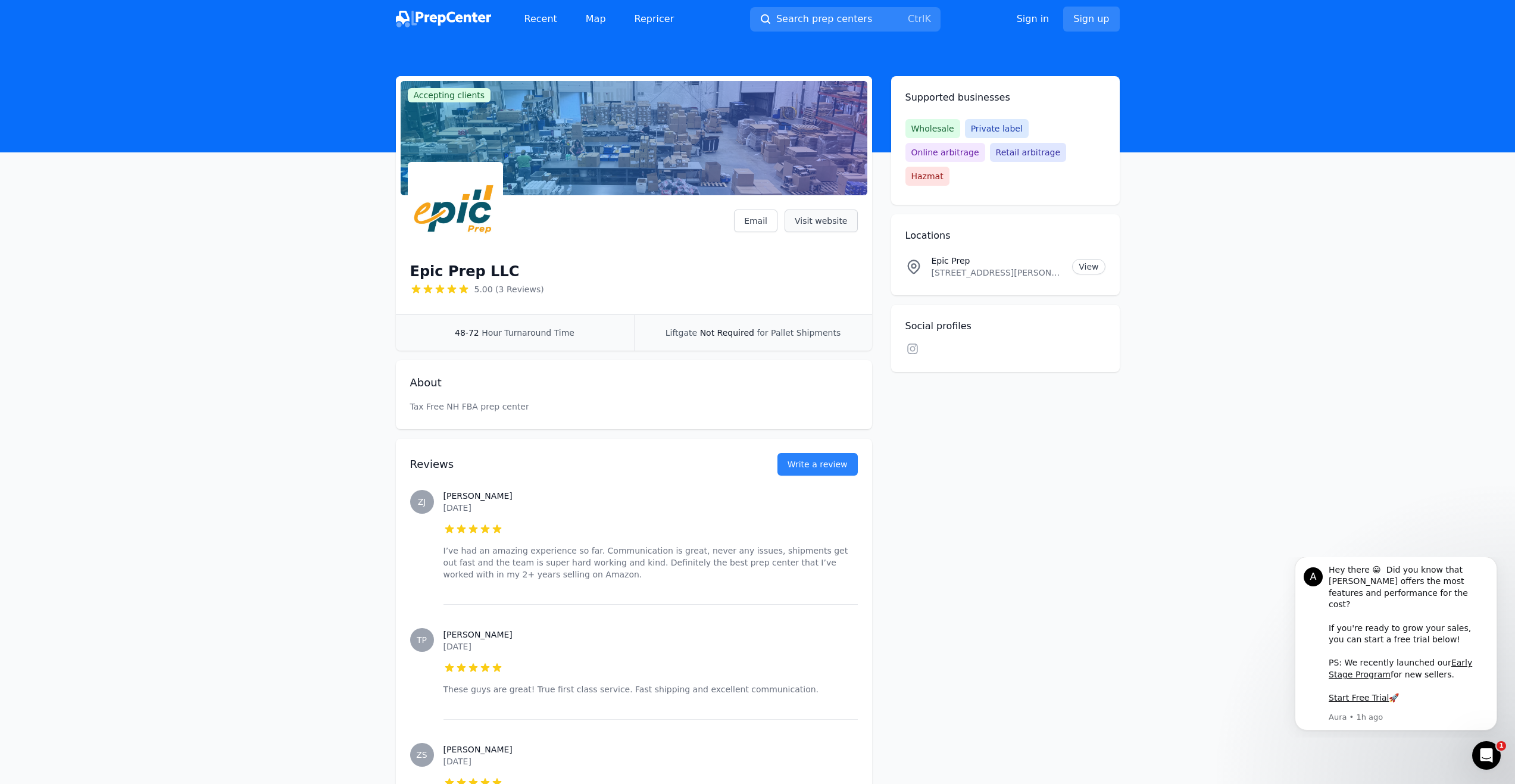
click at [834, 219] on link "Visit website" at bounding box center [821, 220] width 73 height 23
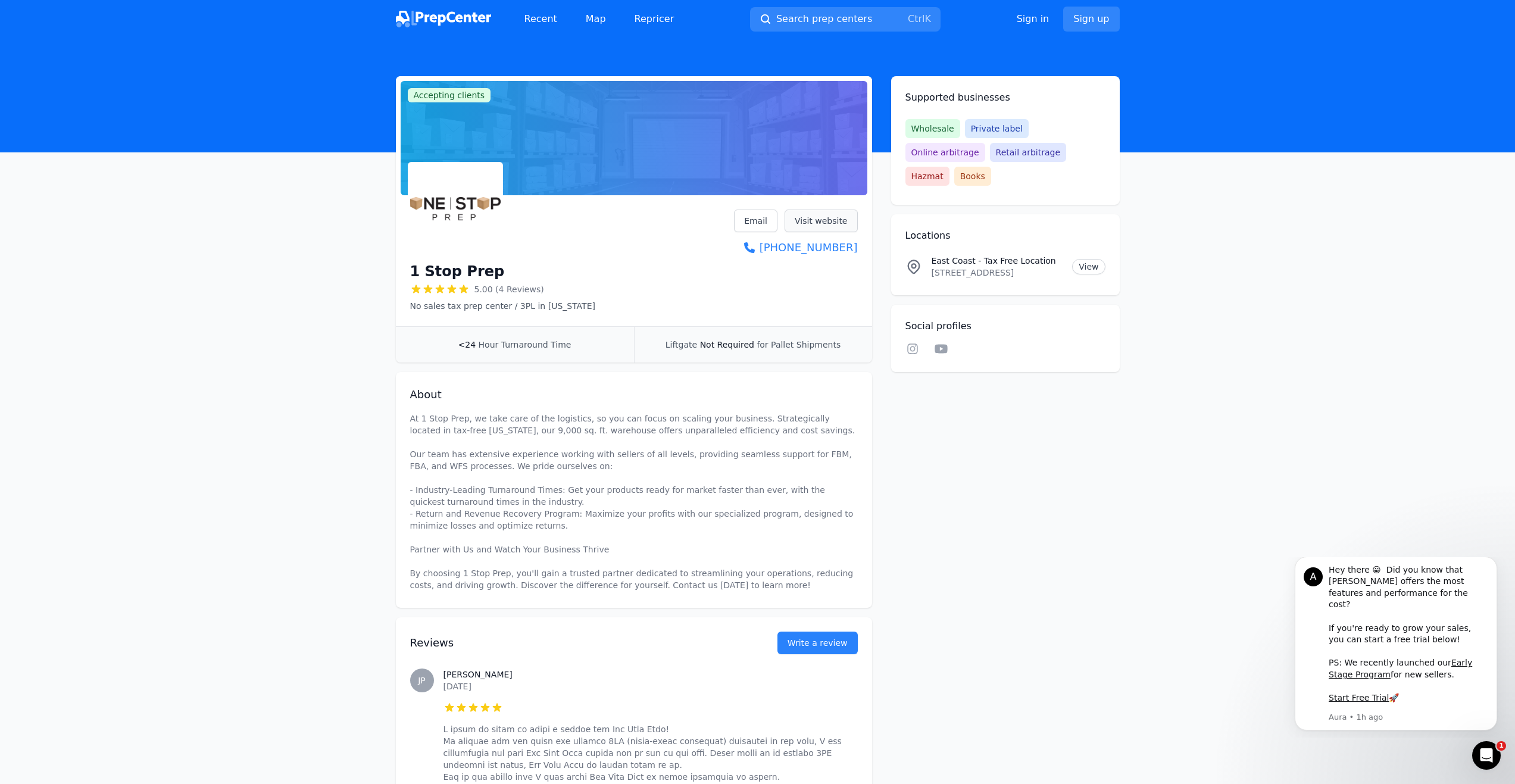
click at [824, 218] on link "Visit website" at bounding box center [821, 220] width 73 height 23
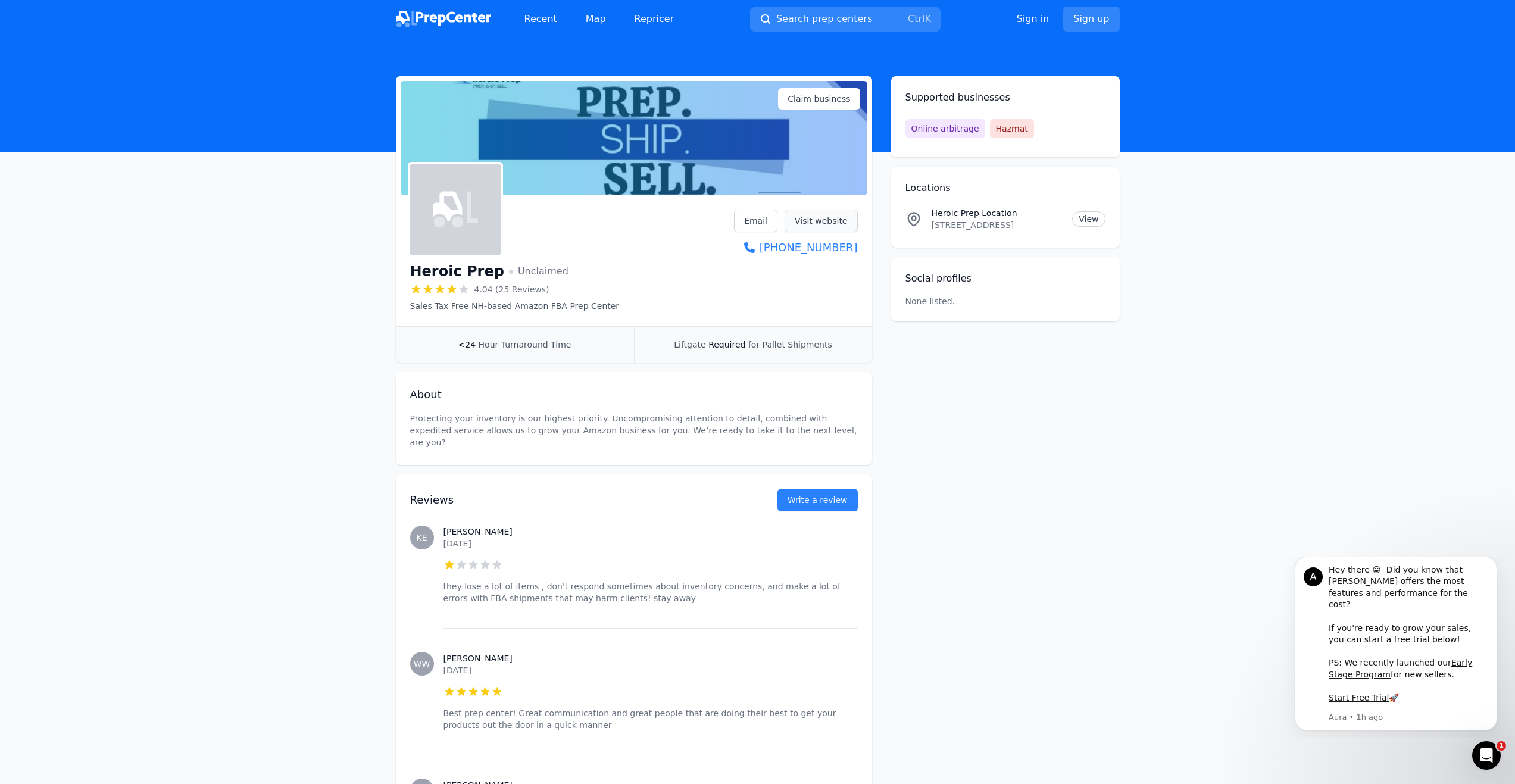
click at [841, 219] on link "Visit website" at bounding box center [821, 220] width 73 height 23
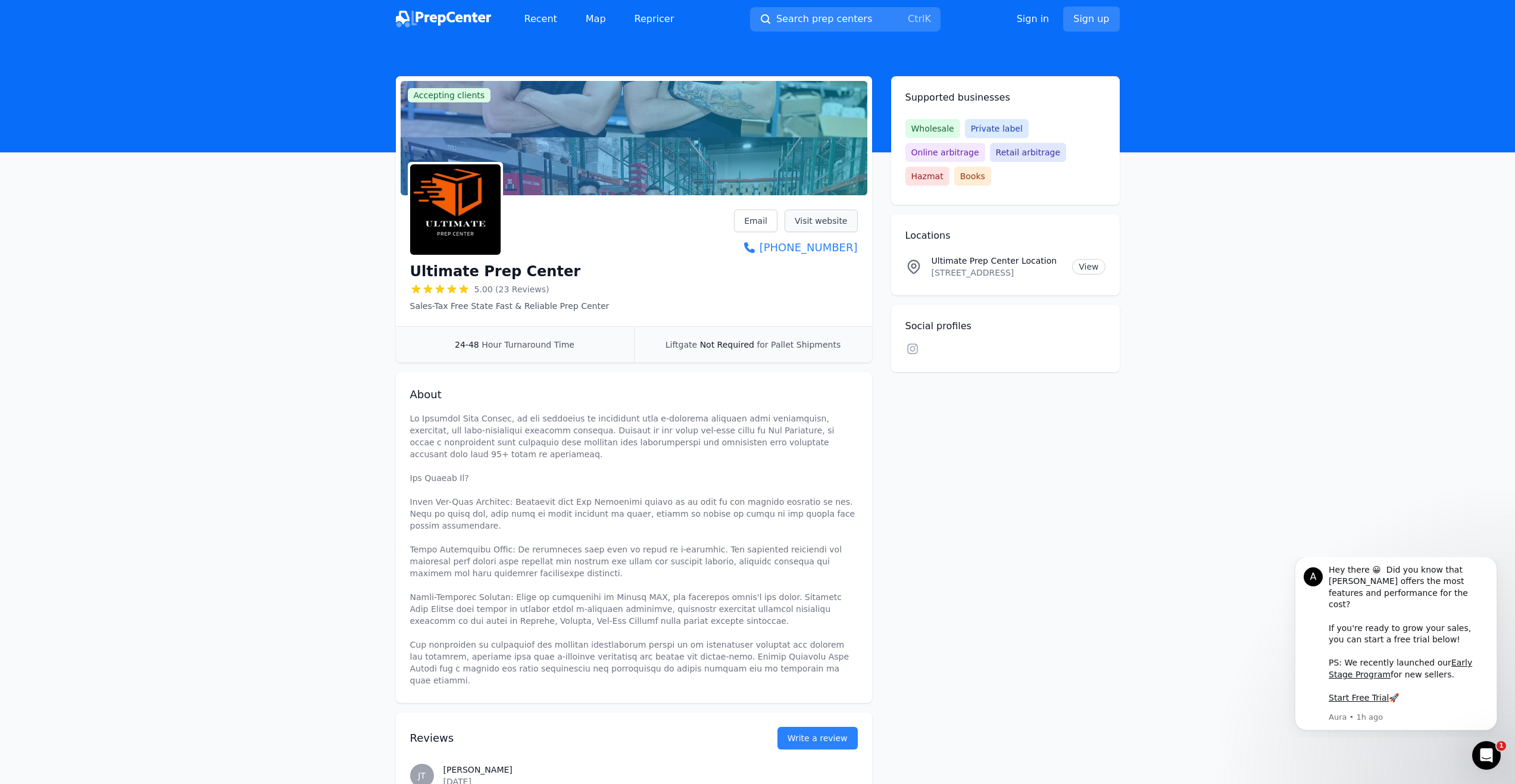
click at [834, 218] on link "Visit website" at bounding box center [821, 220] width 73 height 23
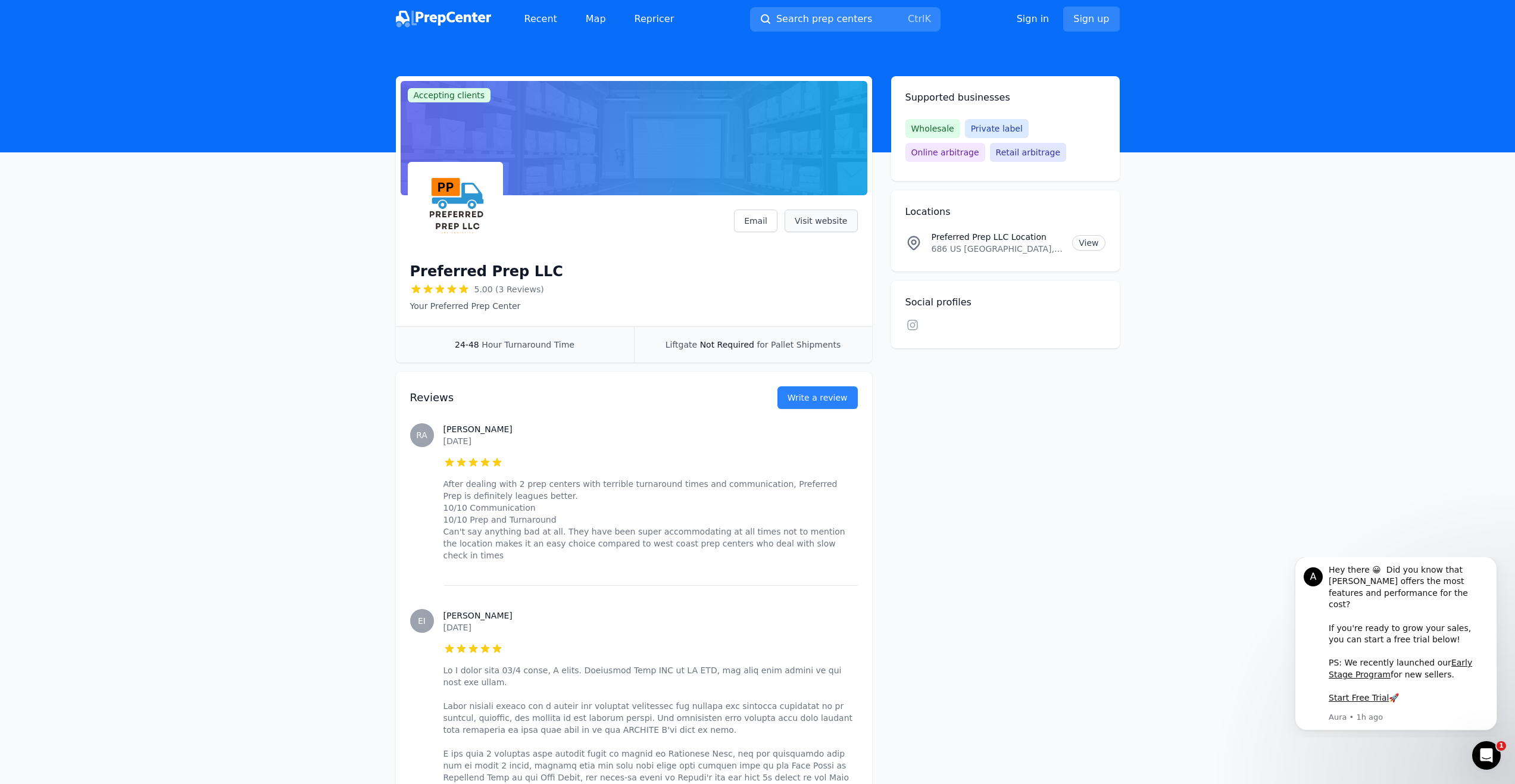
click at [836, 226] on link "Visit website" at bounding box center [821, 220] width 73 height 23
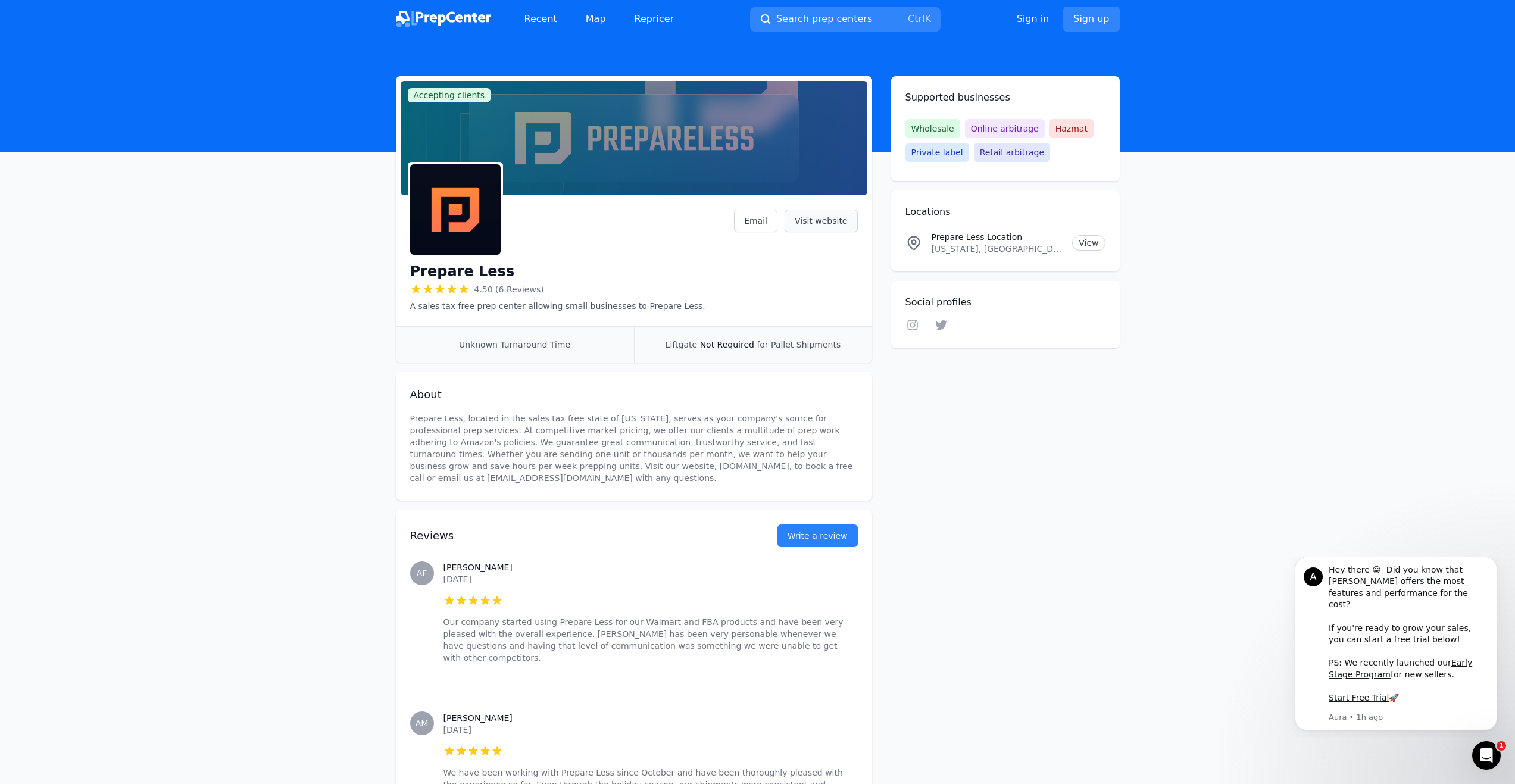
click at [834, 215] on link "Visit website" at bounding box center [821, 220] width 73 height 23
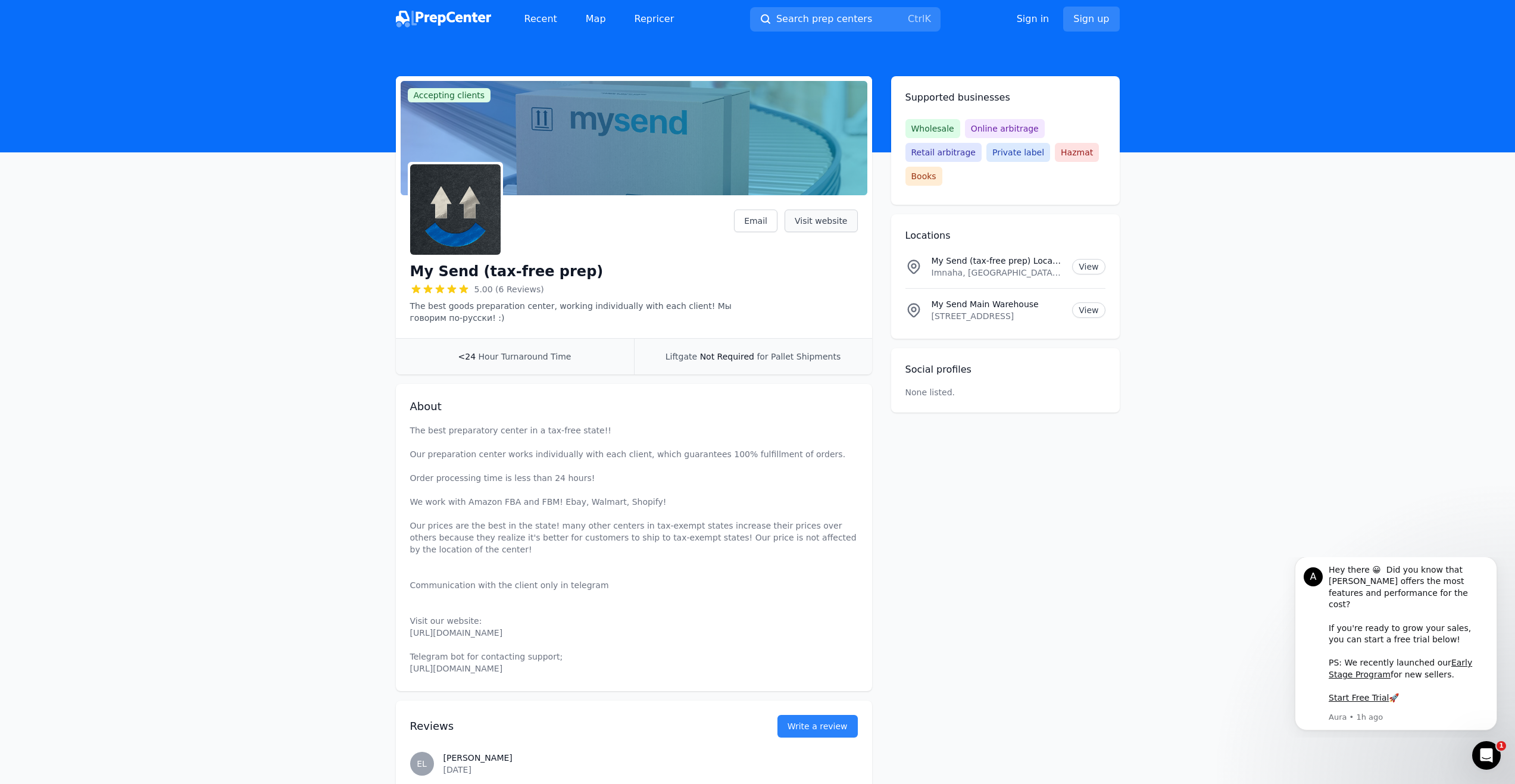
click at [837, 219] on link "Visit website" at bounding box center [821, 220] width 73 height 23
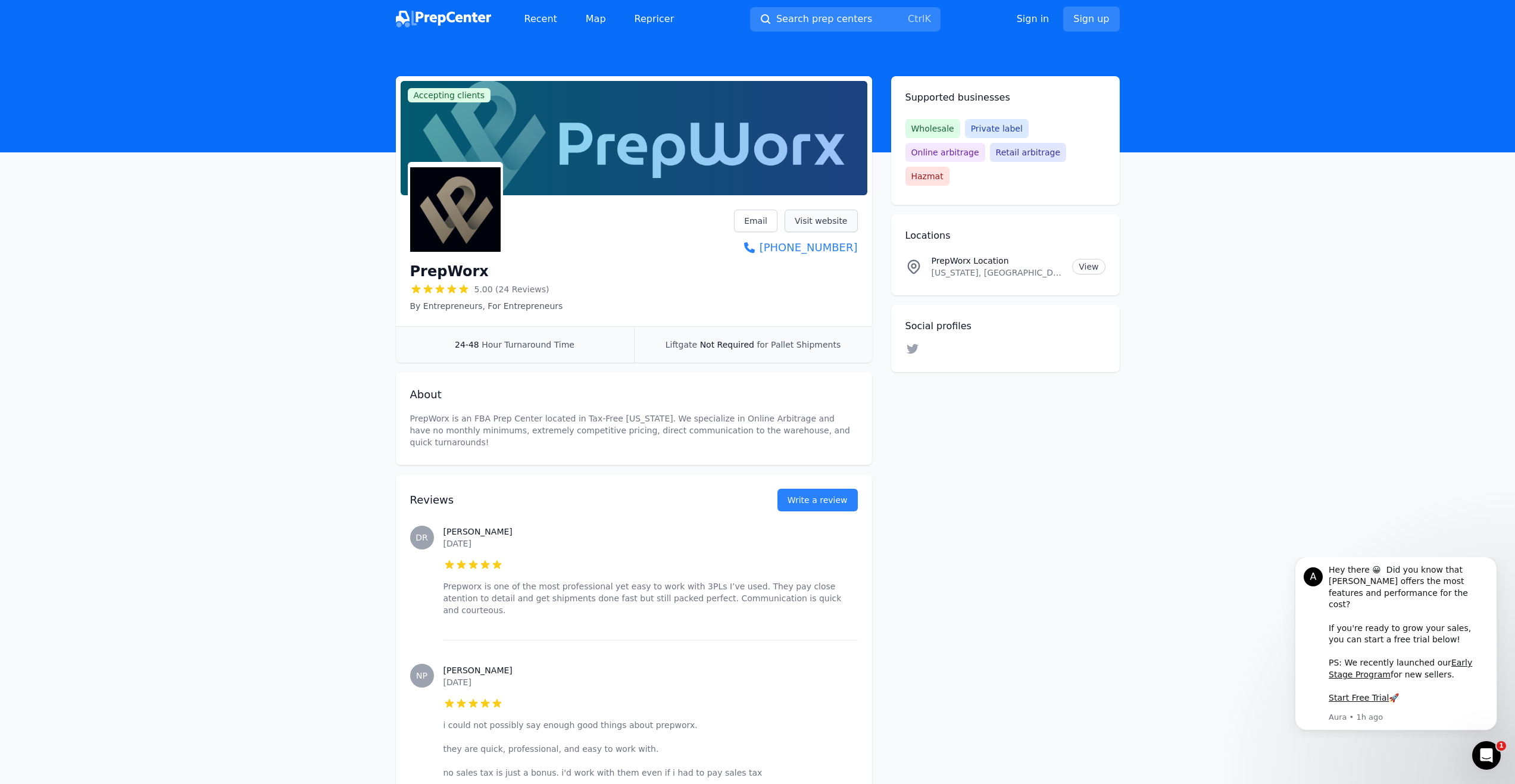
click at [839, 222] on link "Visit website" at bounding box center [821, 220] width 73 height 23
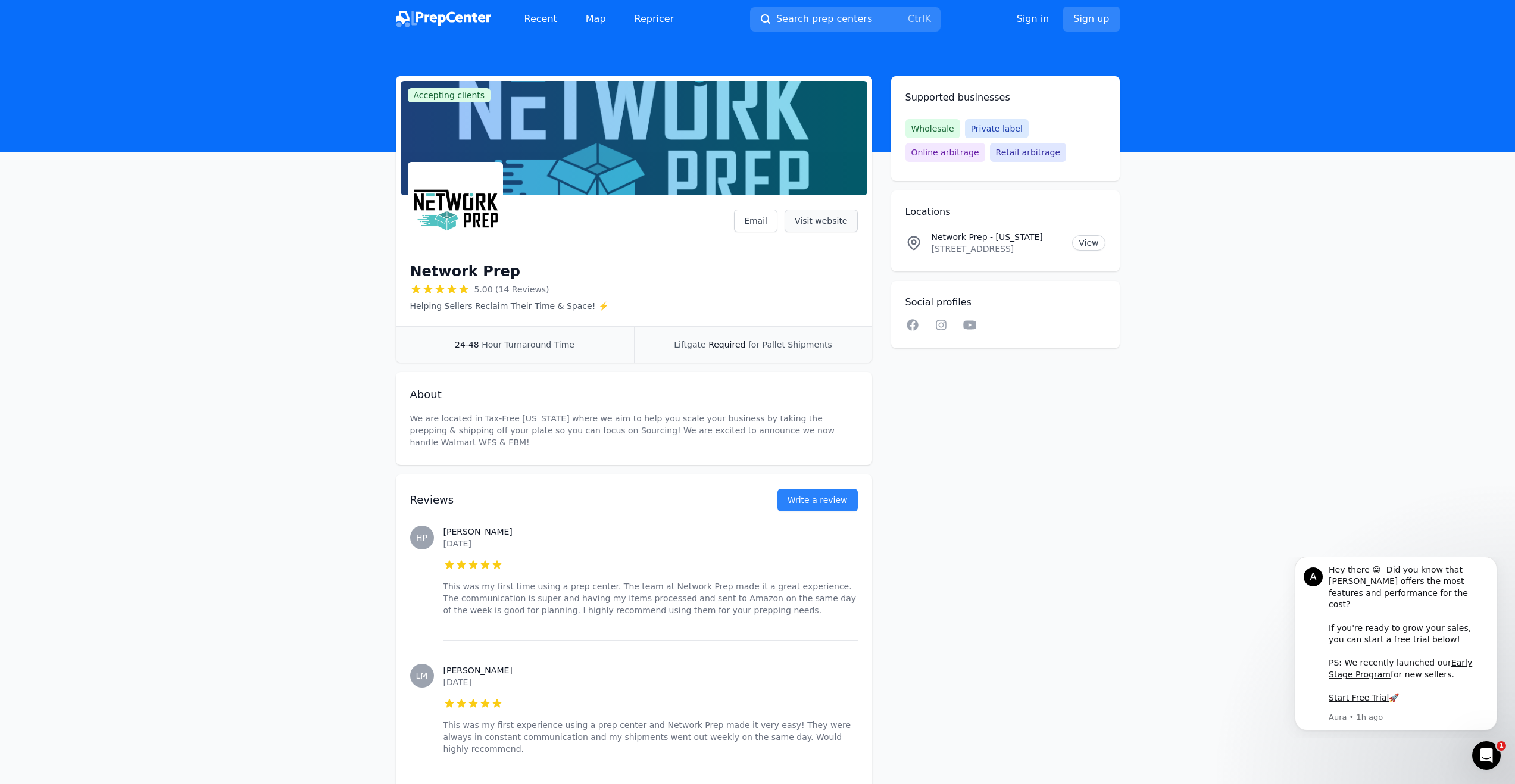
click at [824, 224] on link "Visit website" at bounding box center [821, 220] width 73 height 23
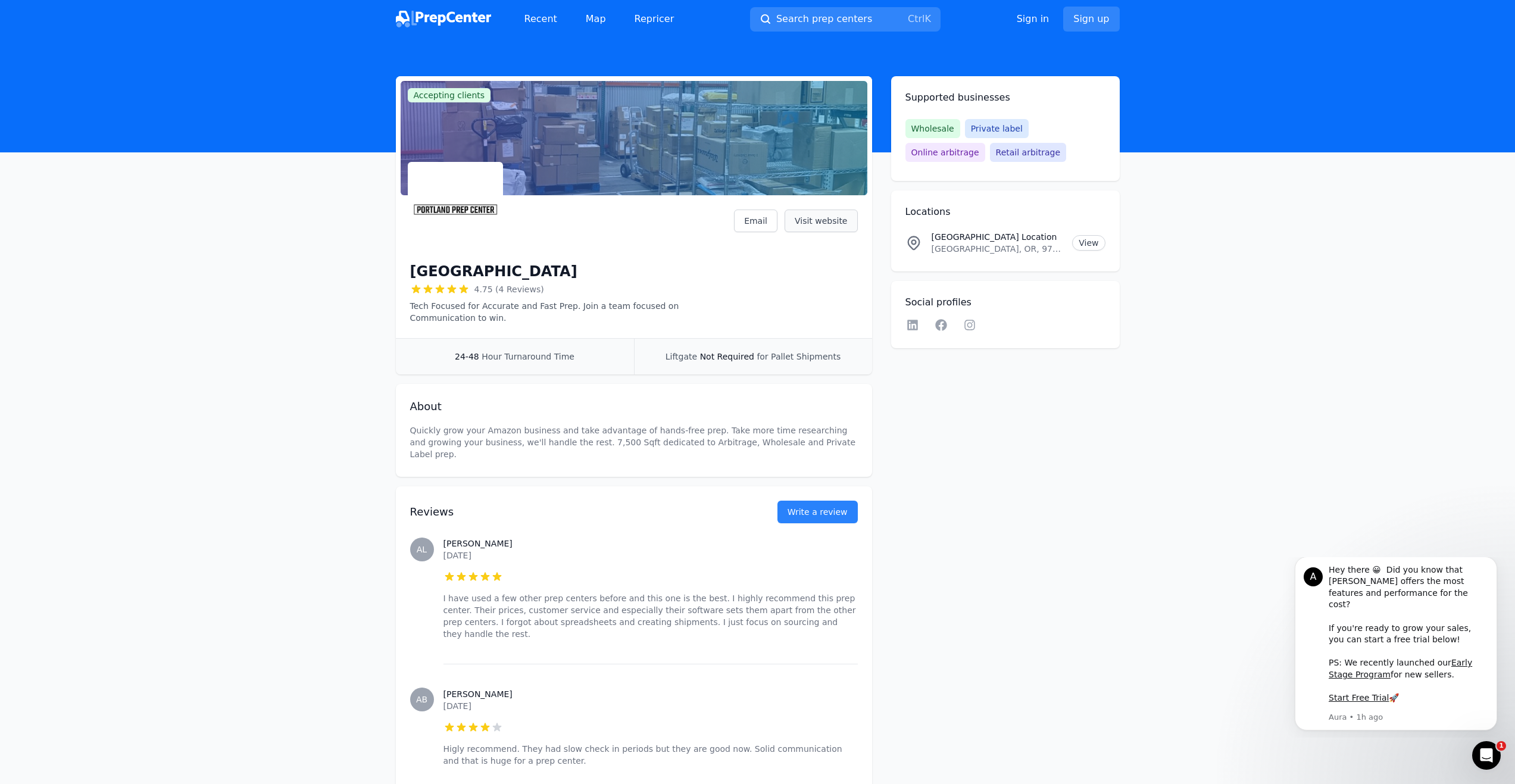
click at [841, 213] on link "Visit website" at bounding box center [821, 220] width 73 height 23
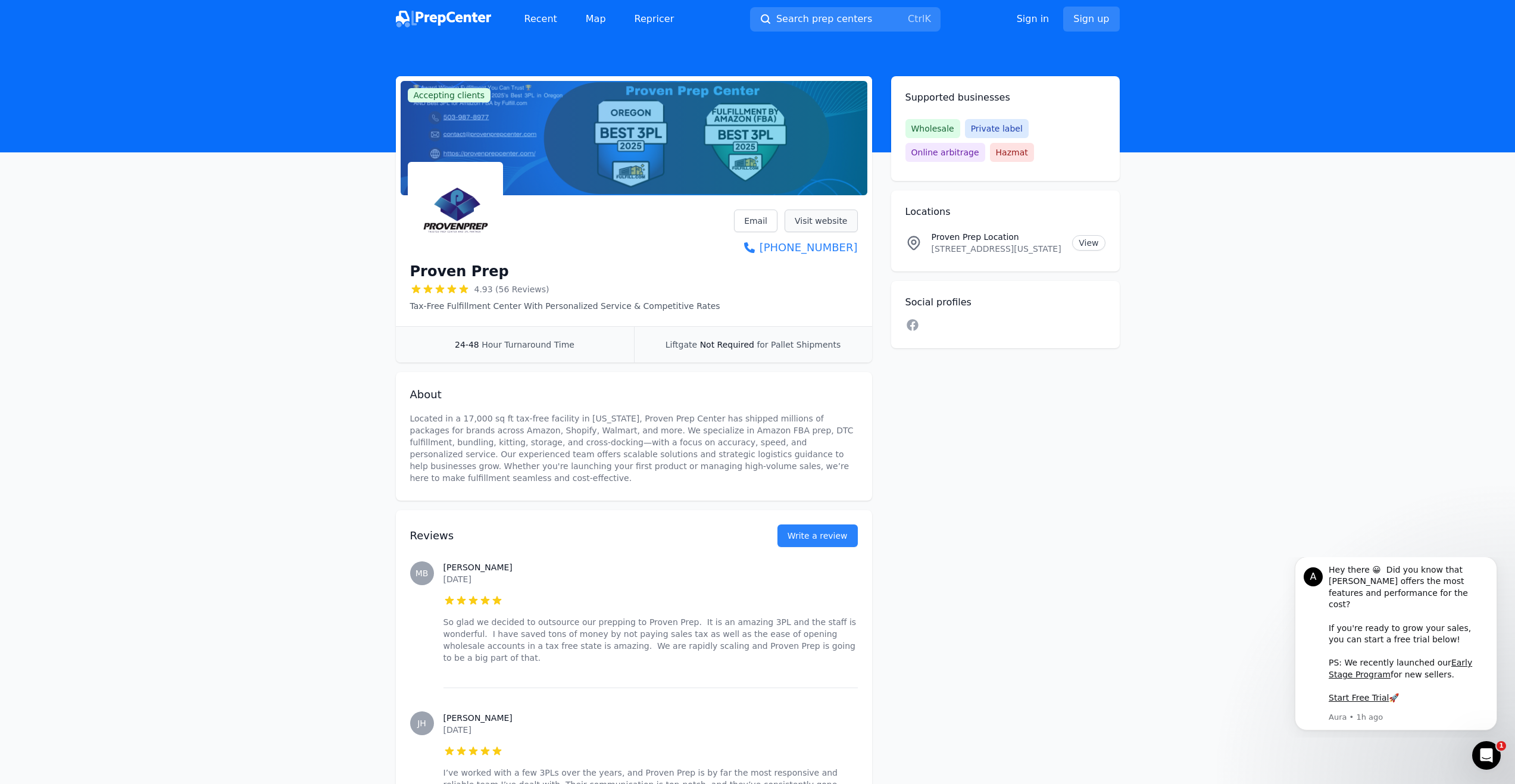
click at [826, 215] on link "Visit website" at bounding box center [821, 220] width 73 height 23
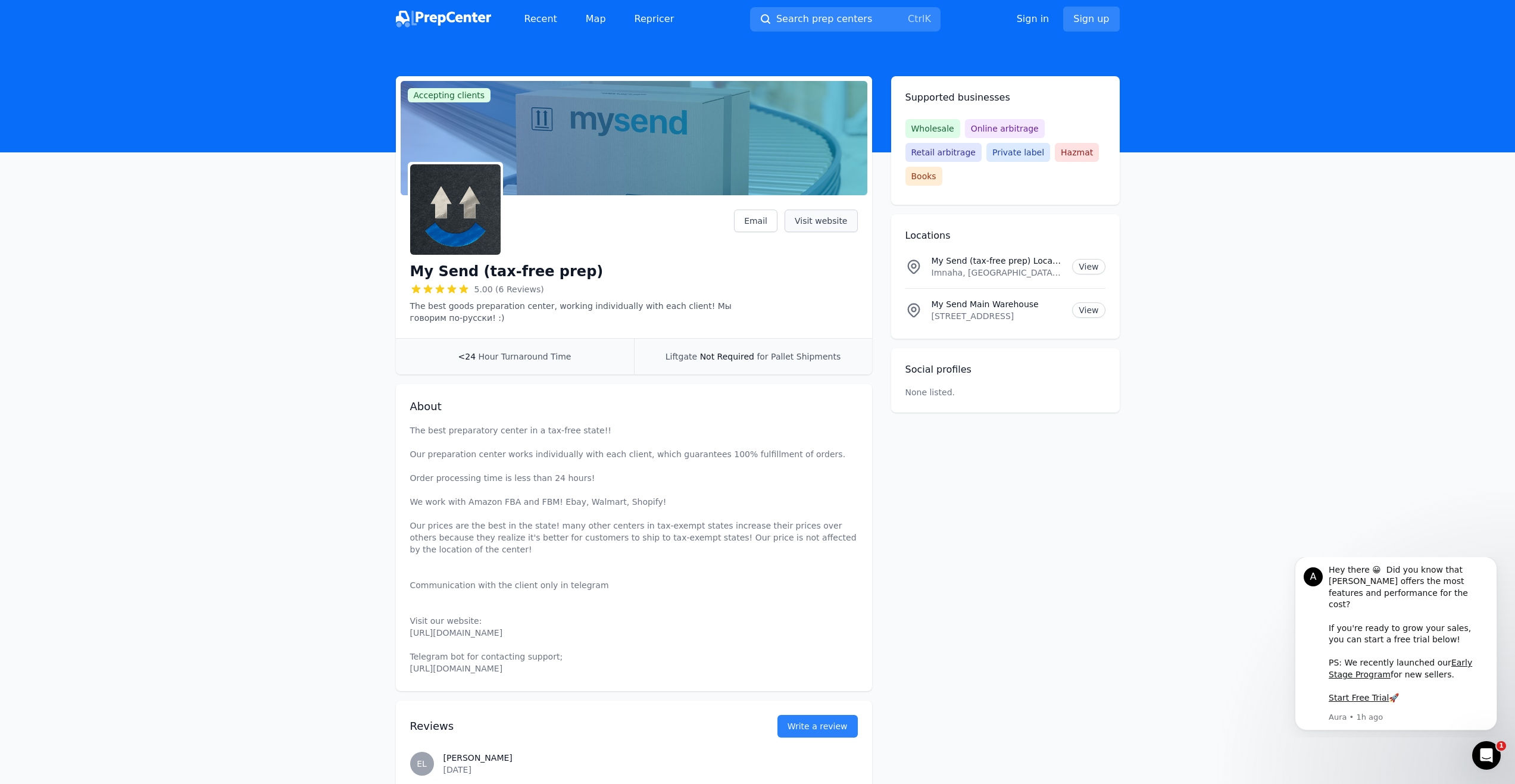
click at [818, 214] on link "Visit website" at bounding box center [821, 220] width 73 height 23
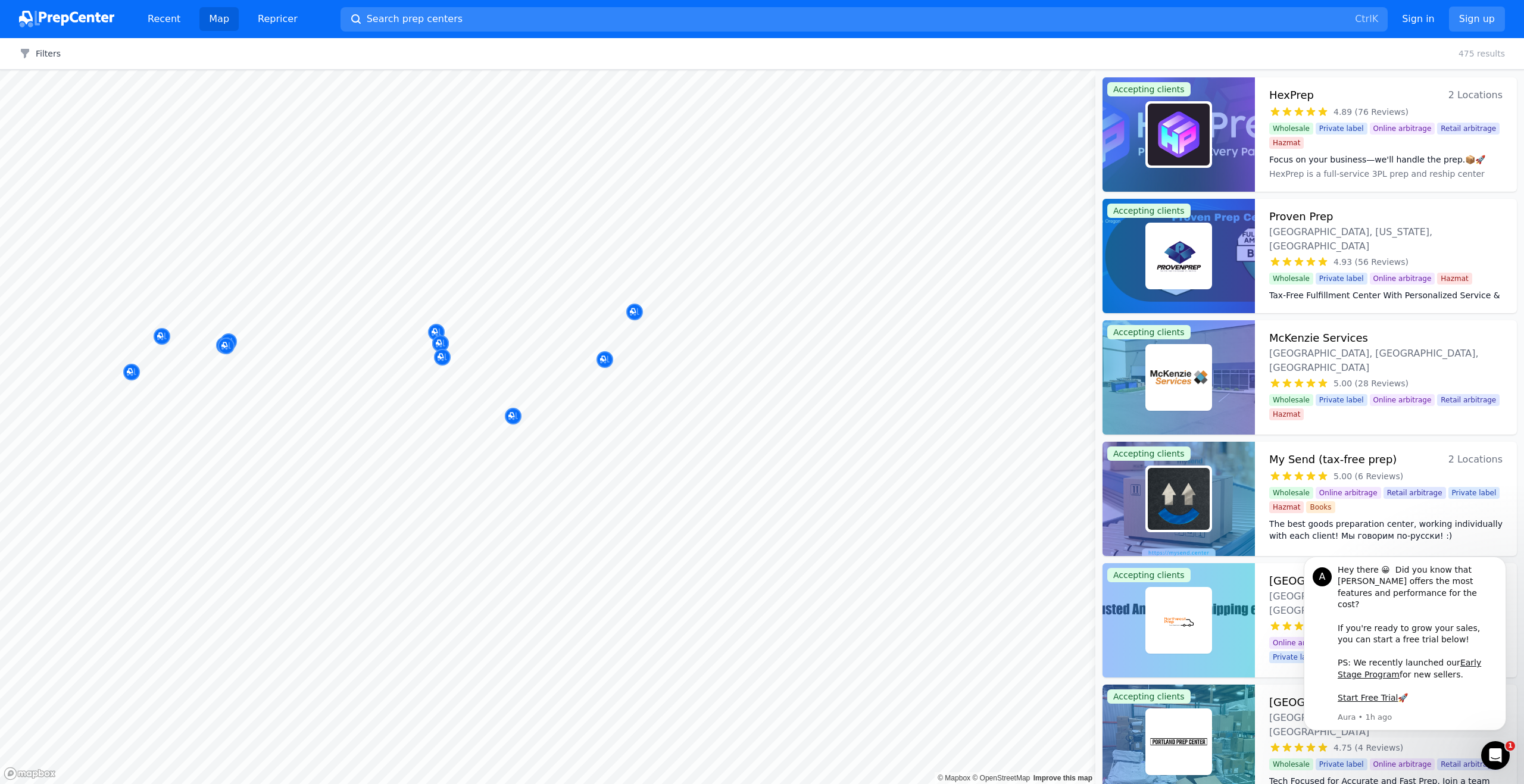
drag, startPoint x: 486, startPoint y: 330, endPoint x: 504, endPoint y: 330, distance: 18.0
click at [504, 330] on div at bounding box center [440, 330] width 229 height 9
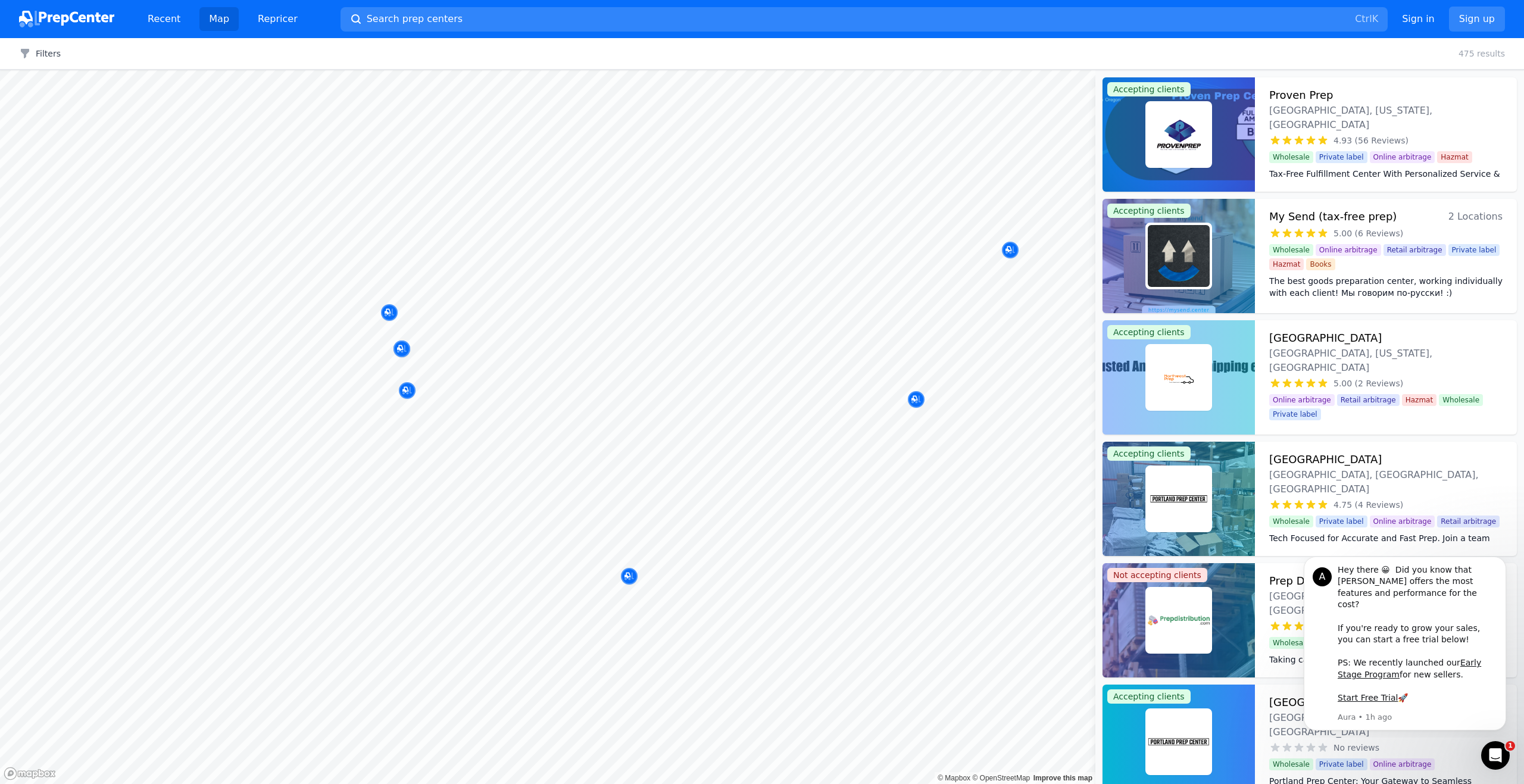
click at [400, 352] on div at bounding box center [378, 351] width 229 height 9
click at [388, 368] on body "Recent Map Repricer Search prep centers Ctrl K Open main menu Sign in Sign up F…" at bounding box center [762, 392] width 1524 height 784
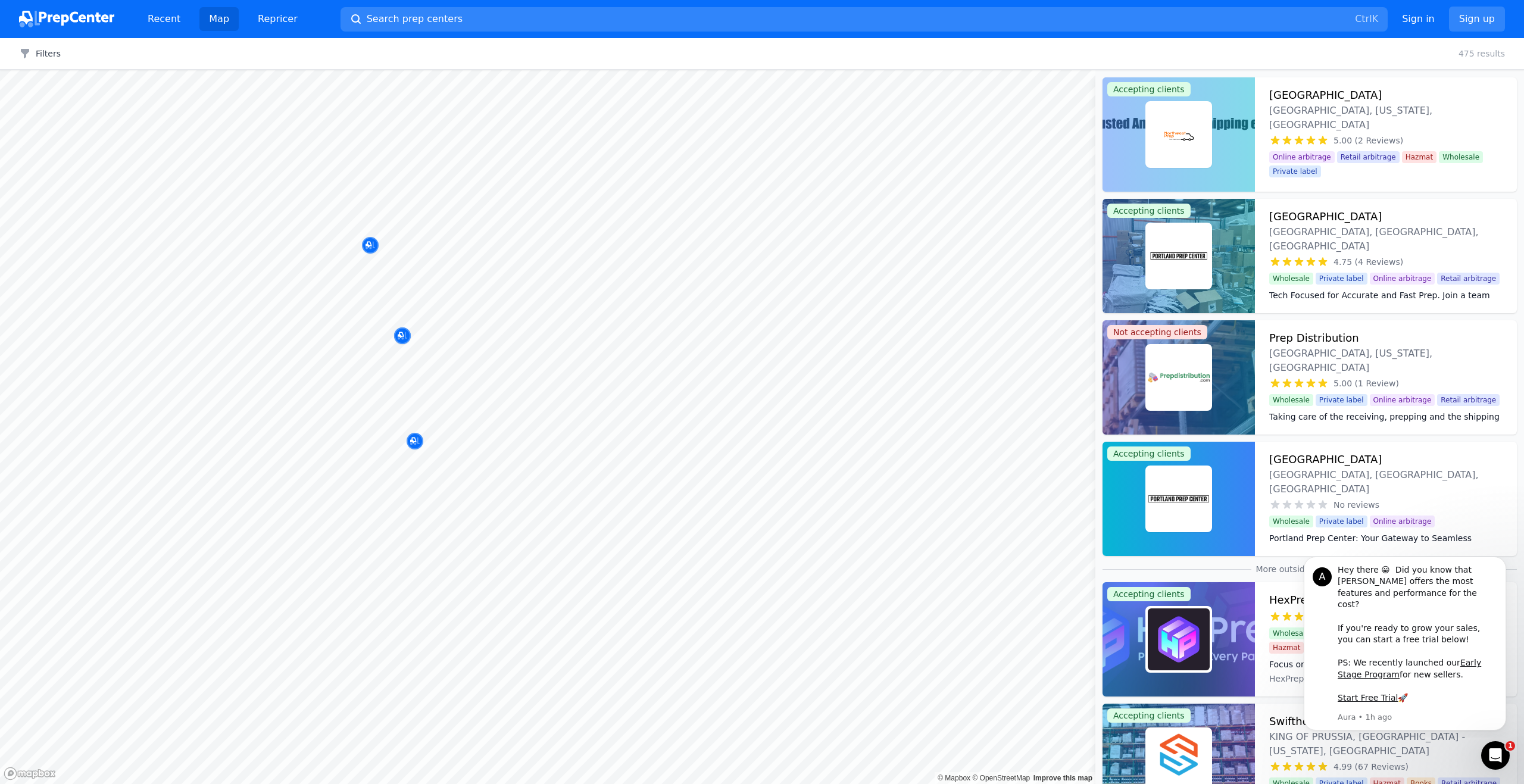
click at [540, 59] on div "Filters Clear all 475 results" at bounding box center [762, 54] width 1524 height 31
click at [401, 320] on div at bounding box center [345, 321] width 229 height 9
click at [402, 330] on icon "Map marker" at bounding box center [401, 336] width 9 height 12
click at [401, 313] on div "Prep Distribution [GEOGRAPHIC_DATA], [US_STATE], [GEOGRAPHIC_DATA] 5.00 (1 Revi…" at bounding box center [402, 286] width 209 height 60
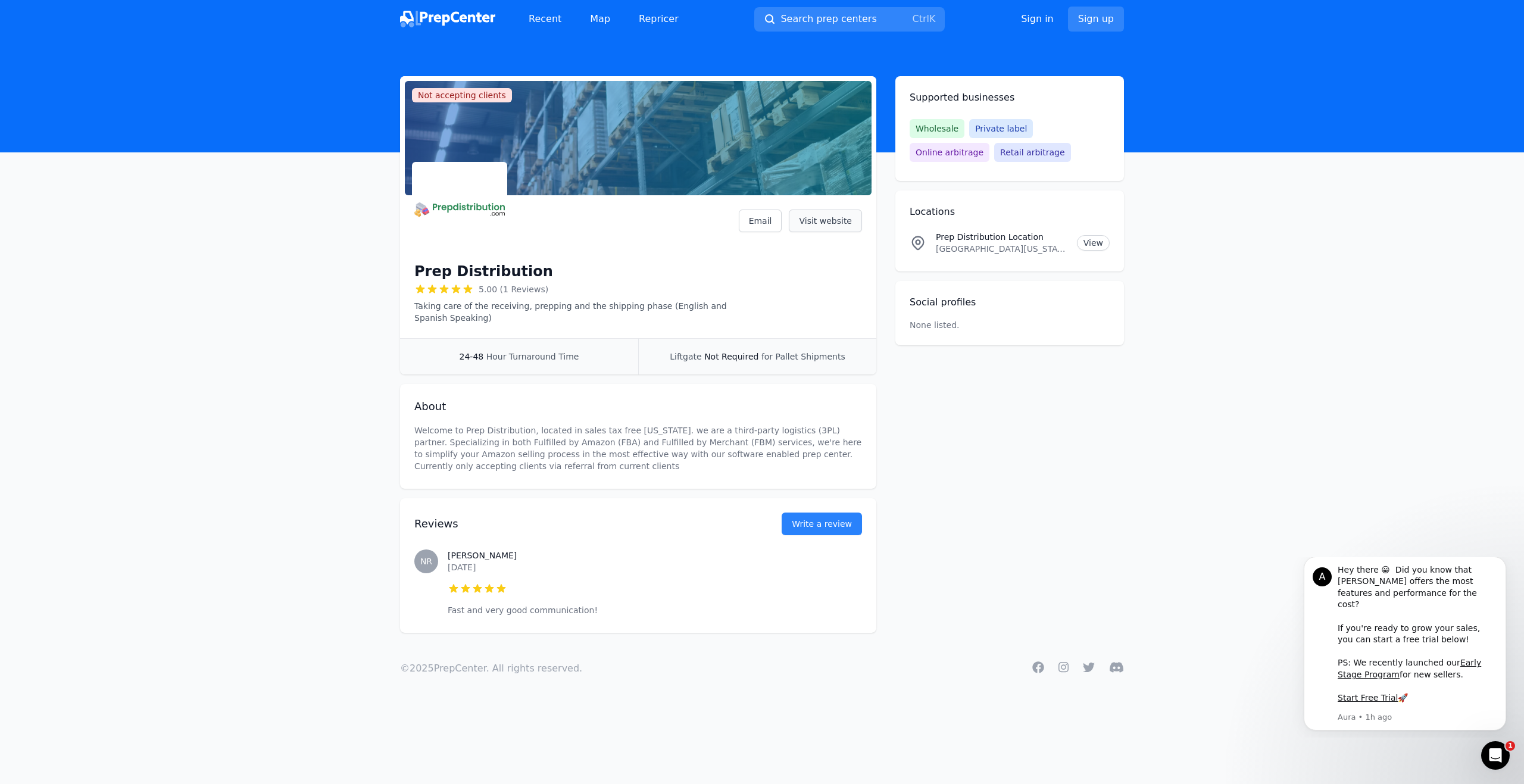
click at [821, 218] on link "Visit website" at bounding box center [825, 220] width 73 height 23
